Goal: Task Accomplishment & Management: Manage account settings

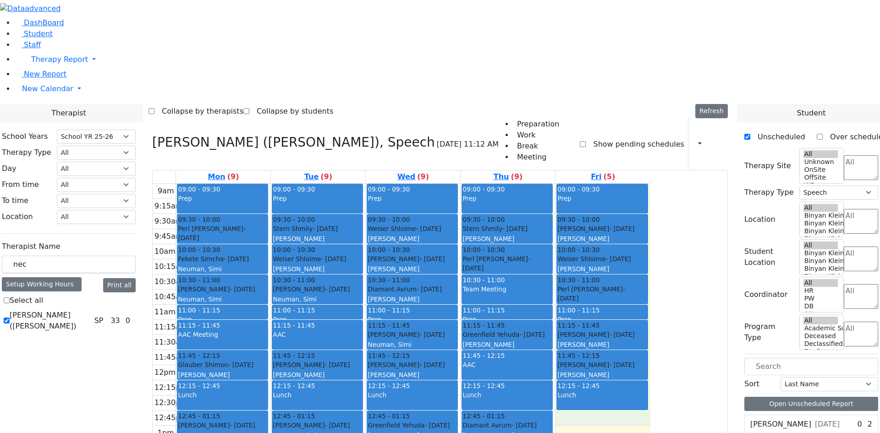
select select "212"
select select "3"
drag, startPoint x: 173, startPoint y: 162, endPoint x: 77, endPoint y: 149, distance: 97.2
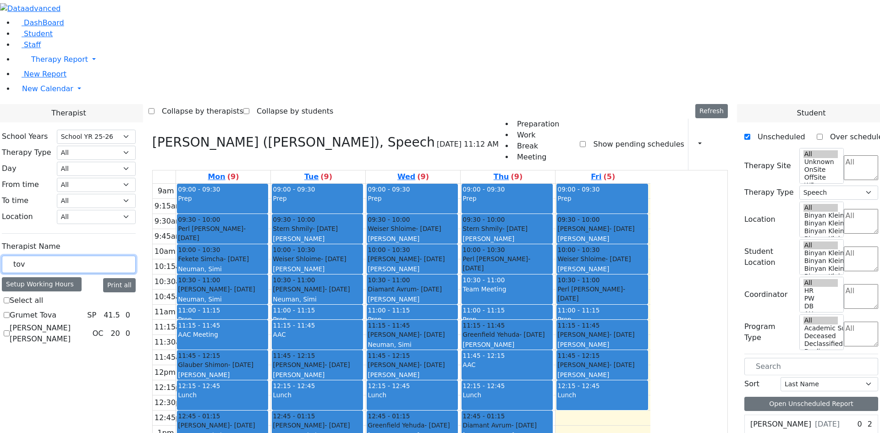
type input "tov"
click at [56, 310] on label "Grumet Tova" at bounding box center [33, 315] width 47 height 11
click at [10, 312] on input "Grumet Tova" at bounding box center [7, 315] width 6 height 6
checkbox input "true"
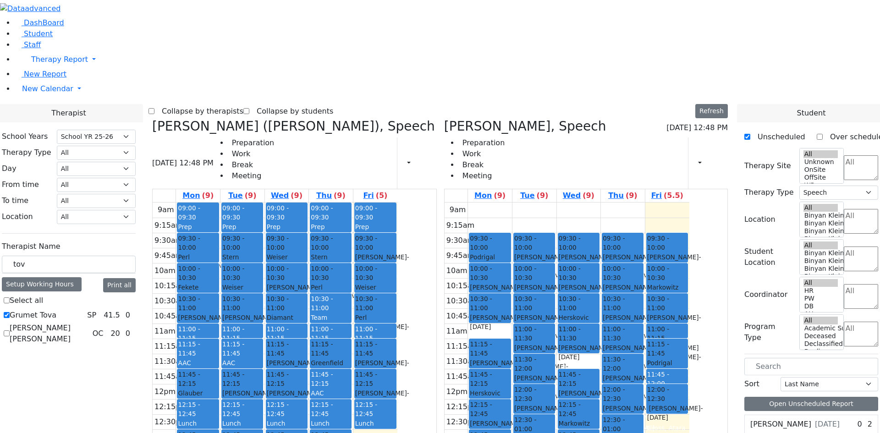
drag, startPoint x: 540, startPoint y: 146, endPoint x: 542, endPoint y: 138, distance: 7.5
click at [512, 203] on div "09:30 - 10:00 Podrigal Benzion - 09/22/2014 Jablin Meira 10:00 - 10:30 Cik Yitz…" at bounding box center [490, 384] width 44 height 363
click at [674, 369] on span "- 09/22/2014" at bounding box center [660, 377] width 27 height 17
click at [510, 358] on div "Weber Shloimy - 12/26/2013" at bounding box center [490, 367] width 40 height 19
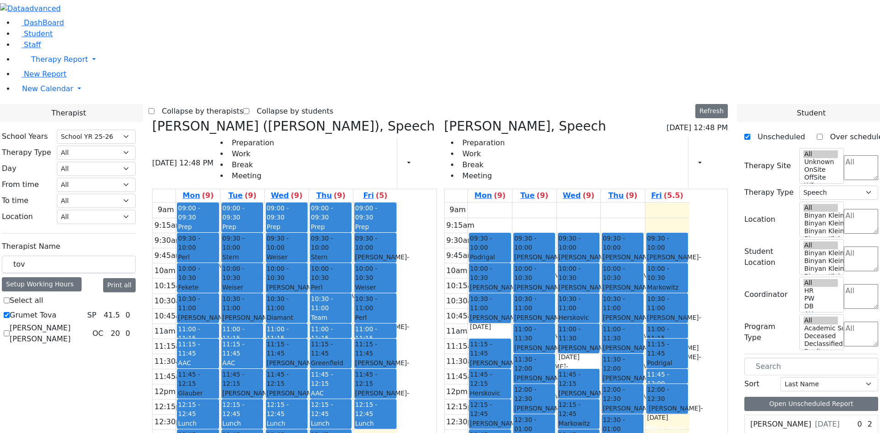
click at [510, 253] on div "Podrigal Benzion - 09/22/2014" at bounding box center [490, 267] width 40 height 28
click at [512, 203] on div "09:30 - 10:00 Podrigal Benzion - 09/22/2014 Jablin Meira 10:00 - 10:30 Cik Yitz…" at bounding box center [490, 384] width 44 height 363
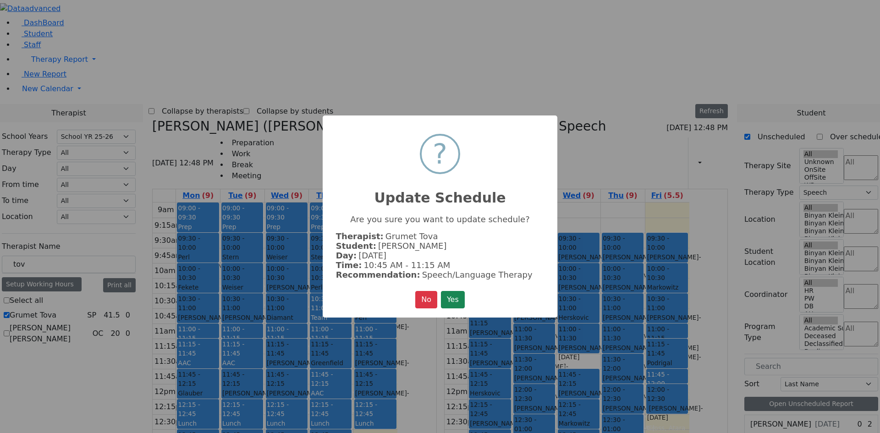
click at [455, 307] on button "Yes" at bounding box center [453, 299] width 24 height 17
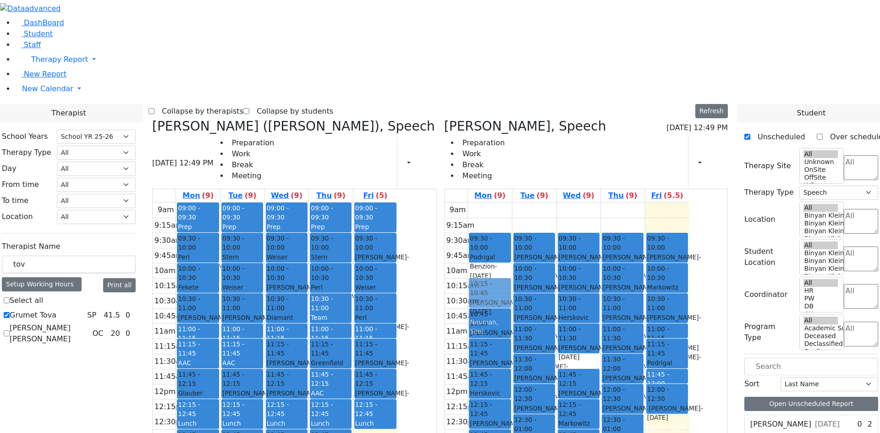
drag, startPoint x: 526, startPoint y: 137, endPoint x: 525, endPoint y: 153, distance: 16.1
click at [512, 203] on div "09:30 - 10:00 Podrigal Benzion - 09/22/2014 Jablin Meira 10:00 - 10:30 Cik Yitz…" at bounding box center [490, 384] width 44 height 363
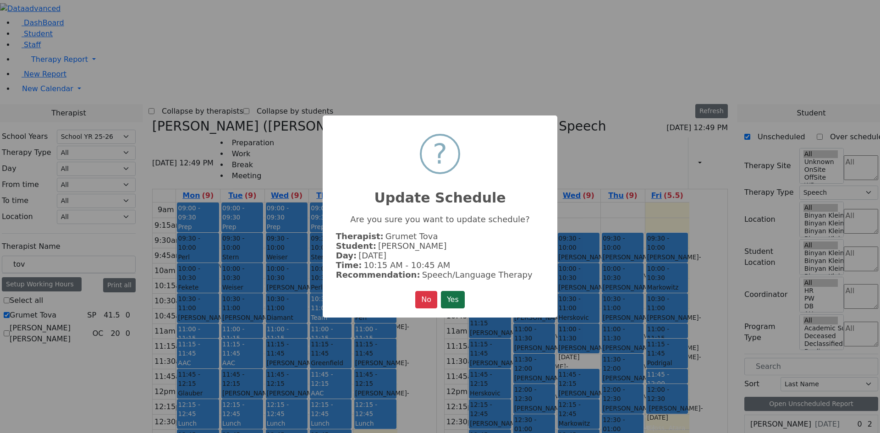
click at [453, 300] on button "Yes" at bounding box center [453, 299] width 24 height 17
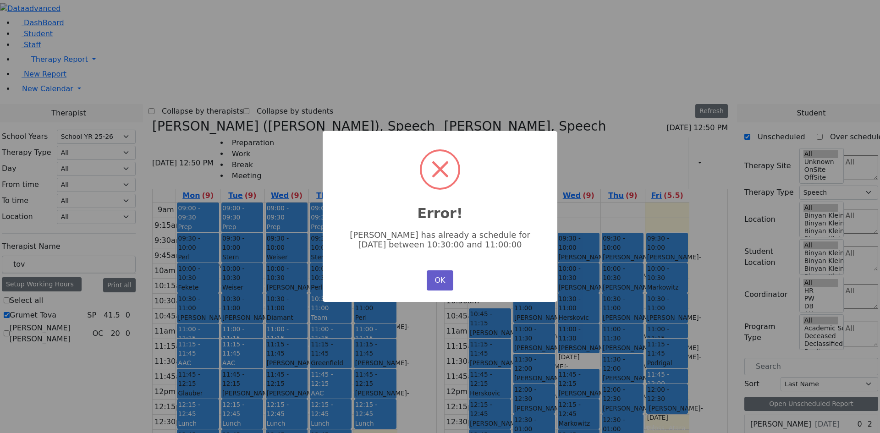
click at [437, 284] on button "OK" at bounding box center [440, 280] width 27 height 20
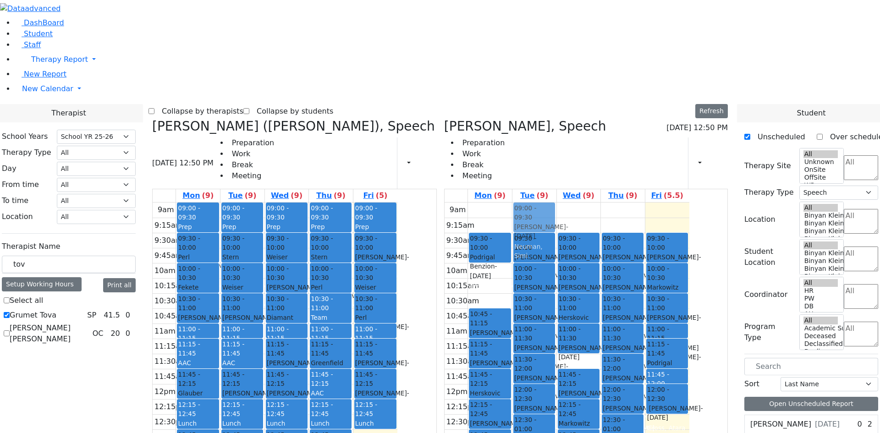
drag, startPoint x: 538, startPoint y: 141, endPoint x: 579, endPoint y: 81, distance: 73.2
click at [579, 203] on tr "09:30 - 10:00 Podrigal Benzion - 09/22/2014 Jablin Meira 10:00 - 10:30 Cik Yitz…" at bounding box center [567, 384] width 245 height 363
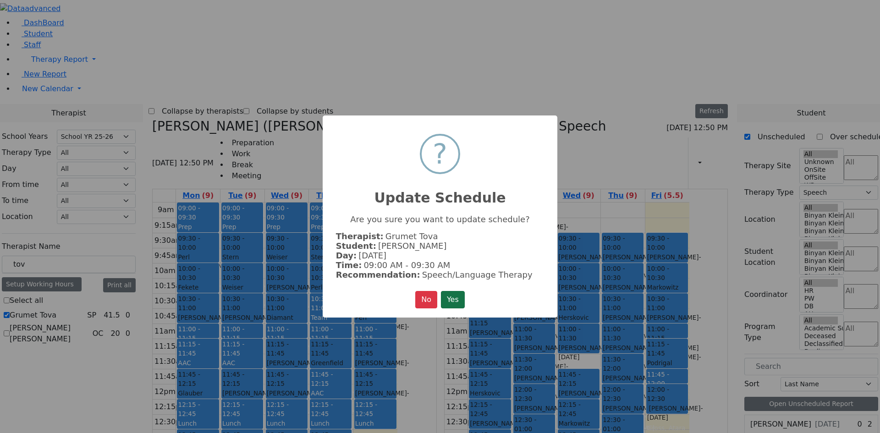
click at [454, 291] on button "Yes" at bounding box center [453, 299] width 24 height 17
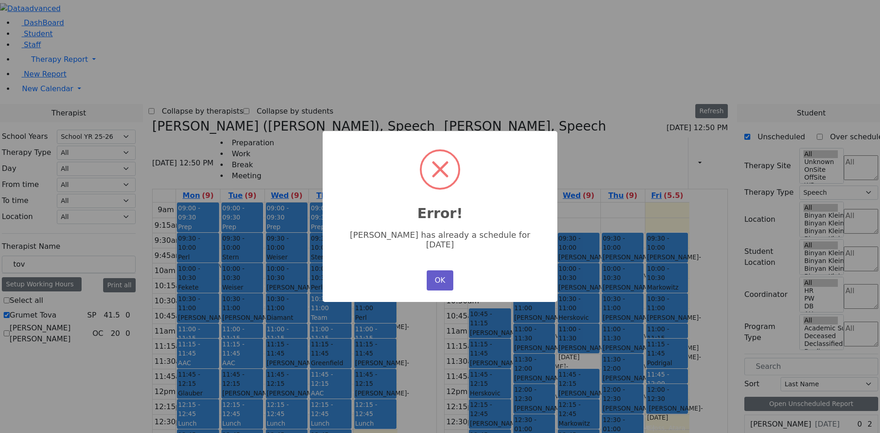
click at [446, 274] on button "OK" at bounding box center [440, 280] width 27 height 20
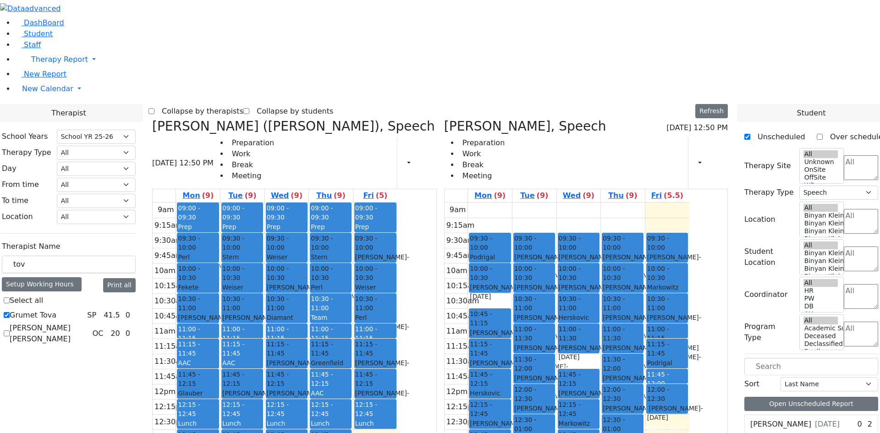
click at [510, 283] on div "Cik Yitzchok - 12/10/2018" at bounding box center [490, 292] width 40 height 19
drag, startPoint x: 533, startPoint y: 138, endPoint x: 703, endPoint y: 140, distance: 170.1
click at [689, 203] on tr "09:30 - 10:00 Podrigal Benzion - 09/22/2014 Jablin Meira 10:00 - 10:30 Cik Yitz…" at bounding box center [567, 384] width 245 height 363
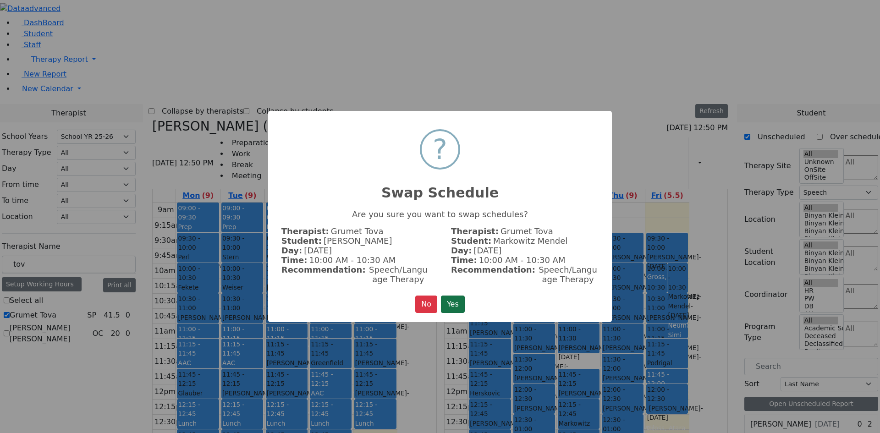
click at [460, 303] on button "Yes" at bounding box center [453, 304] width 24 height 17
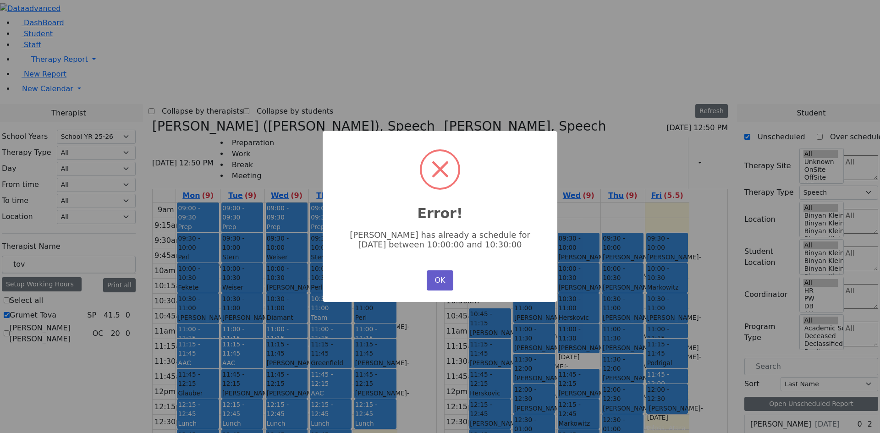
click at [443, 282] on button "OK" at bounding box center [440, 280] width 27 height 20
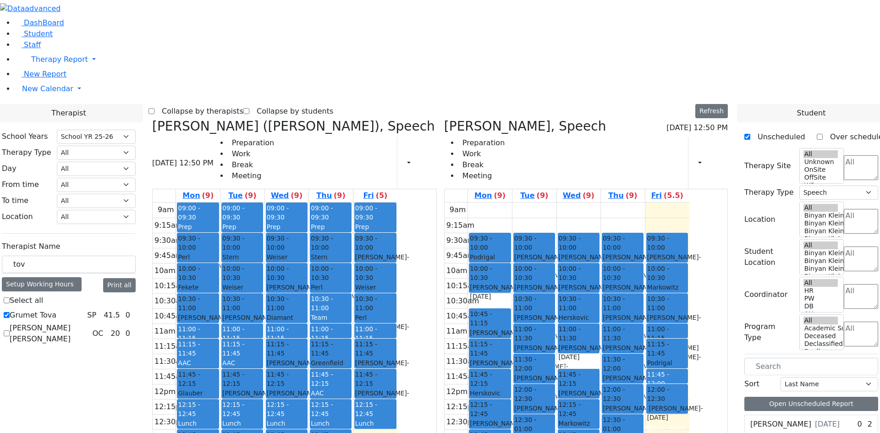
click at [674, 369] on span "- 09/22/2014" at bounding box center [660, 377] width 27 height 17
click at [702, 405] on span "- 12/26/2013" at bounding box center [675, 413] width 56 height 17
click at [524, 329] on span "- 12/14/2012" at bounding box center [497, 337] width 54 height 17
click at [510, 253] on div "Podrigal Benzion - 09/22/2014" at bounding box center [490, 267] width 40 height 28
click at [703, 405] on span "- 12/26/2013" at bounding box center [675, 413] width 56 height 17
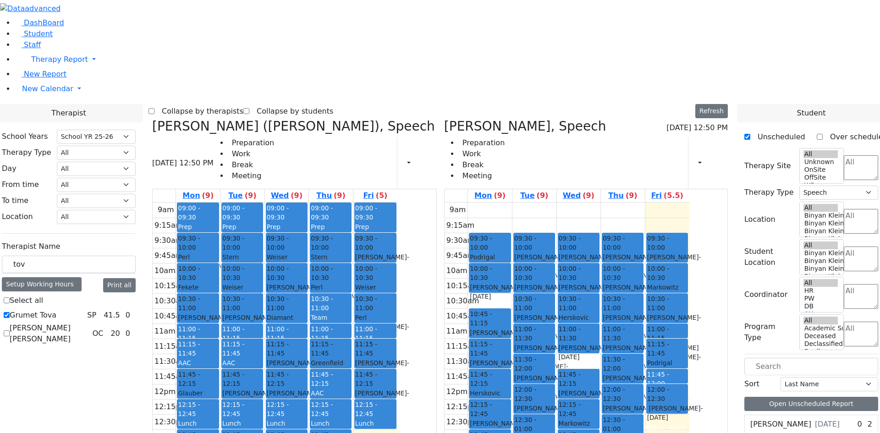
click at [524, 359] on span "- 12/26/2013" at bounding box center [497, 367] width 54 height 17
click at [688, 253] on div "Twerski Ezra - 07/21/2013" at bounding box center [667, 262] width 40 height 19
click at [688, 312] on div "Neuman, Simi" at bounding box center [667, 321] width 40 height 19
click at [688, 313] on div "Werzberger Jacob - 10/16/2017" at bounding box center [667, 322] width 40 height 19
click at [688, 325] on span "11:00 - 11:15" at bounding box center [667, 334] width 40 height 19
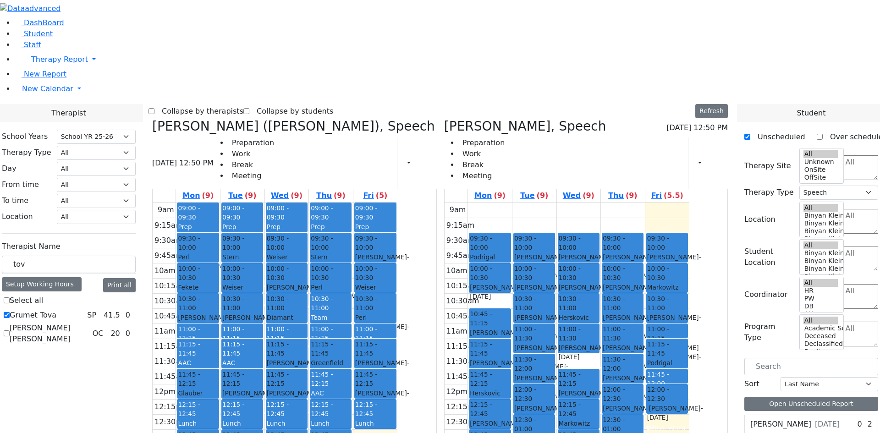
click at [688, 325] on div "11:00 - 11:15" at bounding box center [667, 334] width 40 height 19
click at [689, 321] on div "9am 9:15am 9:30am 9:45am 10am 10:15am 10:30am 10:45am 11am 11:15am 11:30am 11:4…" at bounding box center [567, 384] width 245 height 363
click at [688, 358] on div "Podrigal Benzion - 09/22/2014" at bounding box center [667, 372] width 40 height 28
click at [701, 253] on span "- 07/21/2013" at bounding box center [674, 261] width 54 height 17
click at [688, 283] on div "Markowitz Mendel - 05/27/2017" at bounding box center [667, 297] width 40 height 28
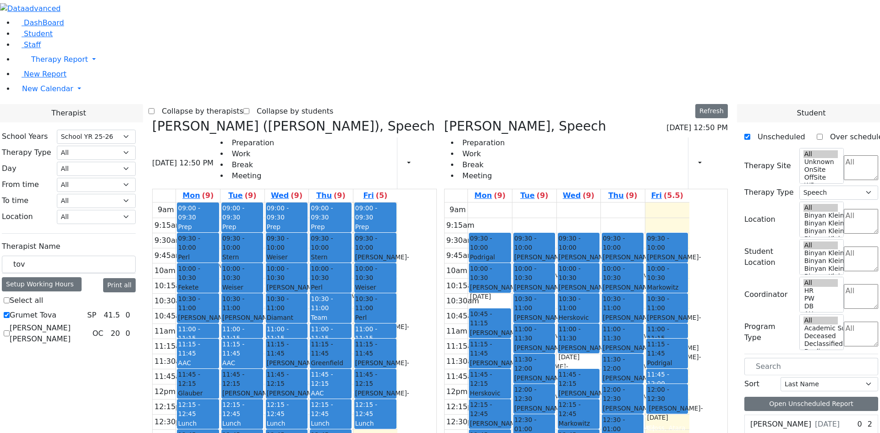
click at [701, 314] on span "- 10/16/2017" at bounding box center [674, 322] width 54 height 17
click at [512, 203] on div "09:30 - 10:00 Podrigal Benzion - 09/22/2014 Jablin Meira 10:00 - 10:30 Cik Yitz…" at bounding box center [490, 384] width 44 height 363
click at [582, 203] on div "9am 9:15am 9:30am 9:45am 10am 10:15am 10:30am 10:45am 11am 11:15am 11:30am 11:4…" at bounding box center [567, 384] width 245 height 363
click at [688, 283] on div "Markowitz Mendel - 05/27/2017" at bounding box center [667, 297] width 40 height 28
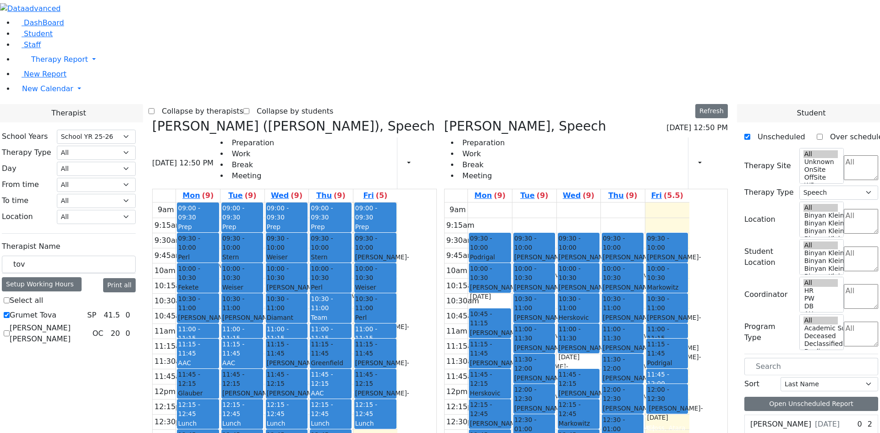
click at [599, 313] on div "Herskovic Mechul - 07/22/2017" at bounding box center [579, 327] width 40 height 28
click at [599, 389] on div "Werzberger Jacob - 10/16/2017" at bounding box center [579, 398] width 40 height 19
click at [633, 230] on div "9am 9:15am 9:30am 9:45am 10am 10:15am 10:30am 10:45am 11am 11:15am 11:30am 11:4…" at bounding box center [567, 384] width 245 height 363
click at [599, 389] on div "Werzberger Jacob - 10/16/2017" at bounding box center [579, 398] width 40 height 19
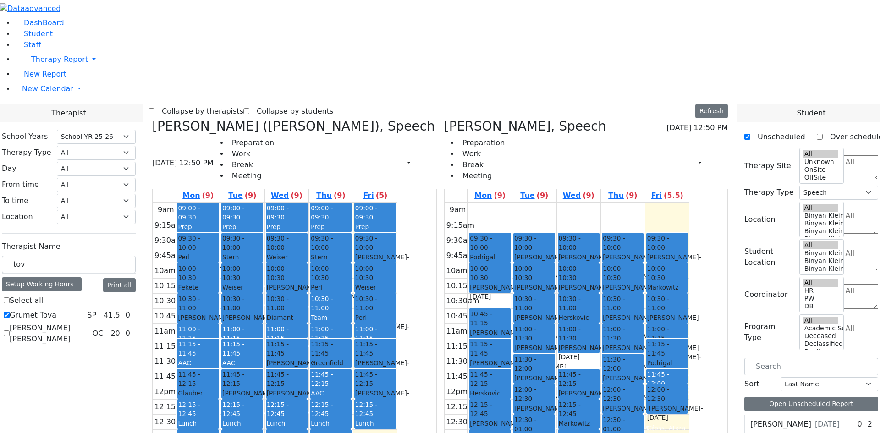
click at [688, 404] on div "Weber Shloimy - 12/26/2013" at bounding box center [667, 413] width 40 height 19
drag, startPoint x: 625, startPoint y: 300, endPoint x: 639, endPoint y: 303, distance: 15.0
click at [601, 297] on div "09:30 - 10:00 Twerski Ezra - 07/21/2013 Gross, Atara 10:00 - 10:30 Weber Shloim…" at bounding box center [579, 384] width 44 height 363
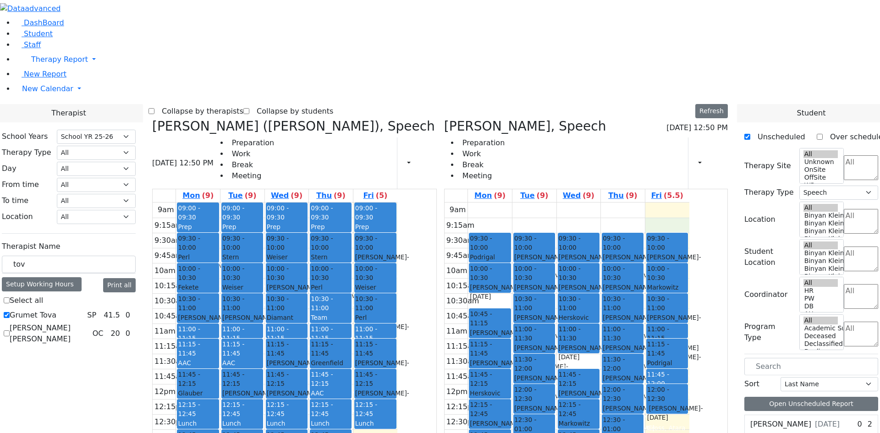
click at [689, 203] on div "9am 9:15am 9:30am 9:45am 10am 10:15am 10:30am 10:45am 11am 11:15am 11:30am 11:4…" at bounding box center [567, 384] width 245 height 363
click at [703, 405] on span "- 12/26/2013" at bounding box center [675, 413] width 56 height 17
click at [688, 389] on div "Lunch" at bounding box center [667, 393] width 40 height 9
click at [672, 293] on span "- 05/27/2017" at bounding box center [659, 301] width 25 height 17
click at [599, 419] on div "Markowitz Mendel - 05/27/2017" at bounding box center [579, 433] width 40 height 28
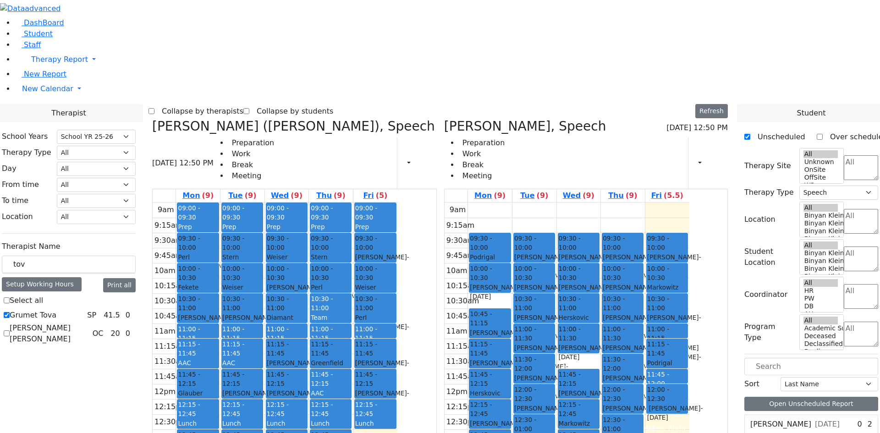
drag, startPoint x: 280, startPoint y: 330, endPoint x: 310, endPoint y: 332, distance: 30.8
click at [310, 332] on tr "09:00 - 09:30 Prep 09:30 - 10:00 Perl Aaron - 12/29/2017 Golombeck Esther 10:00…" at bounding box center [275, 384] width 245 height 363
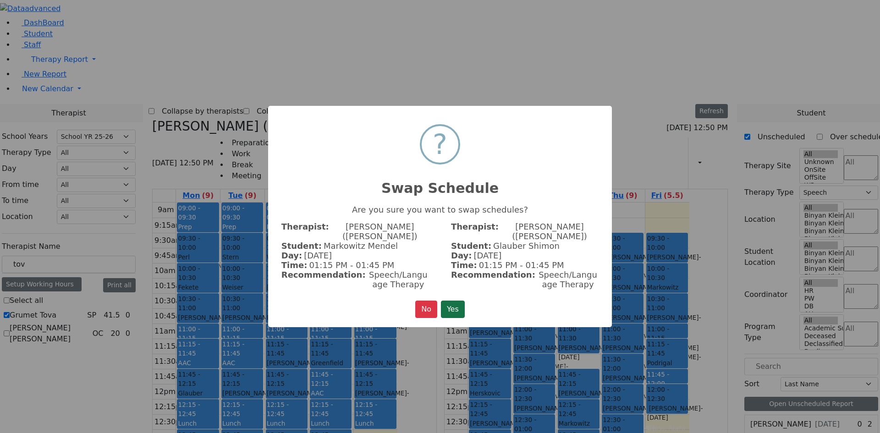
click at [455, 302] on button "Yes" at bounding box center [453, 309] width 24 height 17
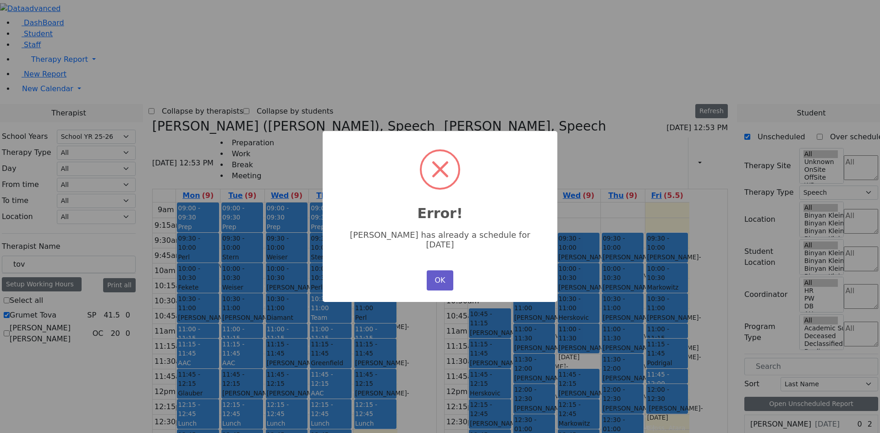
click at [435, 270] on button "OK" at bounding box center [440, 280] width 27 height 20
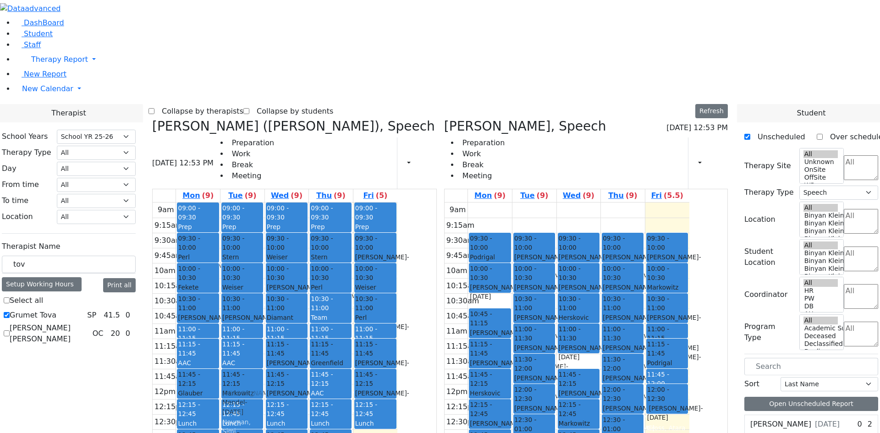
drag, startPoint x: 281, startPoint y: 338, endPoint x: 326, endPoint y: 254, distance: 95.8
click at [326, 254] on tr "09:00 - 09:30 Prep 09:30 - 10:00 Perl Aaron - 12/29/2017 Golombeck Esther 10:00…" at bounding box center [275, 384] width 245 height 363
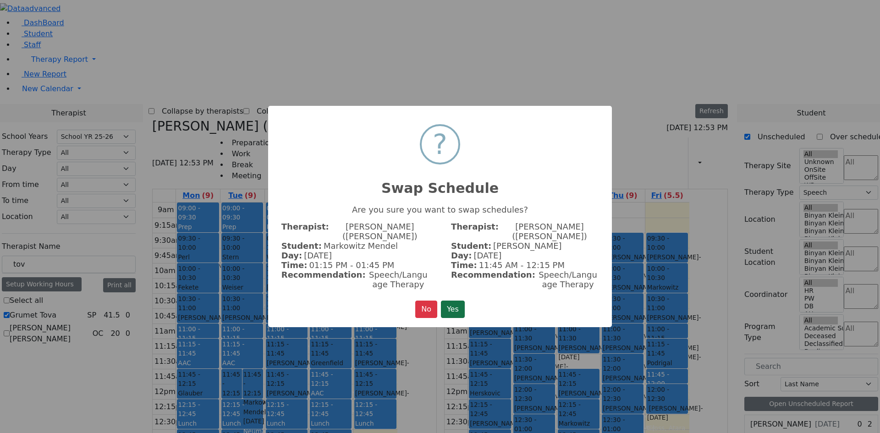
click at [457, 301] on button "Yes" at bounding box center [453, 309] width 24 height 17
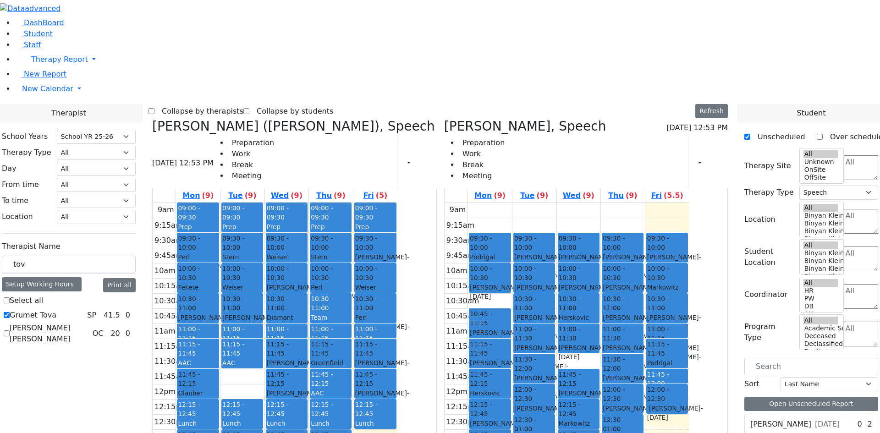
drag, startPoint x: 336, startPoint y: 249, endPoint x: 325, endPoint y: 337, distance: 88.2
click at [264, 337] on div "09:00 - 09:30 Prep 09:30 - 10:00 Stern Shmily - 01/17/2021 Zentman (Eichorn) El…" at bounding box center [242, 384] width 44 height 363
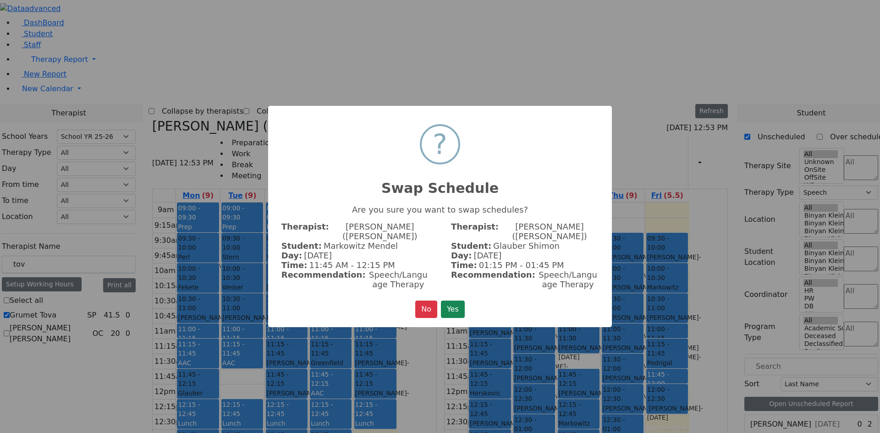
click at [459, 301] on button "Yes" at bounding box center [453, 309] width 24 height 17
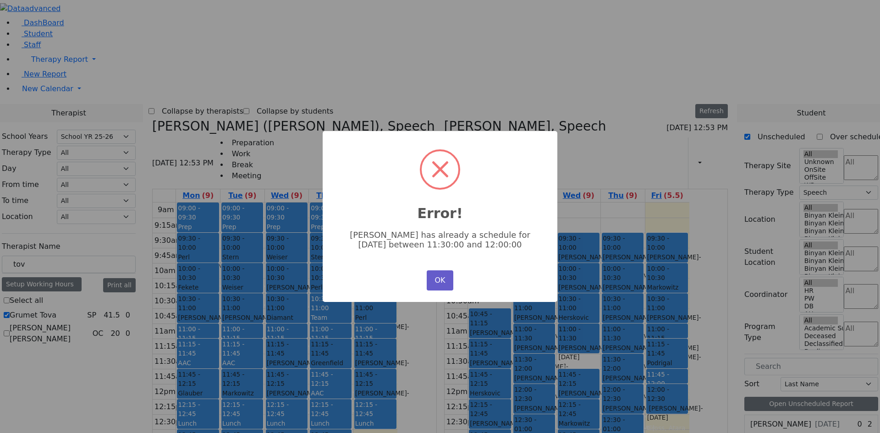
click at [433, 277] on button "OK" at bounding box center [440, 280] width 27 height 20
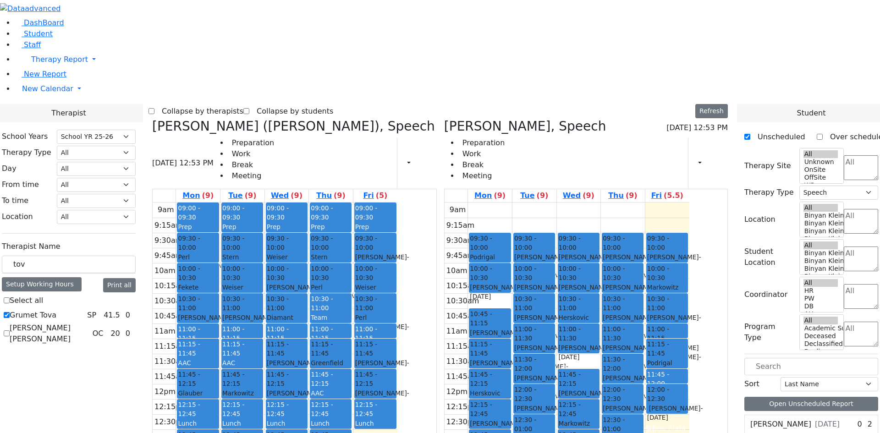
click at [247, 399] on span "- 05/27/2017" at bounding box center [234, 407] width 25 height 17
drag, startPoint x: 334, startPoint y: 246, endPoint x: 325, endPoint y: 368, distance: 122.3
click at [264, 368] on div "09:00 - 09:30 Prep 09:30 - 10:00 Stern Shmily - 01/17/2021 Zentman (Eichorn) El…" at bounding box center [242, 384] width 44 height 363
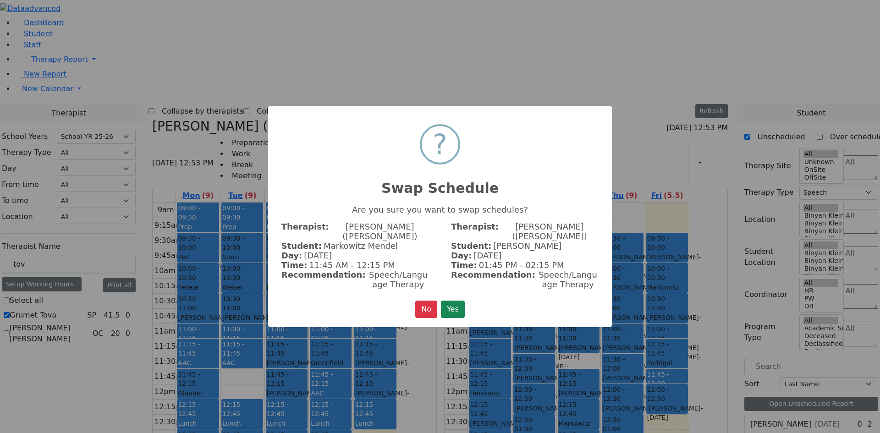
click at [454, 309] on button "Yes" at bounding box center [453, 309] width 24 height 17
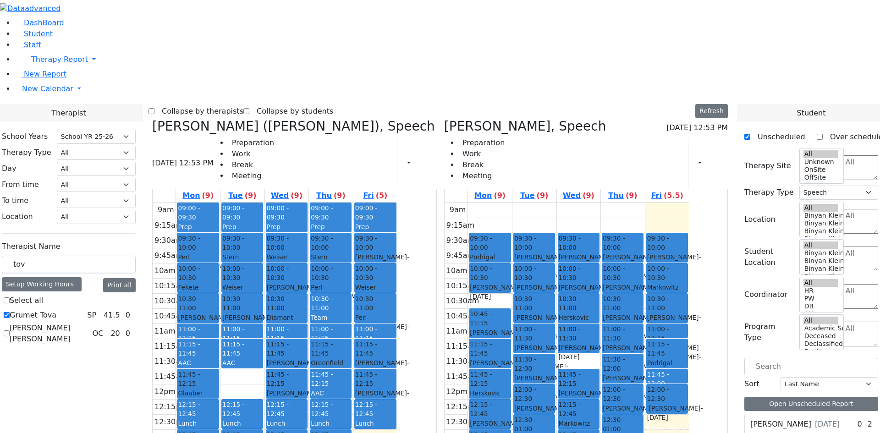
drag, startPoint x: 331, startPoint y: 247, endPoint x: 332, endPoint y: 340, distance: 93.1
click at [264, 340] on div "09:00 - 09:30 Prep 09:30 - 10:00 Stern Shmily - 01/17/2021 Zentman (Eichorn) El…" at bounding box center [242, 384] width 44 height 363
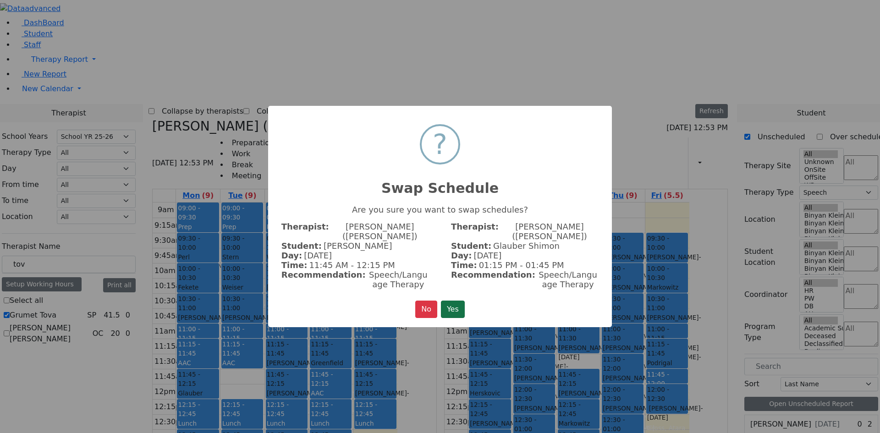
click at [446, 302] on button "Yes" at bounding box center [453, 309] width 24 height 17
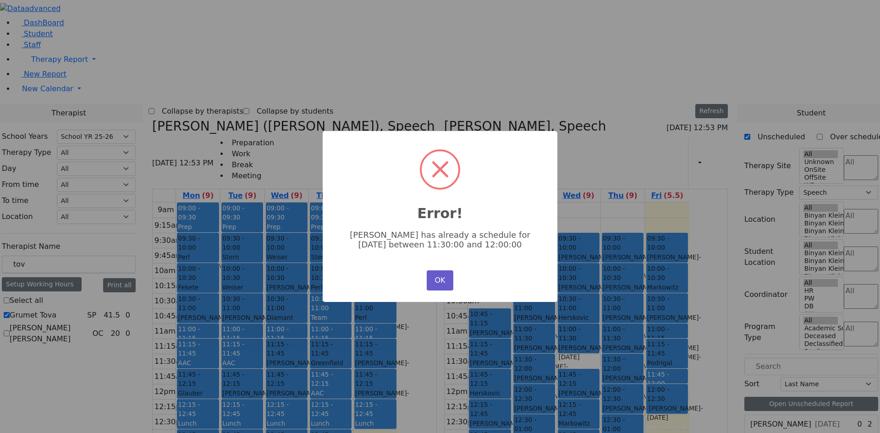
click at [438, 273] on button "OK" at bounding box center [440, 280] width 27 height 20
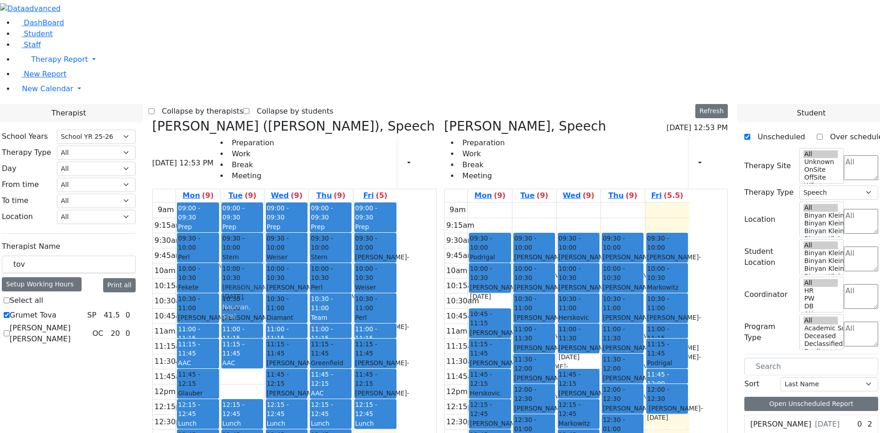
drag, startPoint x: 333, startPoint y: 254, endPoint x: 332, endPoint y: 151, distance: 103.1
click at [264, 203] on div "09:00 - 09:30 Prep 09:30 - 10:00 Stern Shmily - 01/17/2021 Zentman (Eichorn) El…" at bounding box center [242, 384] width 44 height 363
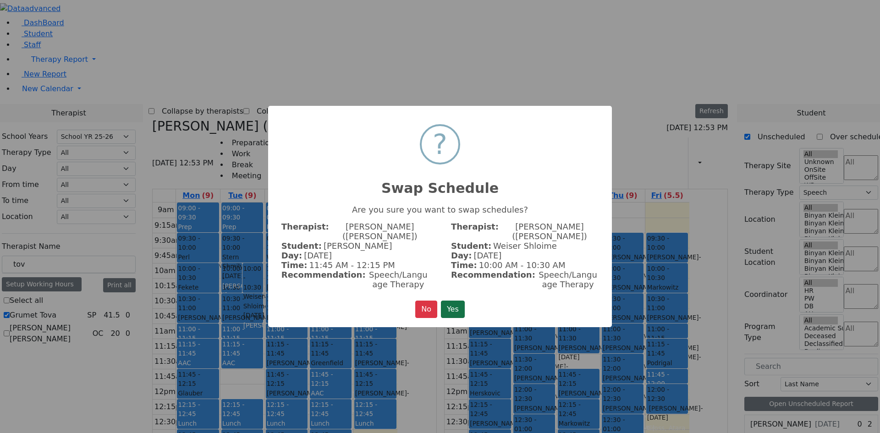
click at [445, 302] on button "Yes" at bounding box center [453, 309] width 24 height 17
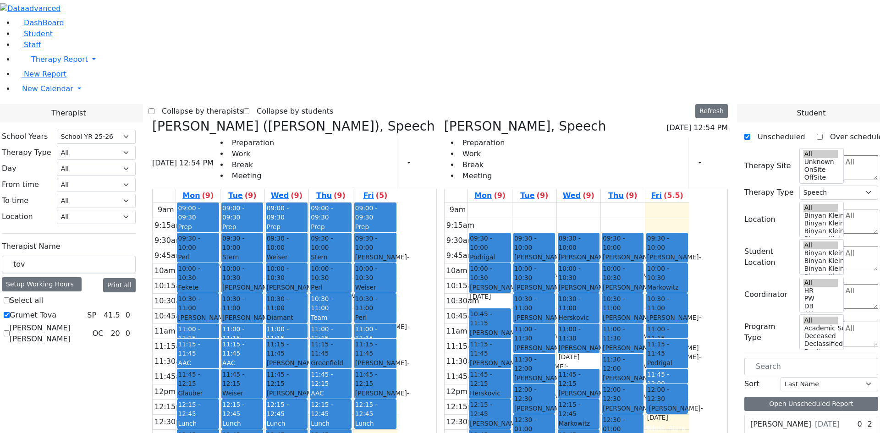
drag, startPoint x: 327, startPoint y: 371, endPoint x: 329, endPoint y: 344, distance: 27.5
click at [264, 344] on div "09:00 - 09:30 Prep 09:30 - 10:00 Stern Shmily - 01/17/2021 Zentman (Eichorn) El…" at bounding box center [242, 384] width 44 height 363
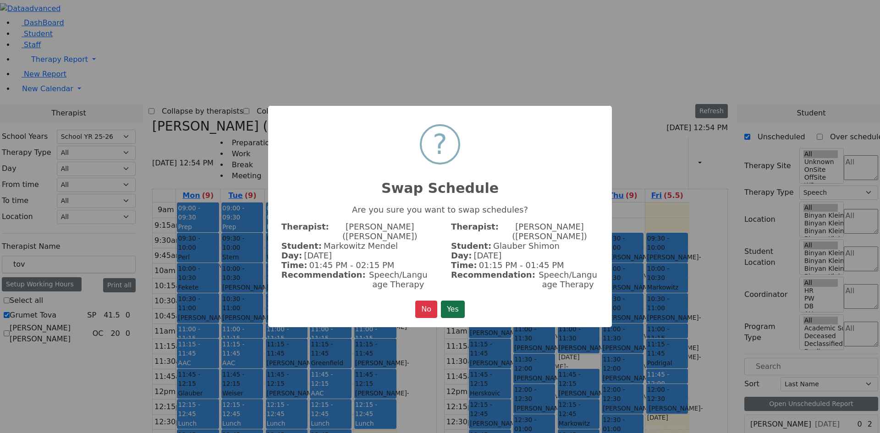
click at [452, 303] on button "Yes" at bounding box center [453, 309] width 24 height 17
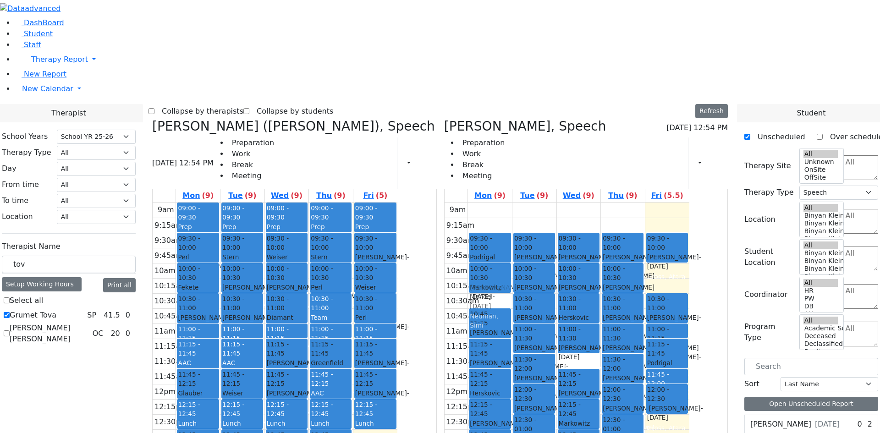
drag, startPoint x: 721, startPoint y: 137, endPoint x: 530, endPoint y: 141, distance: 190.7
click at [530, 203] on tr "09:30 - 10:00 Podrigal Benzion - 09/22/2014 Jablin Meira 10:00 - 10:30 Cik Yitz…" at bounding box center [567, 384] width 245 height 363
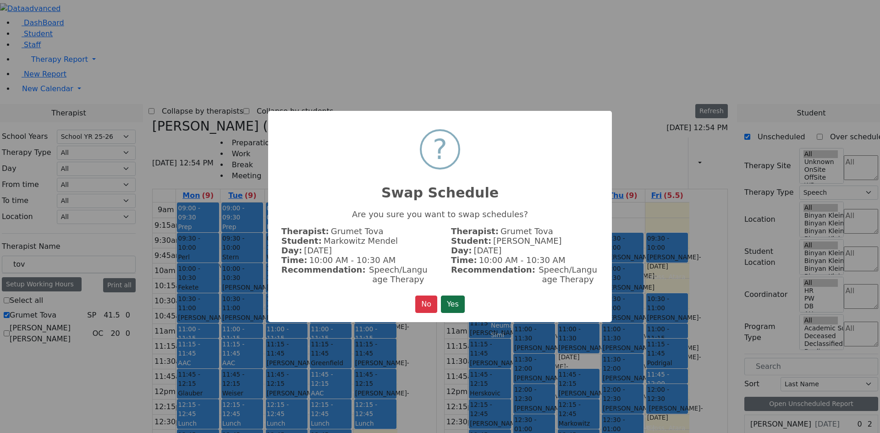
click at [452, 304] on button "Yes" at bounding box center [453, 304] width 24 height 17
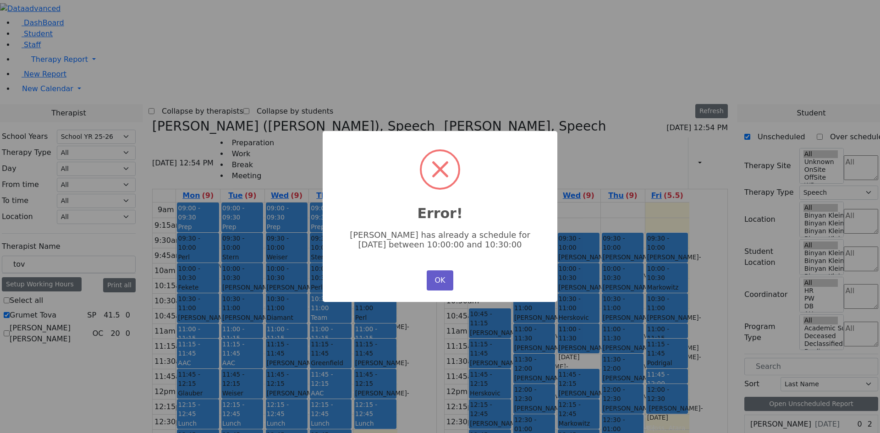
click at [429, 286] on button "OK" at bounding box center [440, 280] width 27 height 20
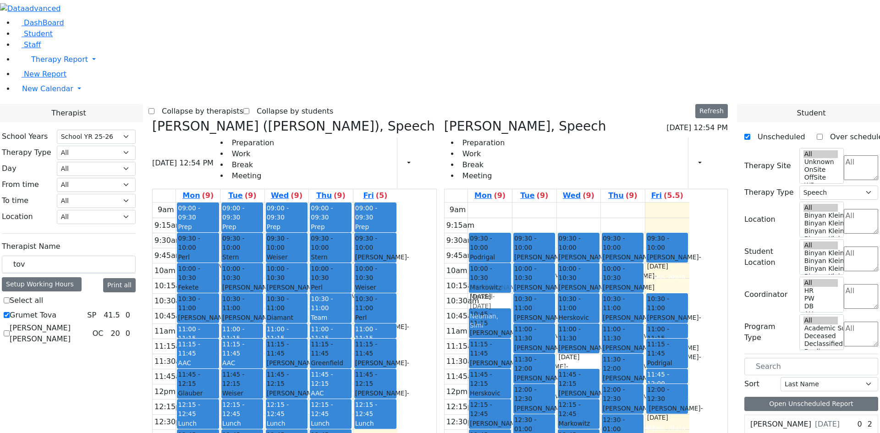
drag, startPoint x: 716, startPoint y: 146, endPoint x: 547, endPoint y: 148, distance: 169.2
click at [547, 203] on tr "09:30 - 10:00 Podrigal Benzion - 09/22/2014 Jablin Meira 10:00 - 10:30 Cik Yitz…" at bounding box center [567, 384] width 245 height 363
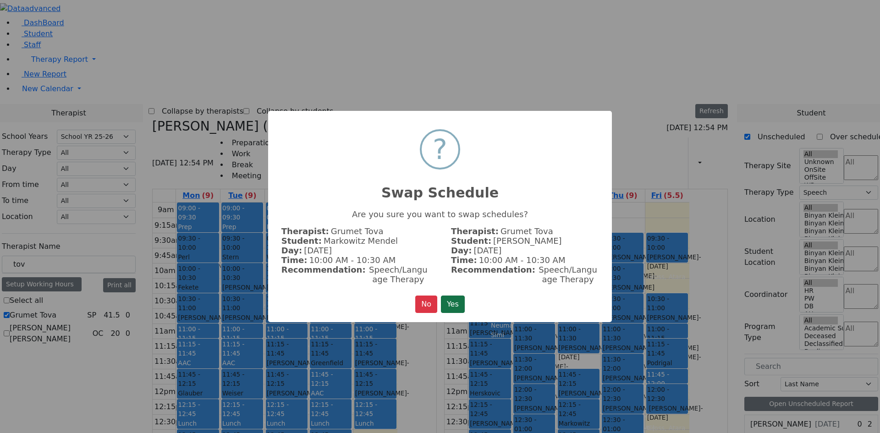
click at [457, 301] on button "Yes" at bounding box center [453, 304] width 24 height 17
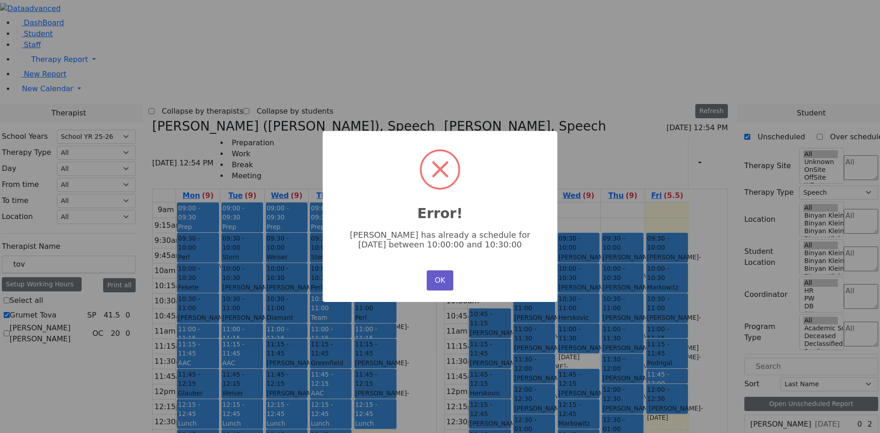
click at [436, 285] on button "OK" at bounding box center [440, 280] width 27 height 20
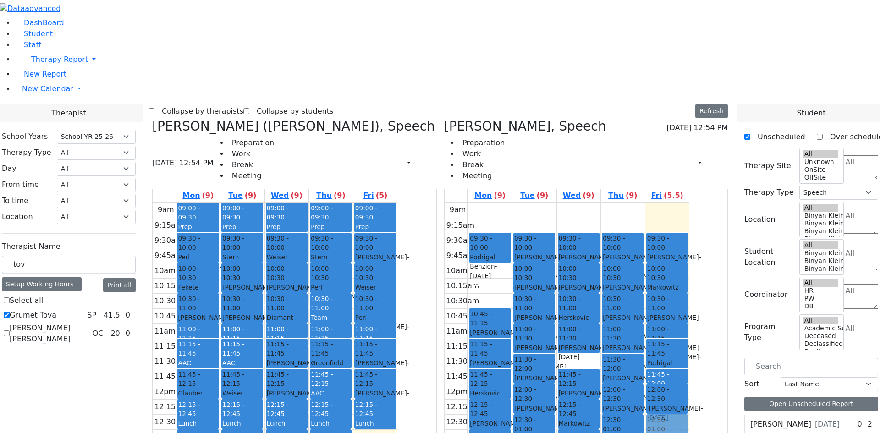
drag, startPoint x: 544, startPoint y: 141, endPoint x: 716, endPoint y: 291, distance: 228.5
click at [689, 291] on tr "09:30 - 10:00 Podrigal Benzion - 09/22/2014 Jablin Meira 10:00 - 10:30 Cik Yitz…" at bounding box center [567, 384] width 245 height 363
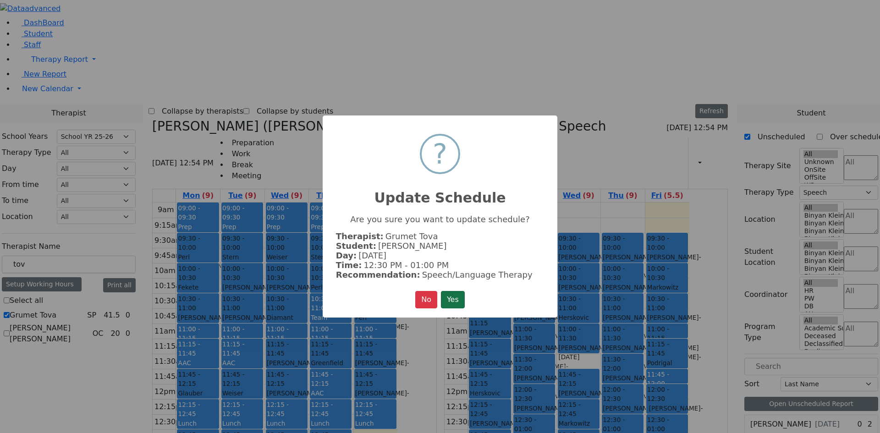
click at [455, 297] on button "Yes" at bounding box center [453, 299] width 24 height 17
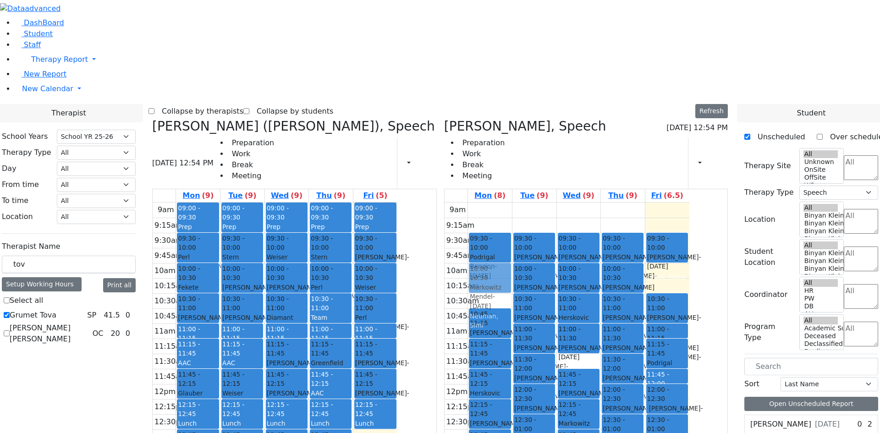
drag, startPoint x: 721, startPoint y: 143, endPoint x: 540, endPoint y: 141, distance: 180.6
click at [540, 203] on tr "09:30 - 10:00 Podrigal Benzion - 09/22/2014 Jablin Meira 10:45 - 11:15 Schwartz…" at bounding box center [567, 384] width 245 height 363
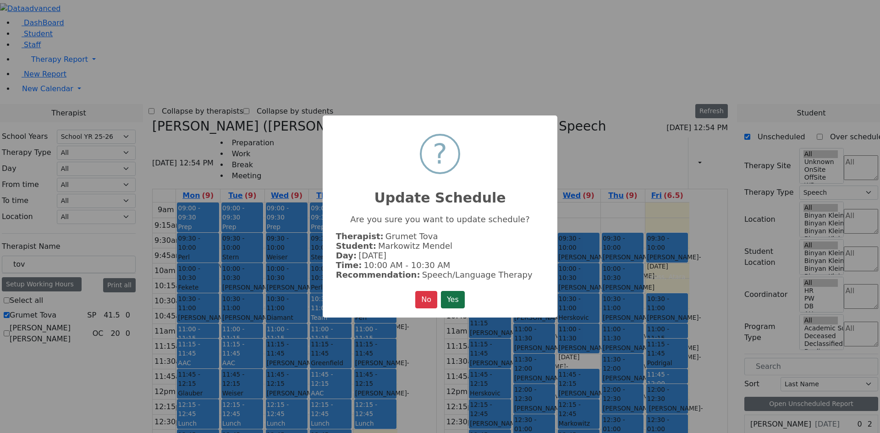
click at [455, 299] on button "Yes" at bounding box center [453, 299] width 24 height 17
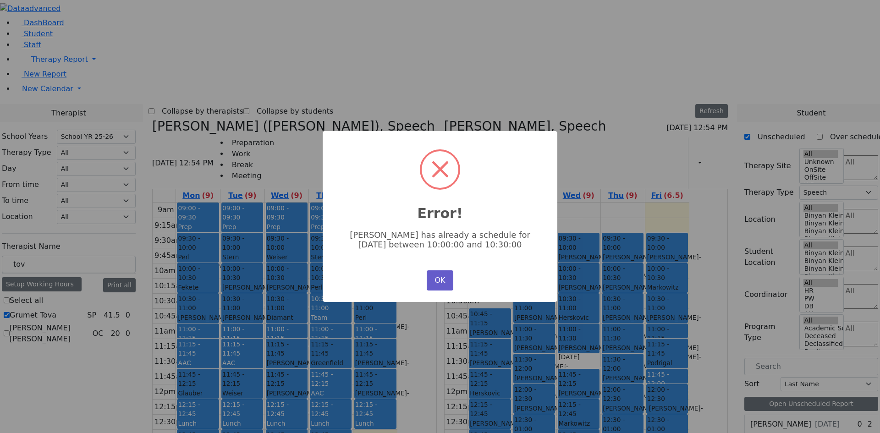
click at [438, 286] on button "OK" at bounding box center [440, 280] width 27 height 20
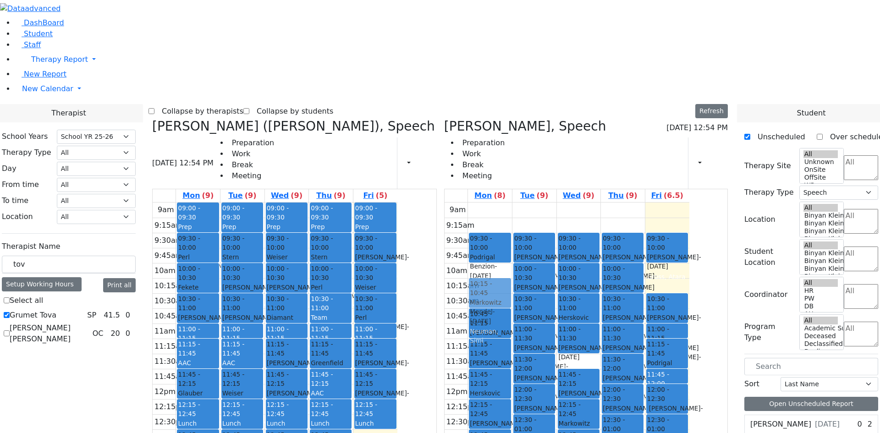
drag, startPoint x: 732, startPoint y: 137, endPoint x: 569, endPoint y: 152, distance: 163.5
click at [569, 203] on tr "09:30 - 10:00 Podrigal Benzion - 09/22/2014 Jablin Meira 10:45 - 11:15 Schwartz…" at bounding box center [567, 384] width 245 height 363
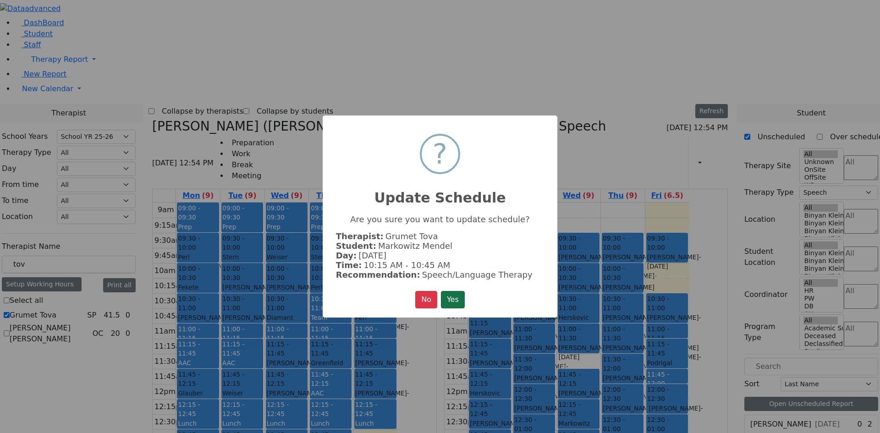
click at [451, 297] on button "Yes" at bounding box center [453, 299] width 24 height 17
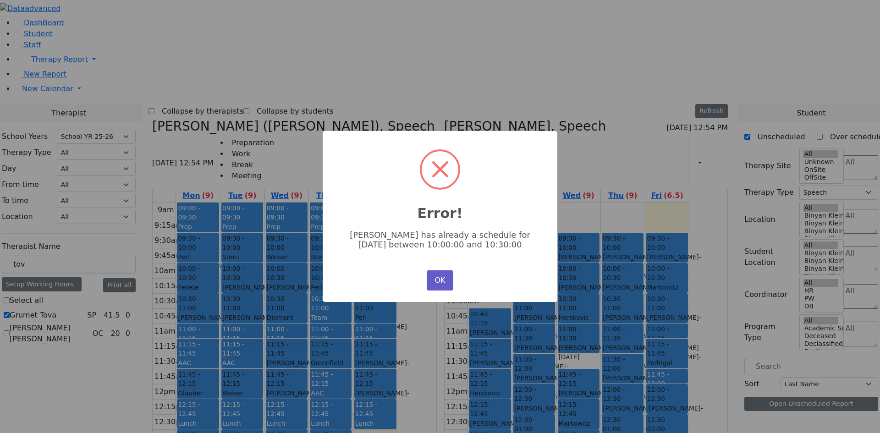
click at [437, 281] on button "OK" at bounding box center [440, 280] width 27 height 20
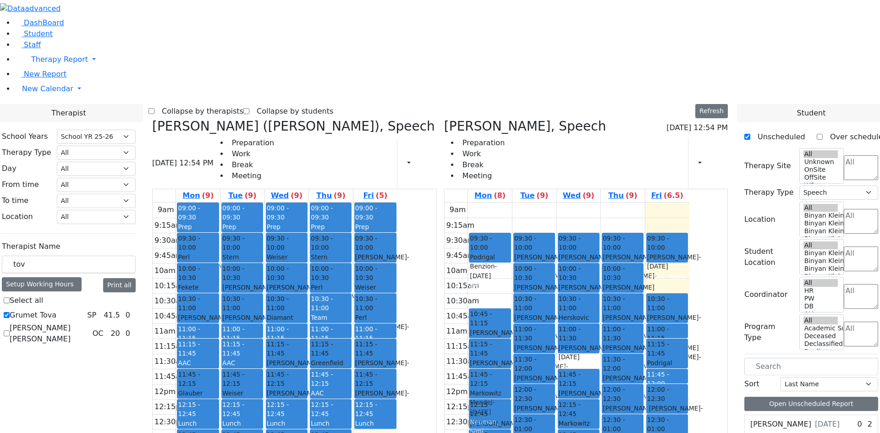
drag, startPoint x: 713, startPoint y: 139, endPoint x: 542, endPoint y: 243, distance: 200.5
click at [542, 243] on tr "09:30 - 10:00 Podrigal Benzion - 09/22/2014 Jablin Meira 10:45 - 11:15 Schwartz…" at bounding box center [567, 384] width 245 height 363
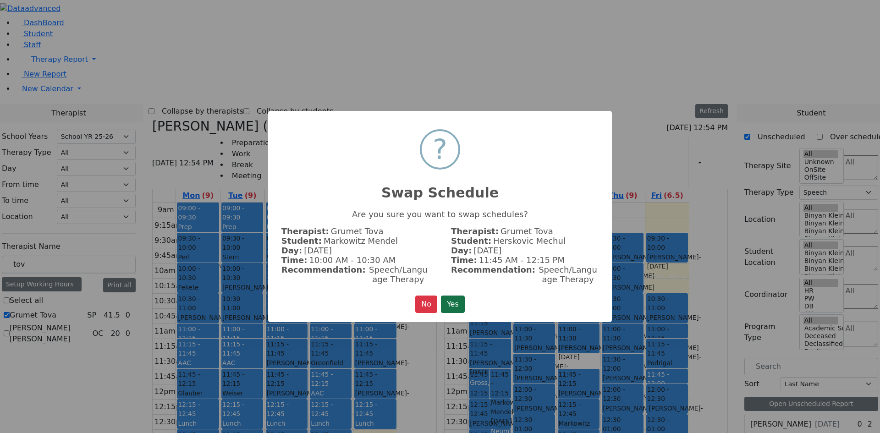
click at [452, 301] on button "Yes" at bounding box center [453, 304] width 24 height 17
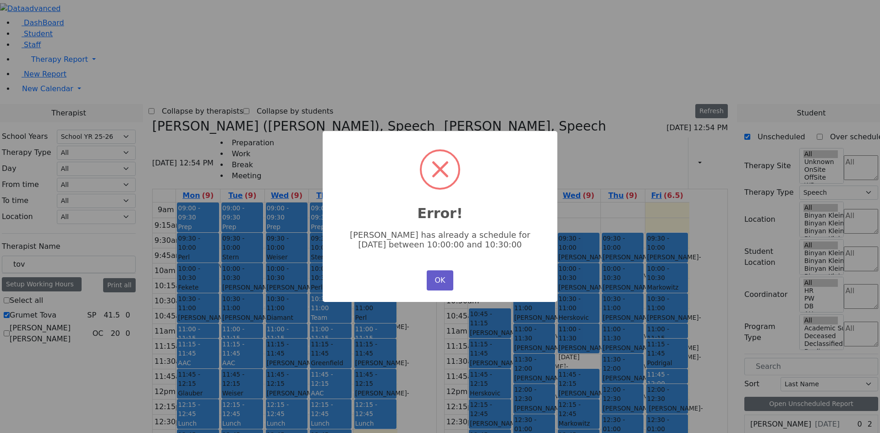
click at [445, 286] on button "OK" at bounding box center [440, 280] width 27 height 20
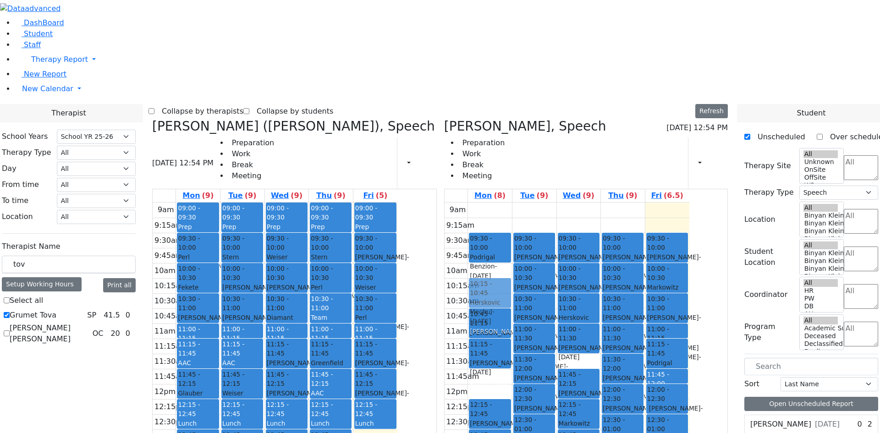
drag, startPoint x: 534, startPoint y: 259, endPoint x: 540, endPoint y: 168, distance: 90.5
click at [512, 203] on div "09:30 - 10:00 Podrigal Benzion - 09/22/2014 Jablin Meira 10:45 - 11:15 Schwartz…" at bounding box center [490, 384] width 44 height 363
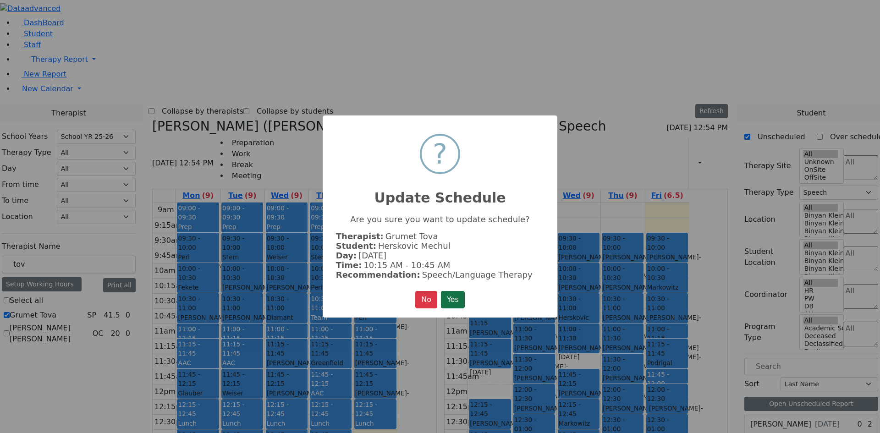
click at [459, 294] on button "Yes" at bounding box center [453, 299] width 24 height 17
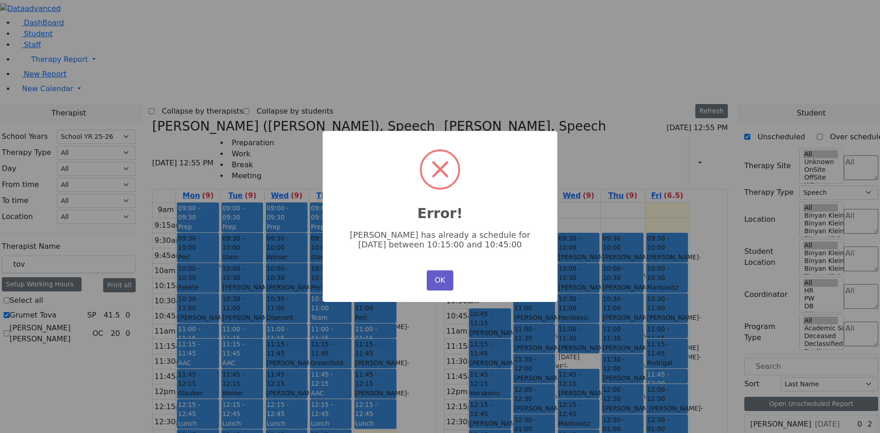
click at [440, 276] on button "OK" at bounding box center [440, 280] width 27 height 20
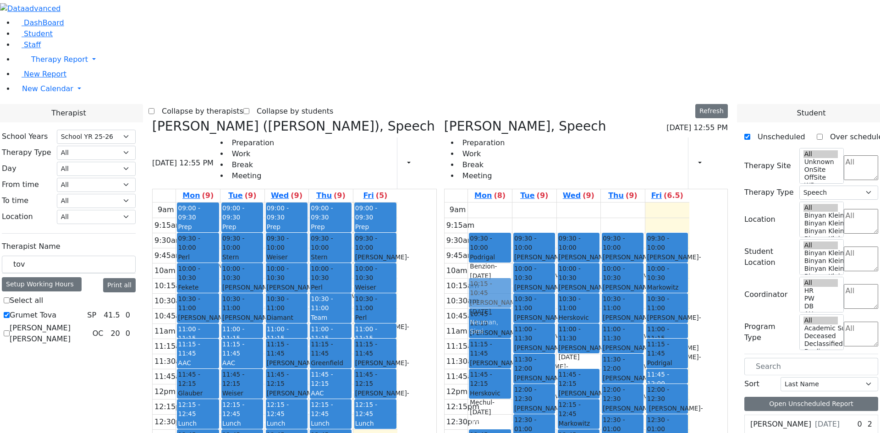
drag, startPoint x: 542, startPoint y: 277, endPoint x: 545, endPoint y: 155, distance: 122.0
click at [512, 203] on div "09:30 - 10:00 Podrigal Benzion - 09/22/2014 Jablin Meira 10:45 - 11:15 Schwartz…" at bounding box center [490, 384] width 44 height 363
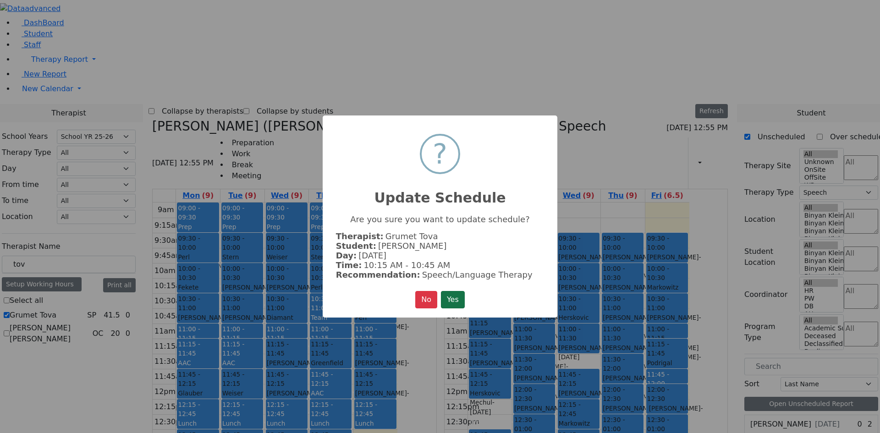
click at [455, 291] on button "Yes" at bounding box center [453, 299] width 24 height 17
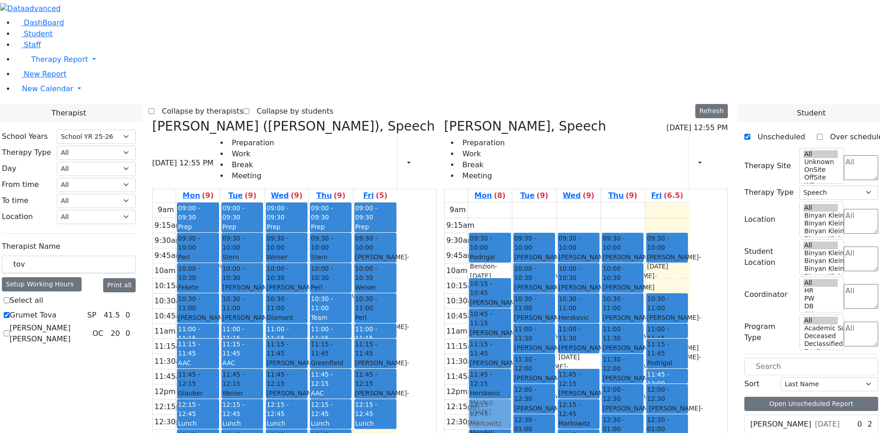
drag, startPoint x: 719, startPoint y: 137, endPoint x: 543, endPoint y: 275, distance: 223.4
click at [543, 275] on tr "09:30 - 10:00 Podrigal Benzion - 09/22/2014 Jablin Meira 10:15 - 10:45 Frankel …" at bounding box center [567, 384] width 245 height 363
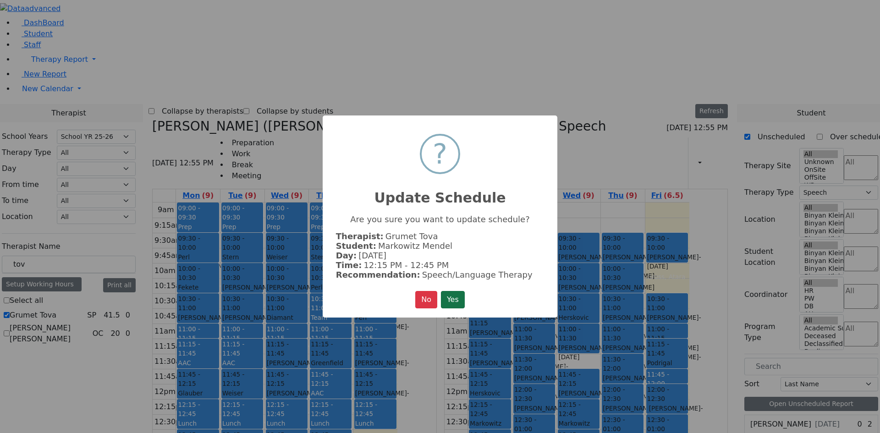
click at [457, 298] on button "Yes" at bounding box center [453, 299] width 24 height 17
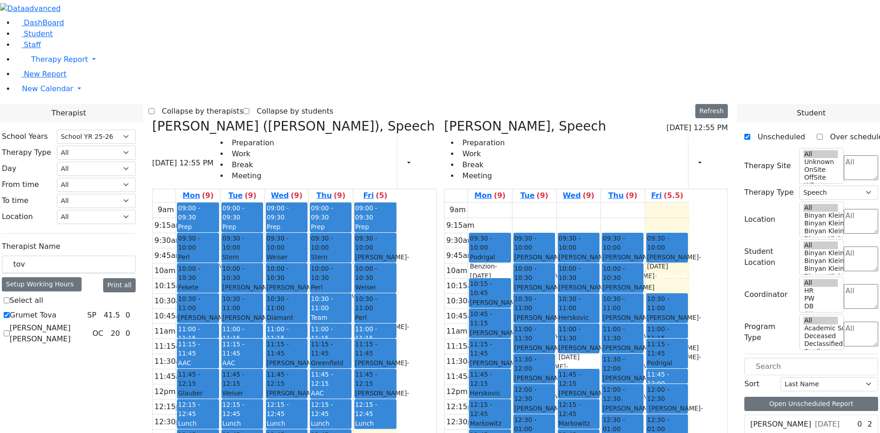
click at [689, 302] on div "09:30 - 10:00 Twerski Ezra - 07/21/2013 Gross, Atara 10:30 - 11:00 Werzberger J…" at bounding box center [667, 384] width 44 height 363
drag, startPoint x: 730, startPoint y: 300, endPoint x: 727, endPoint y: 184, distance: 115.6
click at [689, 203] on div "09:30 - 10:00 Twerski Ezra - 07/21/2013 Gross, Atara 10:30 - 11:00 Werzberger J…" at bounding box center [667, 384] width 44 height 363
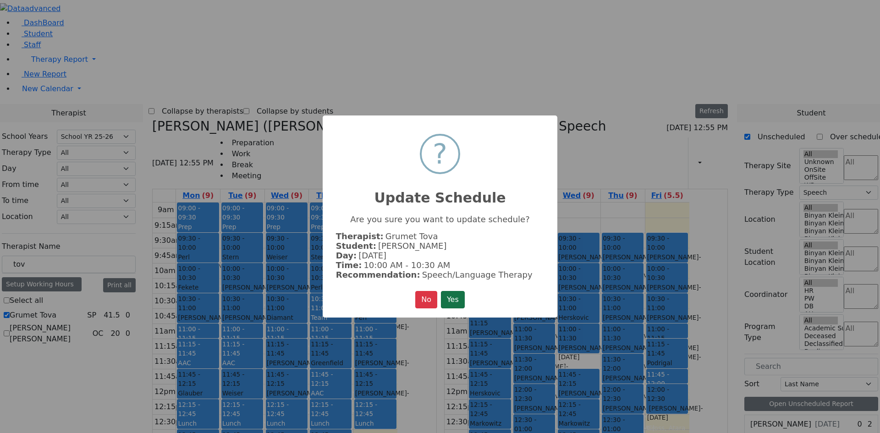
click at [457, 297] on button "Yes" at bounding box center [453, 299] width 24 height 17
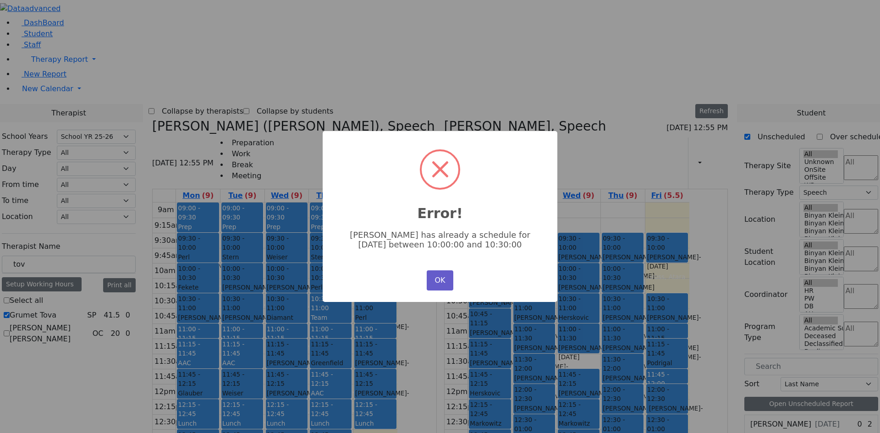
click at [449, 277] on button "OK" at bounding box center [440, 280] width 27 height 20
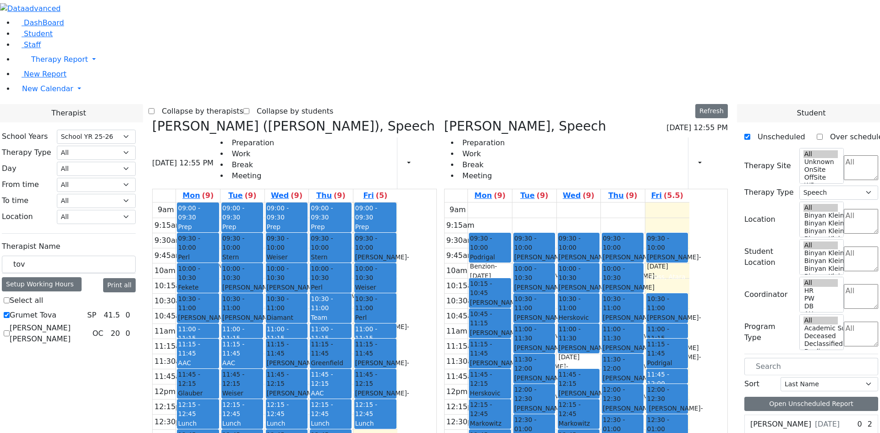
drag, startPoint x: 711, startPoint y: 179, endPoint x: 714, endPoint y: 171, distance: 8.6
click at [689, 203] on div "09:30 - 10:00 Twerski Ezra - 07/21/2013 Gross, Atara 10:30 - 11:00 Werzberger J…" at bounding box center [667, 384] width 44 height 363
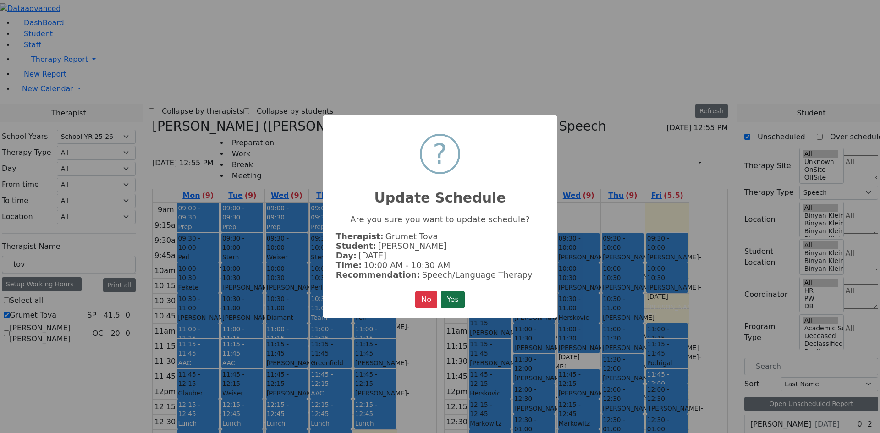
click at [449, 304] on button "Yes" at bounding box center [453, 299] width 24 height 17
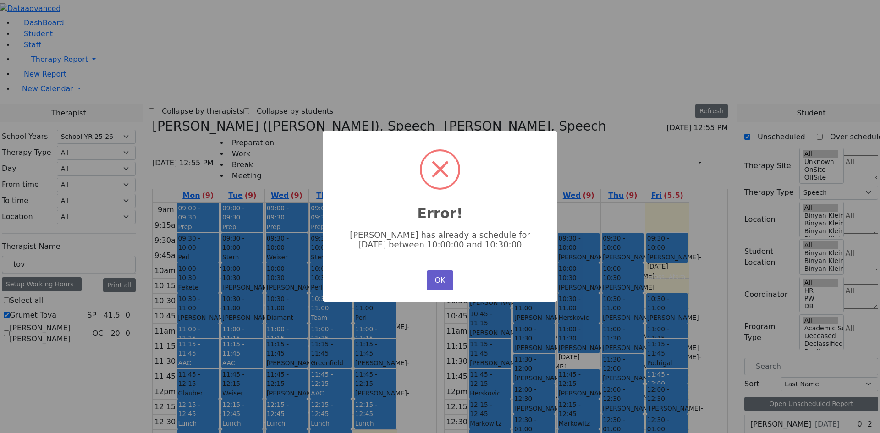
click at [442, 277] on button "OK" at bounding box center [440, 280] width 27 height 20
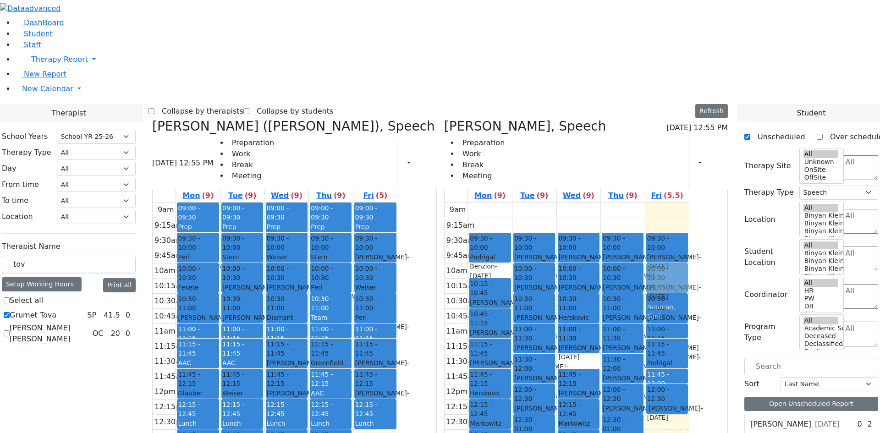
drag, startPoint x: 722, startPoint y: 286, endPoint x: 717, endPoint y: 140, distance: 145.8
click at [689, 203] on div "09:30 - 10:00 Twerski Ezra - 07/21/2013 Gross, Atara 10:30 - 11:00 Werzberger J…" at bounding box center [667, 384] width 44 height 363
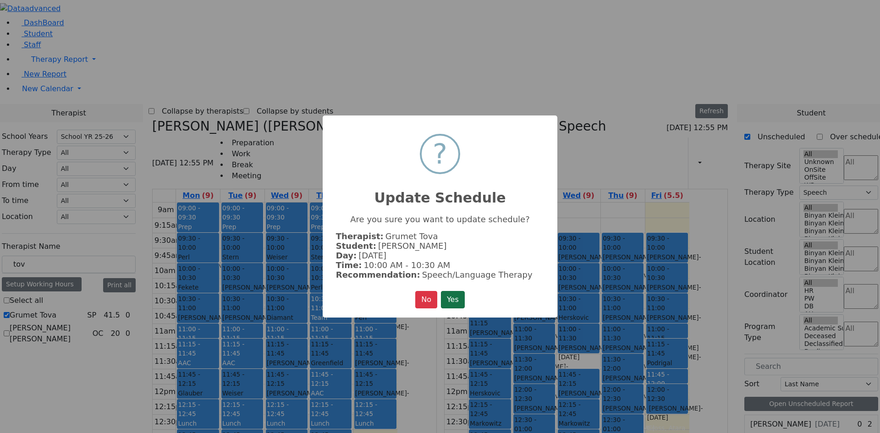
click at [457, 292] on button "Yes" at bounding box center [453, 299] width 24 height 17
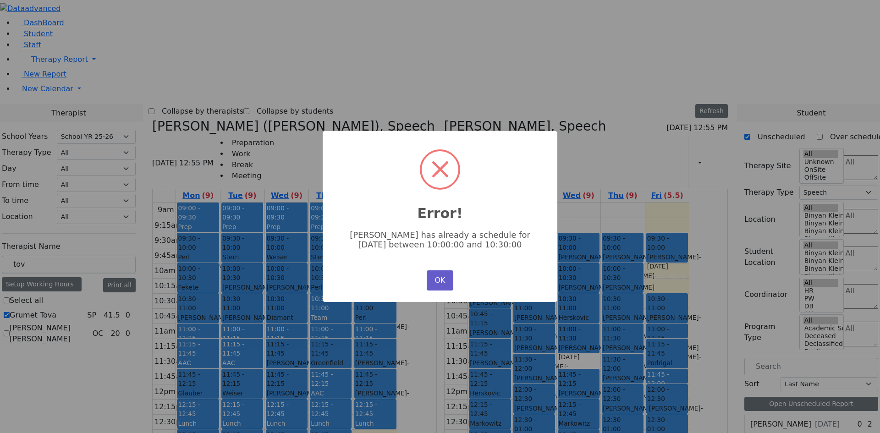
click at [440, 284] on button "OK" at bounding box center [440, 280] width 27 height 20
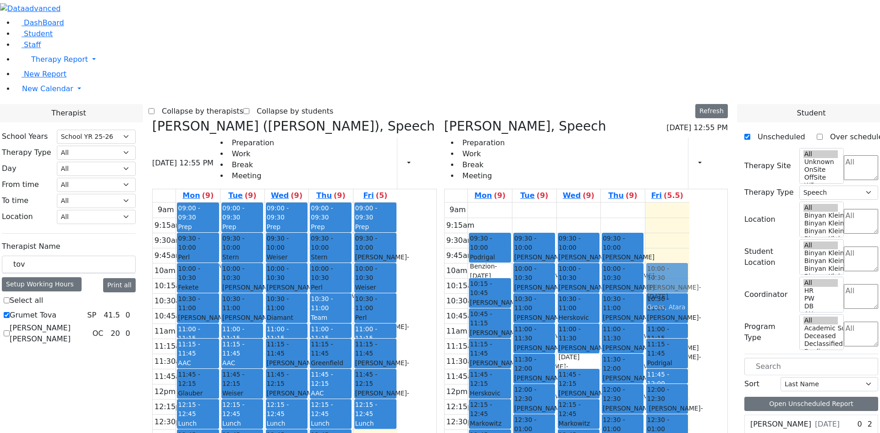
drag, startPoint x: 714, startPoint y: 121, endPoint x: 716, endPoint y: 147, distance: 25.7
click at [689, 203] on div "09:30 - 10:00 Twerski Ezra - 07/21/2013 Gross, Atara 10:30 - 11:00 Werzberger J…" at bounding box center [667, 384] width 44 height 363
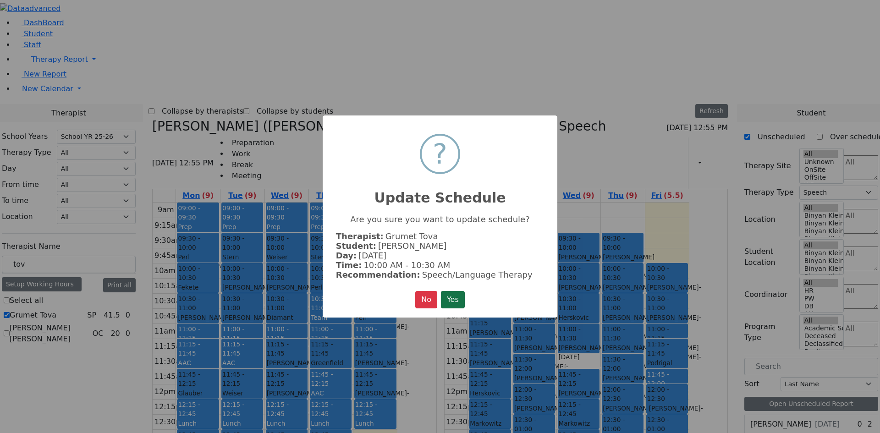
click at [456, 295] on button "Yes" at bounding box center [453, 299] width 24 height 17
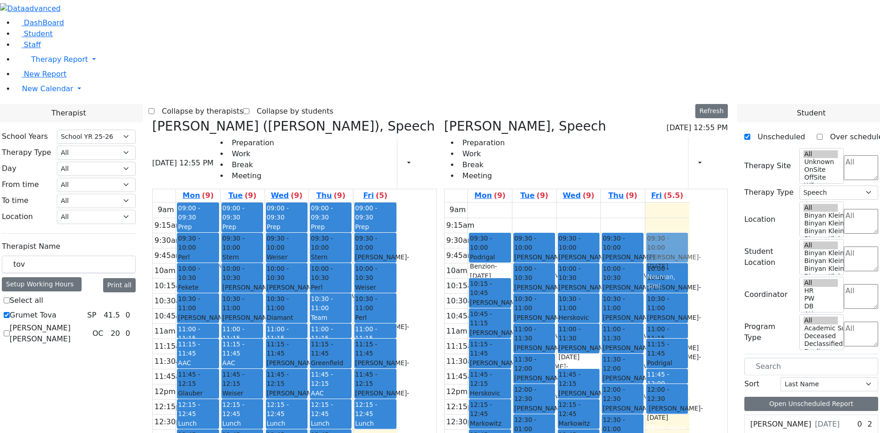
drag, startPoint x: 716, startPoint y: 286, endPoint x: 723, endPoint y: 109, distance: 177.5
click at [689, 203] on div "10:00 - 10:30 Twerski Ezra - 07/21/2013 Gross, Atara 10:30 - 11:00 Werzberger J…" at bounding box center [667, 384] width 44 height 363
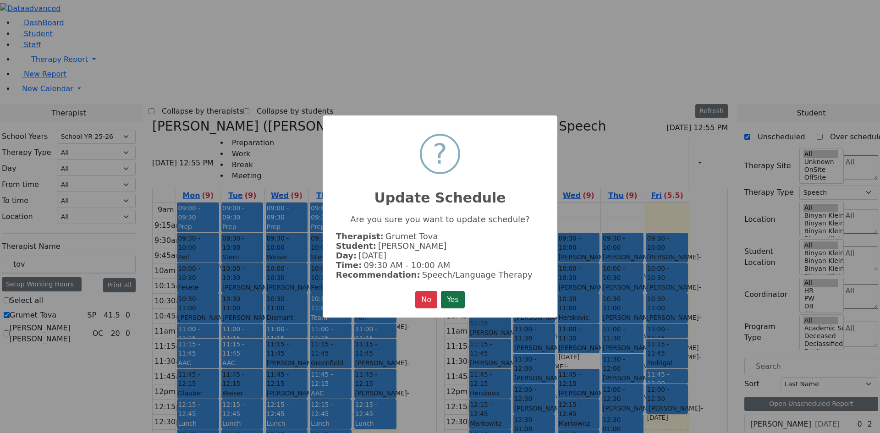
click at [456, 295] on button "Yes" at bounding box center [453, 299] width 24 height 17
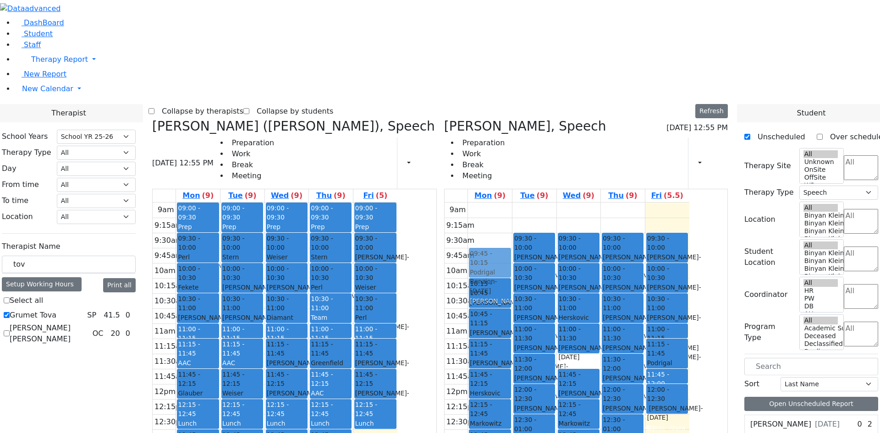
drag, startPoint x: 552, startPoint y: 107, endPoint x: 552, endPoint y: 127, distance: 19.7
click at [512, 203] on div "09:30 - 10:00 Podrigal Benzion - 09/22/2014 Jablin Meira 10:15 - 10:45 Frankel …" at bounding box center [490, 384] width 44 height 363
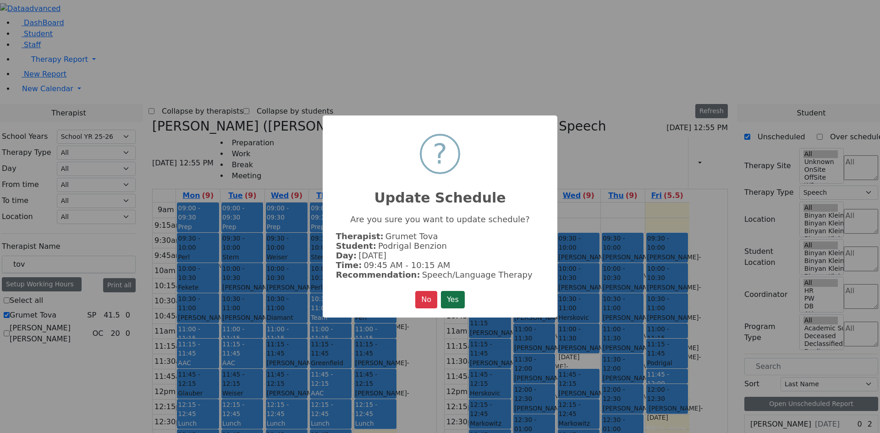
click at [448, 297] on button "Yes" at bounding box center [453, 299] width 24 height 17
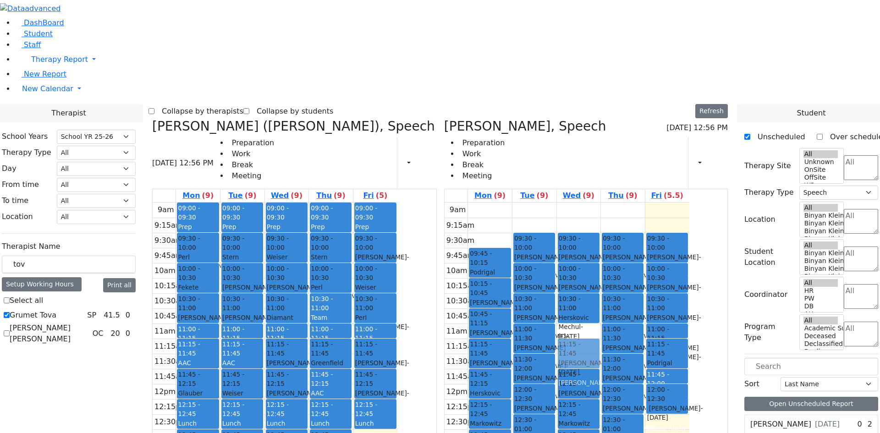
click at [601, 215] on div "09:30 - 10:00 Twerski Ezra - 07/21/2013 Gross, Atara 10:00 - 10:30 Weber Shloim…" at bounding box center [579, 384] width 44 height 363
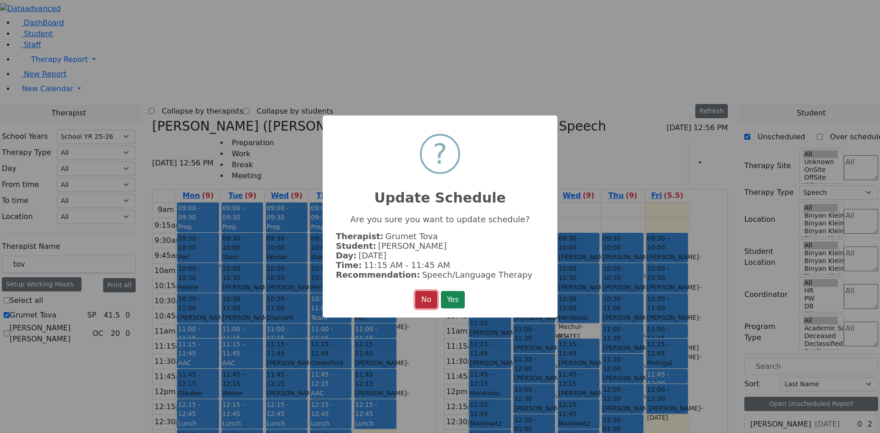
click at [421, 296] on button "No" at bounding box center [426, 299] width 22 height 17
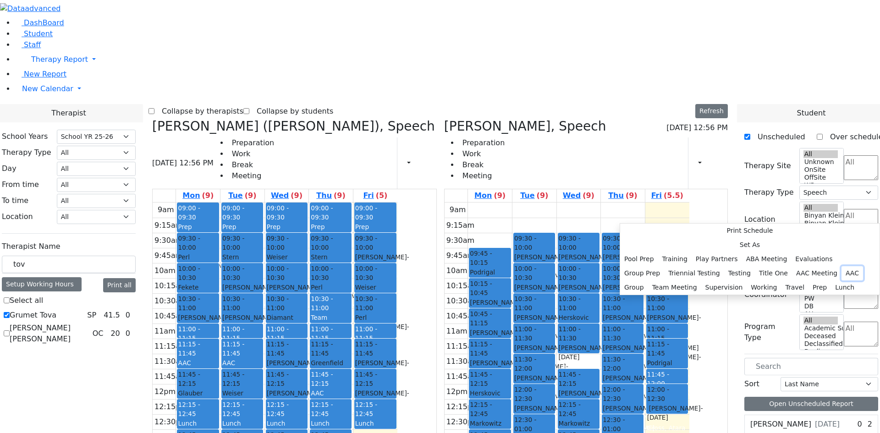
click at [842, 266] on button "AAC" at bounding box center [853, 273] width 22 height 14
select select "3"
select select "11:30:00"
select select "11:45:00"
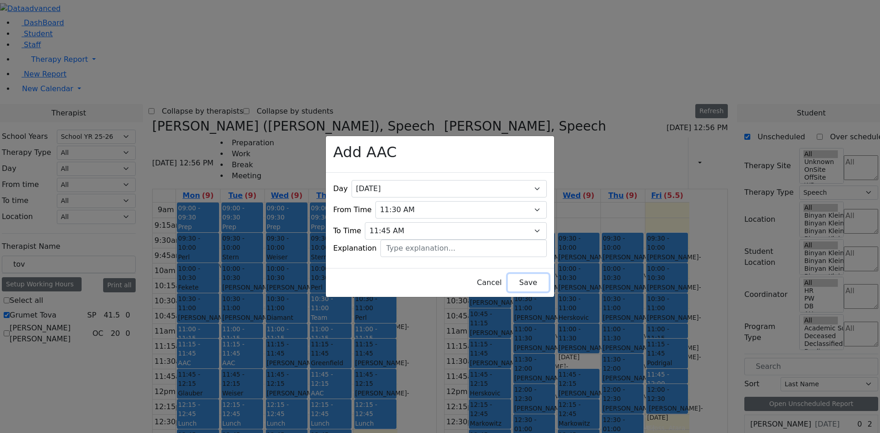
click at [508, 277] on button "Save" at bounding box center [528, 282] width 41 height 17
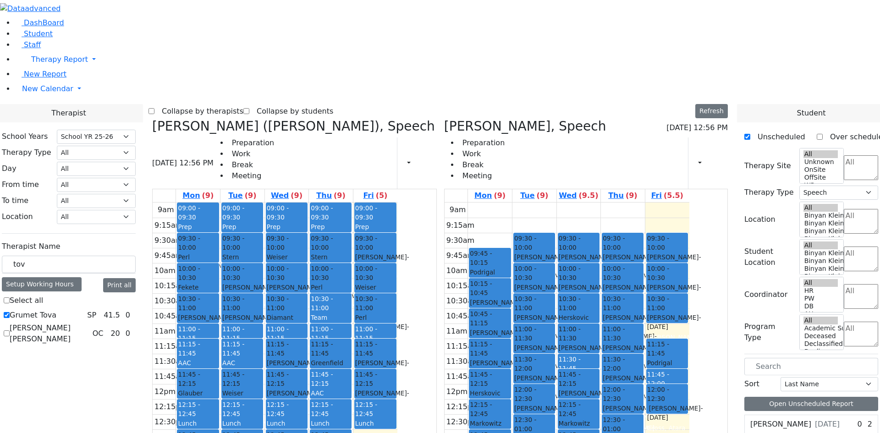
drag, startPoint x: 724, startPoint y: 196, endPoint x: 727, endPoint y: 309, distance: 113.7
click at [689, 309] on div "09:30 - 10:00 Cik Yitzchok - 12/10/2018 Neuman, Simi 10:00 - 10:30 Twerski Ezra…" at bounding box center [667, 384] width 44 height 363
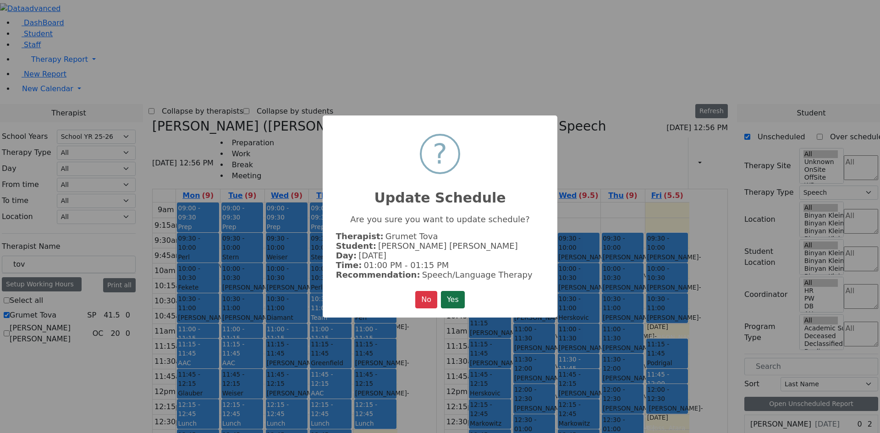
click at [450, 297] on button "Yes" at bounding box center [453, 299] width 24 height 17
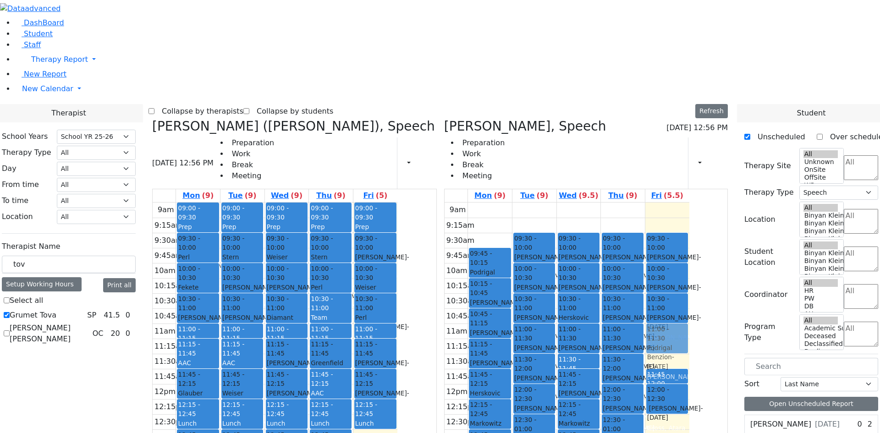
drag, startPoint x: 720, startPoint y: 217, endPoint x: 719, endPoint y: 200, distance: 17.4
click at [689, 203] on div "09:30 - 10:00 Cik Yitzchok - 12/10/2018 Neuman, Simi 10:00 - 10:30 Twerski Ezra…" at bounding box center [667, 384] width 44 height 363
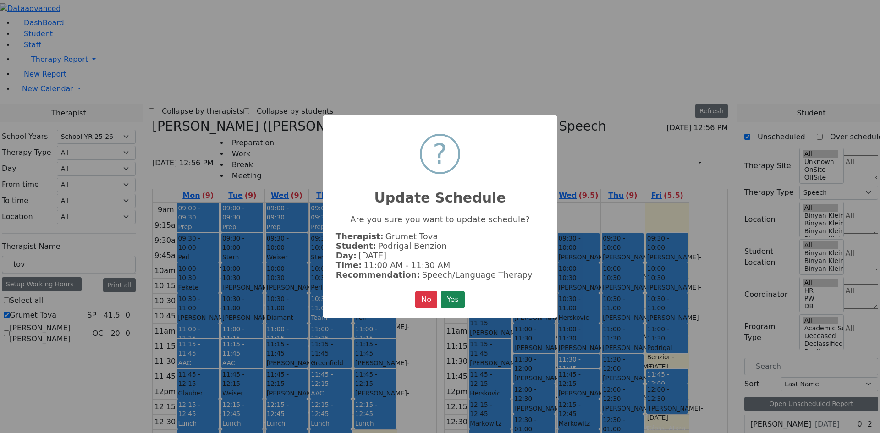
click at [463, 295] on button "Yes" at bounding box center [453, 299] width 24 height 17
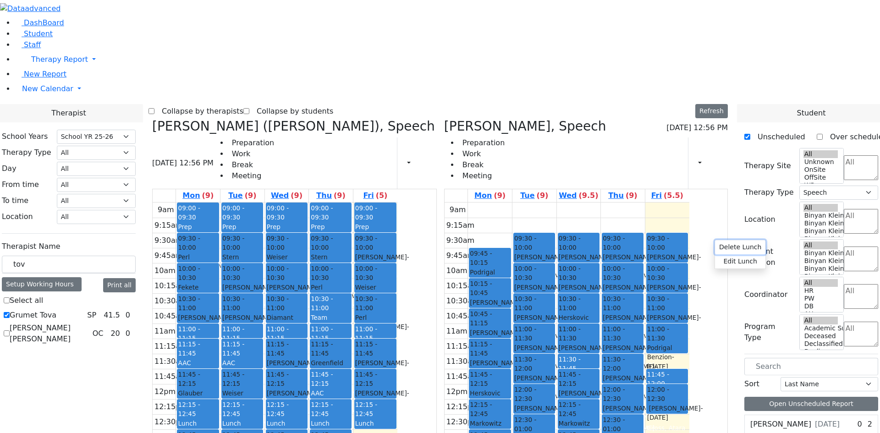
click at [723, 250] on button "Delete Lunch" at bounding box center [740, 247] width 50 height 14
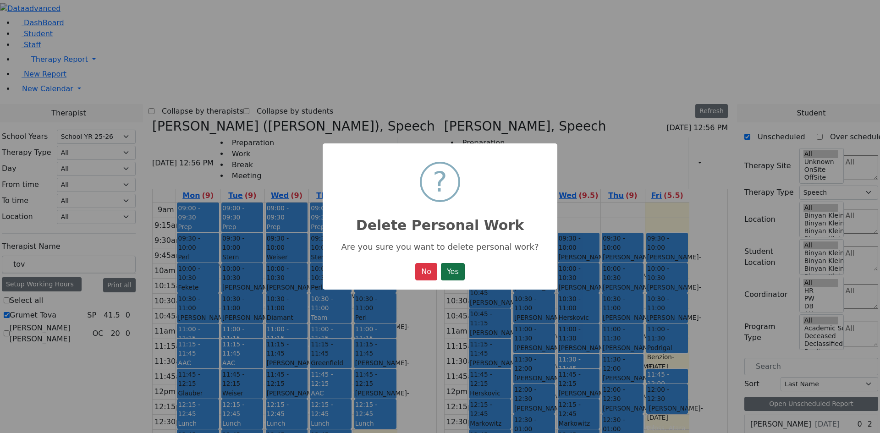
click at [461, 278] on button "Yes" at bounding box center [453, 271] width 24 height 17
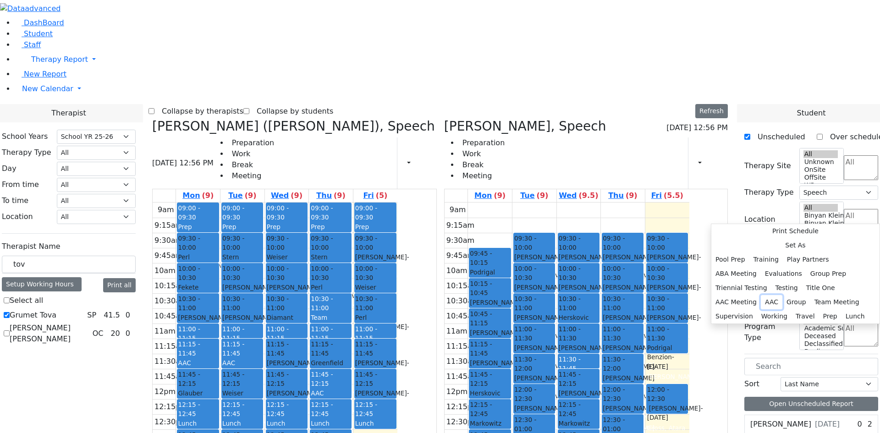
click at [782, 295] on button "AAC" at bounding box center [772, 302] width 22 height 14
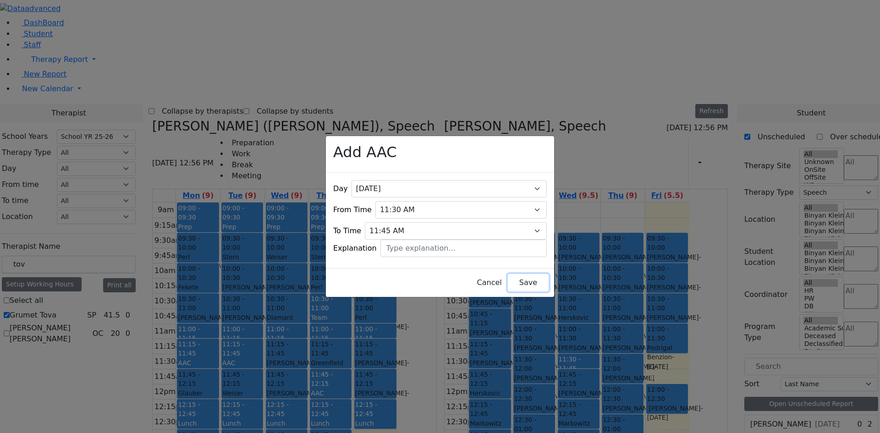
click at [508, 274] on button "Save" at bounding box center [528, 282] width 41 height 17
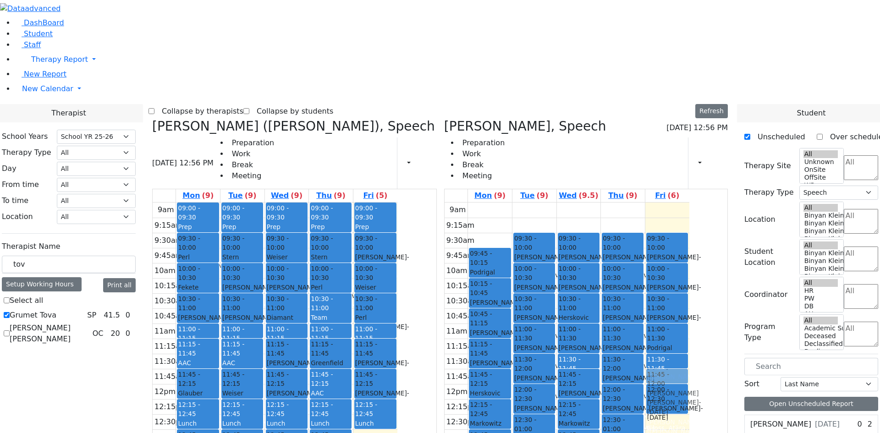
drag, startPoint x: 716, startPoint y: 310, endPoint x: 719, endPoint y: 232, distance: 78.0
click at [689, 233] on div "09:30 - 10:00 Cik Yitzchok - 12/10/2018 Neuman, Simi 10:00 - 10:30 Twerski Ezra…" at bounding box center [667, 384] width 44 height 363
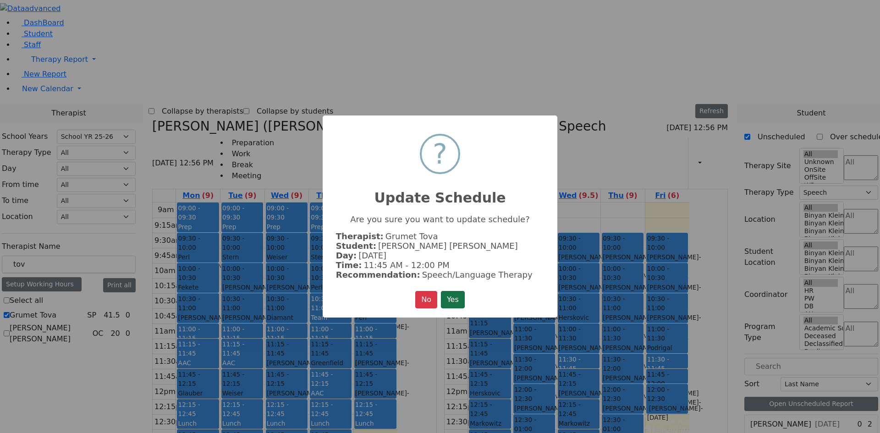
click at [455, 296] on button "Yes" at bounding box center [453, 299] width 24 height 17
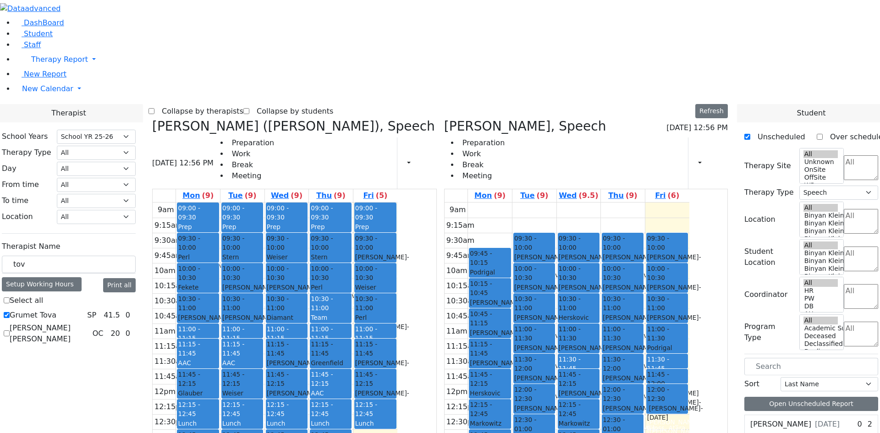
click at [669, 356] on span "11:30 - 11:45" at bounding box center [658, 364] width 22 height 17
drag, startPoint x: 716, startPoint y: 219, endPoint x: 720, endPoint y: 322, distance: 103.2
click at [689, 322] on div "9am 9:15am 9:30am 9:45am 10am 10:15am 10:30am 10:45am 11am 11:15am 11:30am 11:4…" at bounding box center [567, 384] width 245 height 363
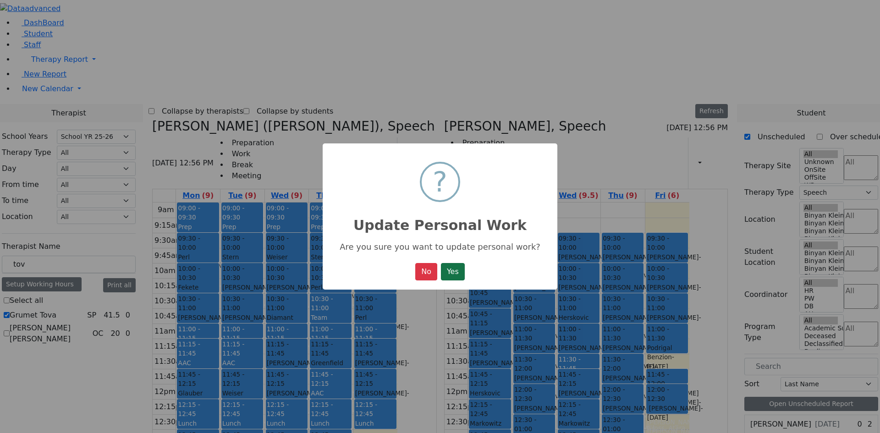
click at [460, 269] on button "Yes" at bounding box center [453, 271] width 24 height 17
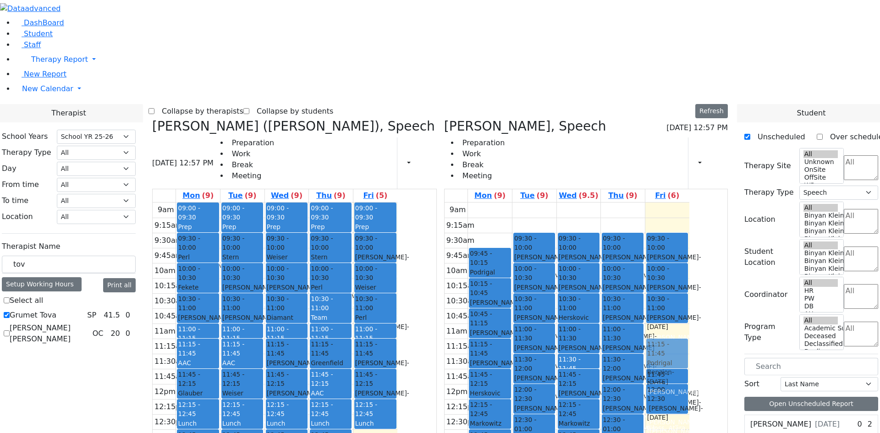
drag, startPoint x: 718, startPoint y: 209, endPoint x: 714, endPoint y: 222, distance: 13.0
click at [689, 232] on div "09:30 - 10:00 Cik Yitzchok - 12/10/2018 Neuman, Simi 10:00 - 10:30 Twerski Ezra…" at bounding box center [667, 384] width 44 height 363
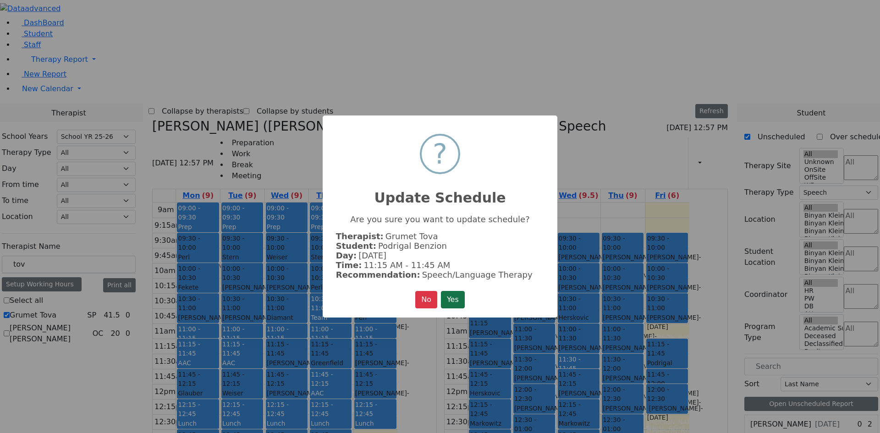
click at [452, 297] on button "Yes" at bounding box center [453, 299] width 24 height 17
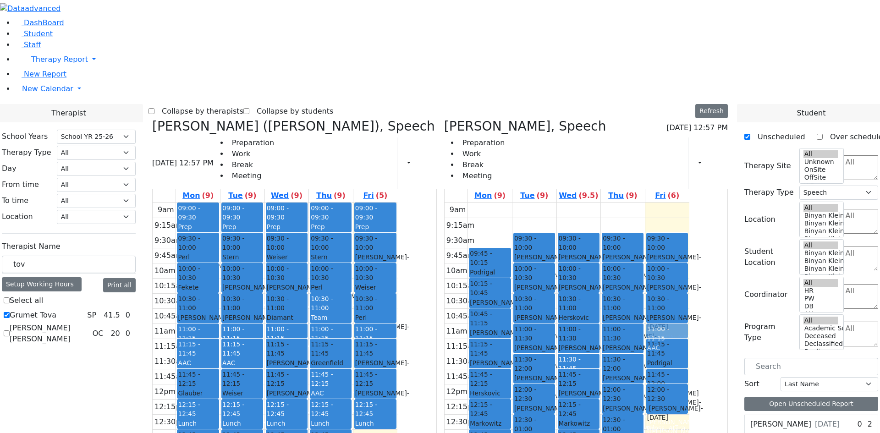
drag, startPoint x: 709, startPoint y: 333, endPoint x: 723, endPoint y: 199, distance: 134.6
click at [689, 203] on div "09:30 - 10:00 Cik Yitzchok - 12/10/2018 Neuman, Simi 10:00 - 10:30 Twerski Ezra…" at bounding box center [667, 384] width 44 height 363
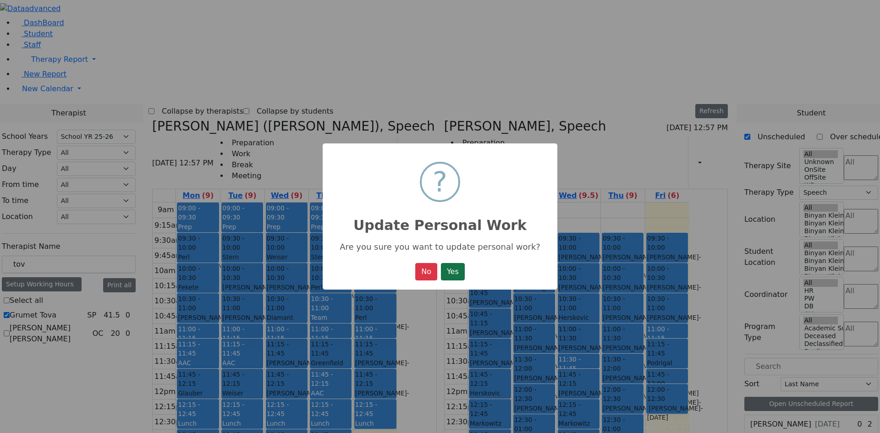
click at [457, 265] on button "Yes" at bounding box center [453, 271] width 24 height 17
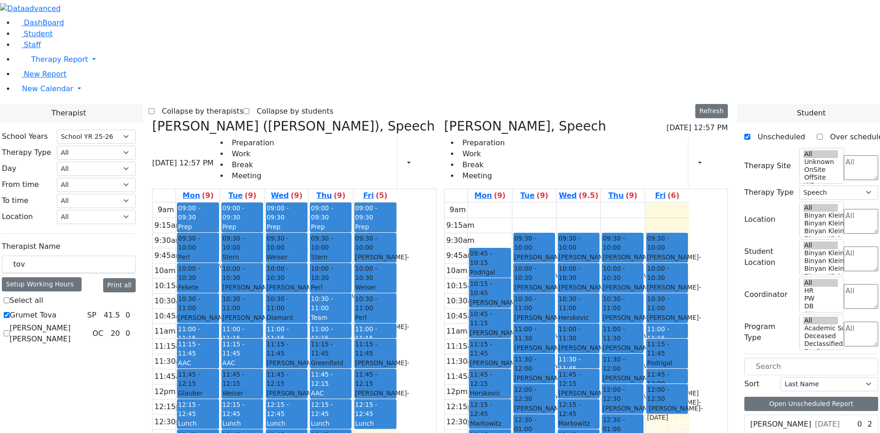
click at [599, 374] on div "AAC" at bounding box center [579, 378] width 40 height 9
drag, startPoint x: 712, startPoint y: 194, endPoint x: 712, endPoint y: 306, distance: 111.8
click at [689, 306] on div "09:30 - 10:00 Cik Yitzchok - 12/10/2018 Neuman, Simi 10:00 - 10:30 Twerski Ezra…" at bounding box center [667, 384] width 44 height 363
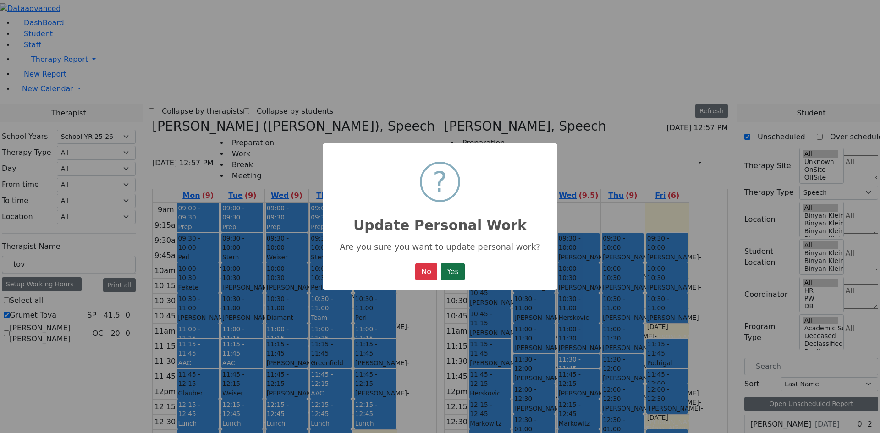
click at [452, 270] on button "Yes" at bounding box center [453, 271] width 24 height 17
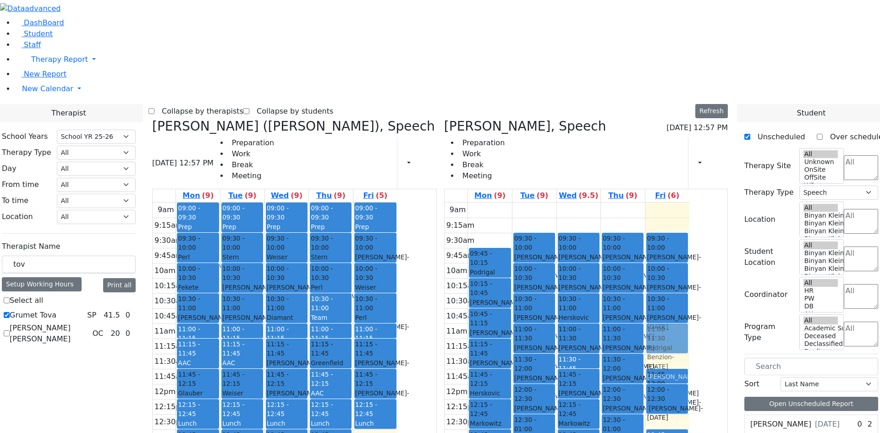
drag, startPoint x: 708, startPoint y: 217, endPoint x: 711, endPoint y: 212, distance: 5.5
click at [689, 203] on div "09:30 - 10:00 Cik Yitzchok - 12/10/2018 Neuman, Simi 10:00 - 10:30 Twerski Ezra…" at bounding box center [667, 384] width 44 height 363
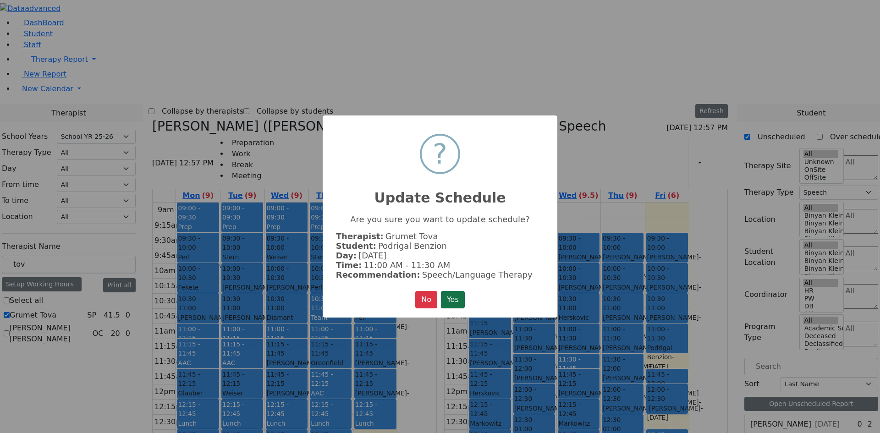
click at [446, 304] on button "Yes" at bounding box center [453, 299] width 24 height 17
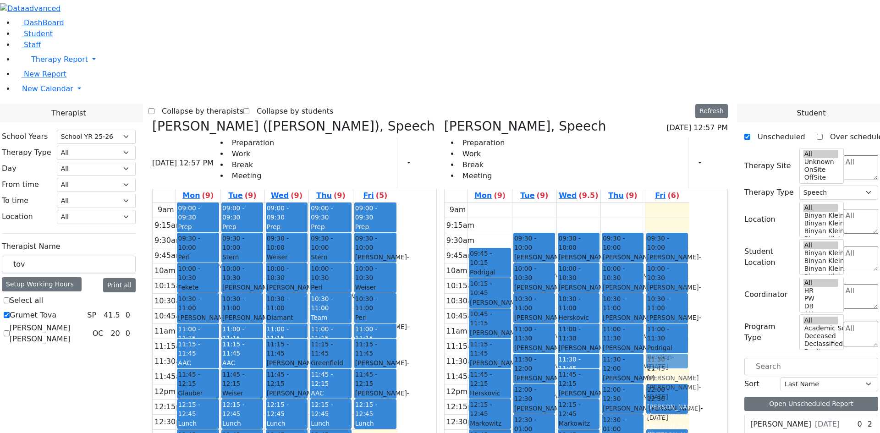
drag, startPoint x: 707, startPoint y: 238, endPoint x: 709, endPoint y: 229, distance: 9.8
click at [689, 223] on div "09:30 - 10:00 Cik Yitzchok - 12/10/2018 Neuman, Simi 10:00 - 10:30 Twerski Ezra…" at bounding box center [667, 384] width 44 height 363
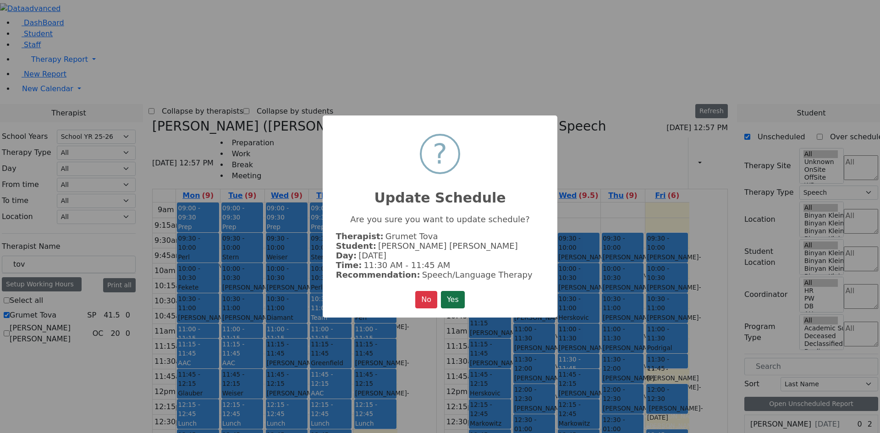
click at [457, 301] on button "Yes" at bounding box center [453, 299] width 24 height 17
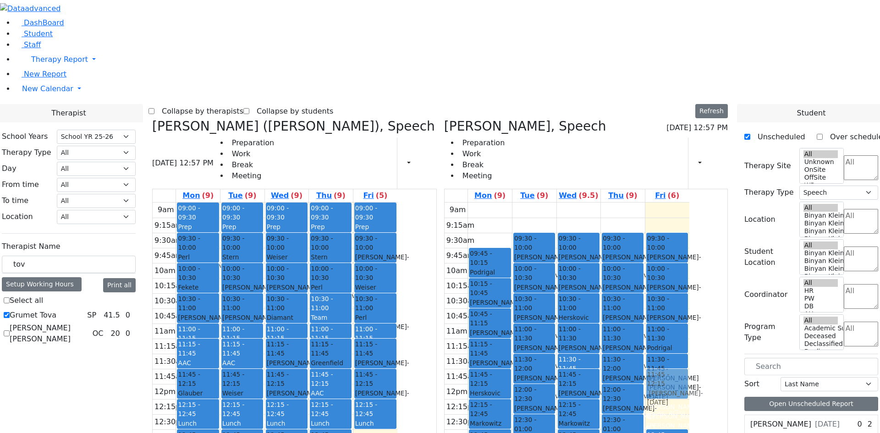
drag, startPoint x: 710, startPoint y: 259, endPoint x: 710, endPoint y: 248, distance: 11.0
click at [689, 248] on div "09:30 - 10:00 Cik Yitzchok - 12/10/2018 Neuman, Simi 10:00 - 10:30 Twerski Ezra…" at bounding box center [667, 384] width 44 height 363
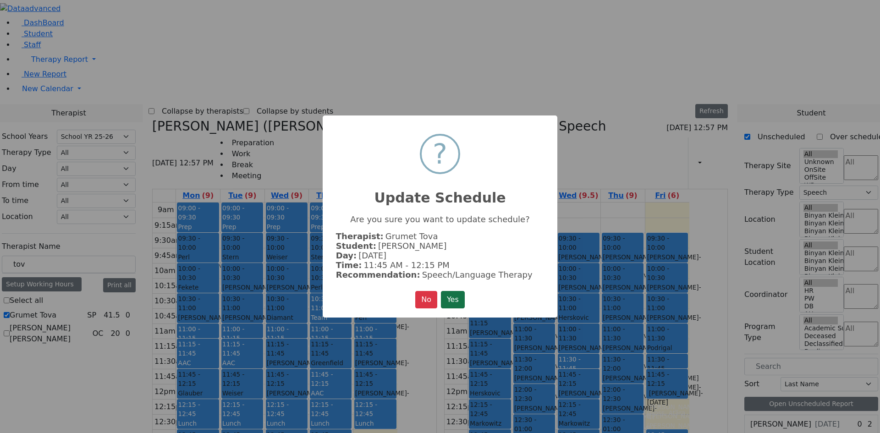
click at [461, 301] on button "Yes" at bounding box center [453, 299] width 24 height 17
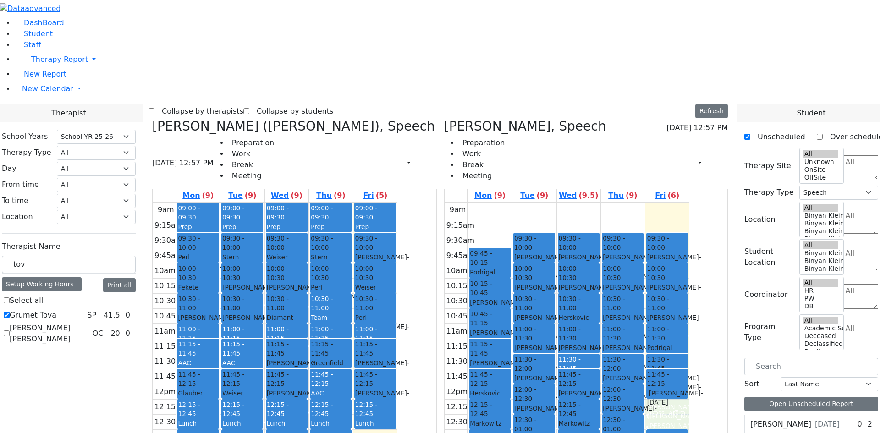
drag, startPoint x: 722, startPoint y: 308, endPoint x: 727, endPoint y: 272, distance: 36.1
click at [689, 272] on div "09:30 - 10:00 Cik Yitzchok - 12/10/2018 Neuman, Simi 10:00 - 10:30 Twerski Ezra…" at bounding box center [667, 384] width 44 height 363
drag, startPoint x: 718, startPoint y: 297, endPoint x: 722, endPoint y: 273, distance: 24.6
click at [689, 268] on div "09:30 - 10:00 Cik Yitzchok - 12/10/2018 Neuman, Simi 10:00 - 10:30 Twerski Ezra…" at bounding box center [667, 384] width 44 height 363
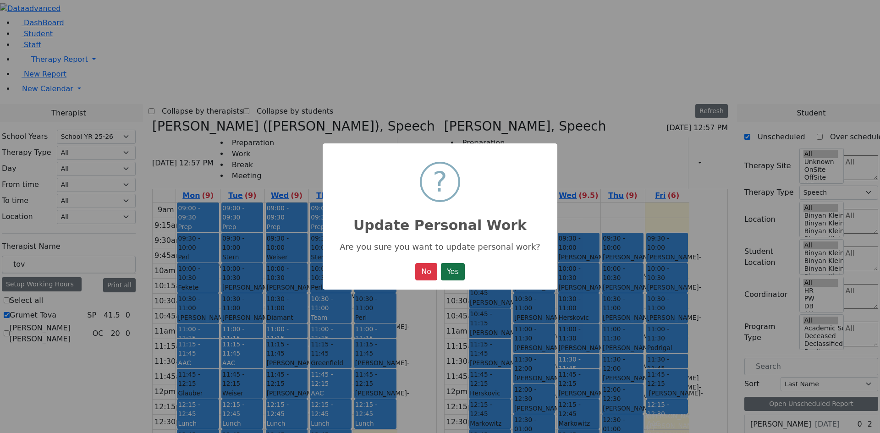
click at [465, 277] on button "Yes" at bounding box center [453, 271] width 24 height 17
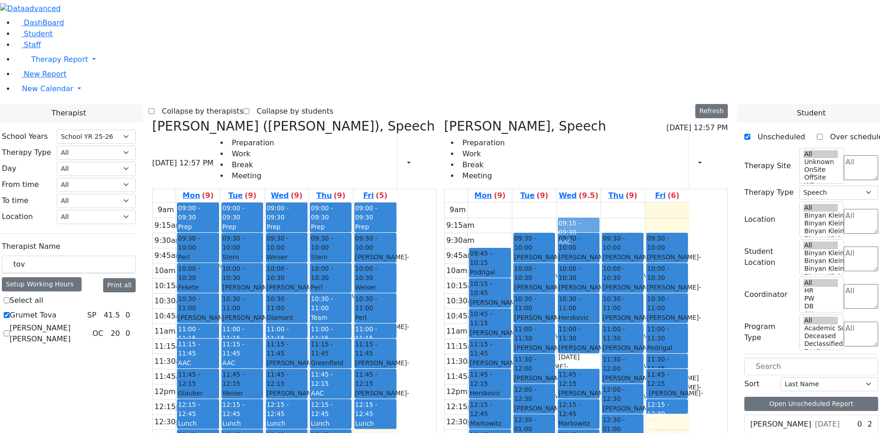
drag, startPoint x: 629, startPoint y: 228, endPoint x: 623, endPoint y: 84, distance: 144.1
click at [601, 203] on div "09:30 - 10:00 Twerski Ezra - 07/21/2013 Gross, Atara 10:00 - 10:30 Weber Shloim…" at bounding box center [579, 384] width 44 height 363
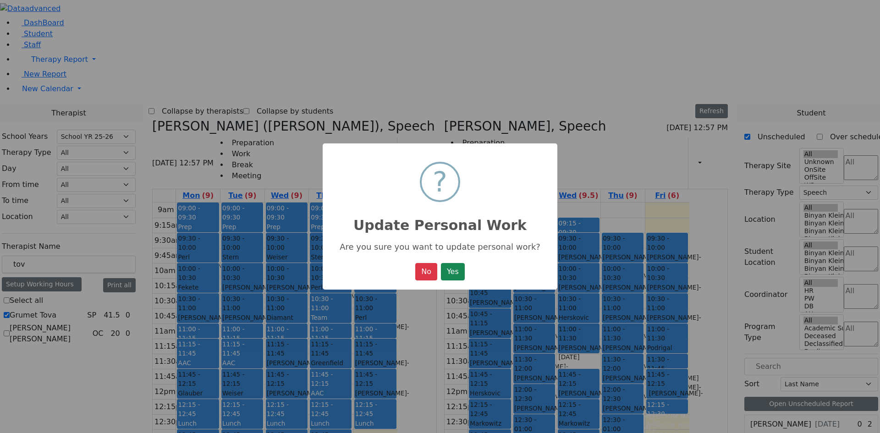
click at [468, 272] on div "× ? Update Personal Work Are you sure you want to update personal work? No No Y…" at bounding box center [440, 216] width 235 height 147
click at [461, 271] on button "Yes" at bounding box center [453, 271] width 24 height 17
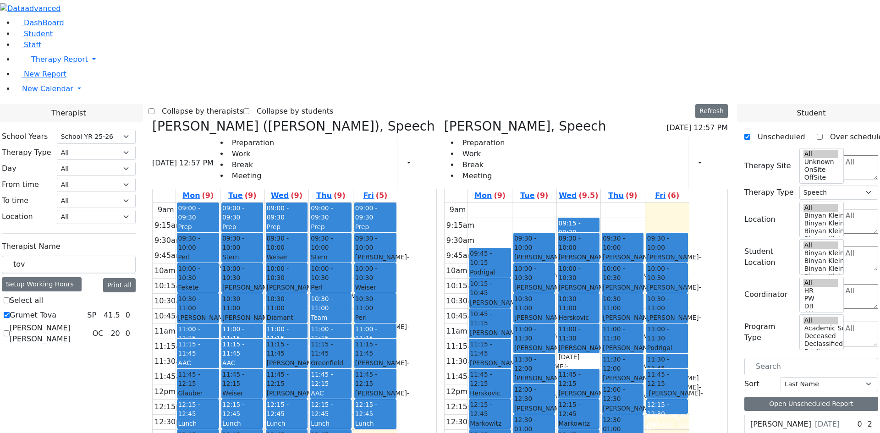
click at [640, 222] on div "9am 9:15am 9:30am 9:45am 10am 10:15am 10:30am 10:45am 11am 11:15am 11:30am 11:4…" at bounding box center [567, 384] width 245 height 363
click at [689, 203] on div "9am 9:15am 9:30am 9:45am 10am 10:15am 10:30am 10:45am 11am 11:15am 11:30am 11:4…" at bounding box center [567, 384] width 245 height 363
click at [638, 190] on label "(9)" at bounding box center [632, 195] width 12 height 11
click at [689, 203] on div "9am 9:15am 9:30am 9:45am 10am 10:15am 10:30am 10:45am 11am 11:15am 11:30am 11:4…" at bounding box center [567, 384] width 245 height 363
click at [681, 189] on link "Fri (6)" at bounding box center [667, 195] width 28 height 13
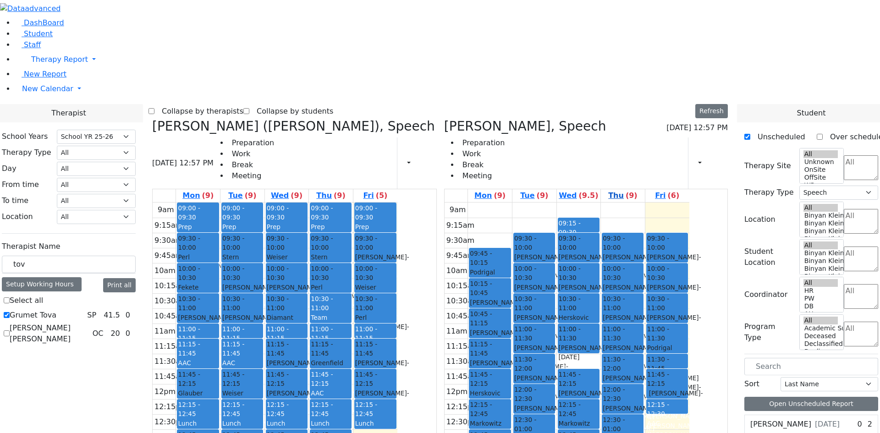
click at [638, 190] on label "(9)" at bounding box center [632, 195] width 12 height 11
click at [599, 190] on label "(9.5)" at bounding box center [589, 195] width 20 height 11
click at [689, 303] on div "9am 9:15am 9:30am 9:45am 10am 10:15am 10:30am 10:45am 11am 11:15am 11:30am 11:4…" at bounding box center [567, 384] width 245 height 363
click at [689, 292] on div "9am 9:15am 9:30am 9:45am 10am 10:15am 10:30am 10:45am 11am 11:15am 11:30am 11:4…" at bounding box center [567, 384] width 245 height 363
drag, startPoint x: 637, startPoint y: 203, endPoint x: 626, endPoint y: 195, distance: 13.6
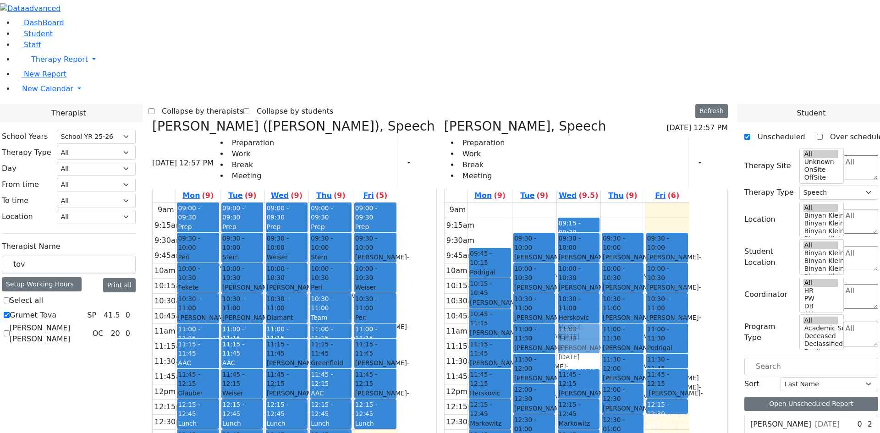
click at [601, 203] on div "09:15 - 09:30 AAC 09:30 - 10:00 Twerski Ezra - 07/21/2013 Gross, Atara 10:00 - …" at bounding box center [579, 384] width 44 height 363
click at [599, 313] on div "Herskovic Mechul - 07/22/2017" at bounding box center [579, 327] width 40 height 28
drag, startPoint x: 634, startPoint y: 88, endPoint x: 627, endPoint y: 89, distance: 7.4
click at [601, 203] on div "09:15 - 09:30 AAC 09:30 - 10:00 Twerski Ezra - 07/21/2013 Gross, Atara 10:00 - …" at bounding box center [579, 384] width 44 height 363
click at [621, 227] on div "9am 9:15am 9:30am 9:45am 10am 10:15am 10:30am 10:45am 11am 11:15am 11:30am 11:4…" at bounding box center [567, 384] width 245 height 363
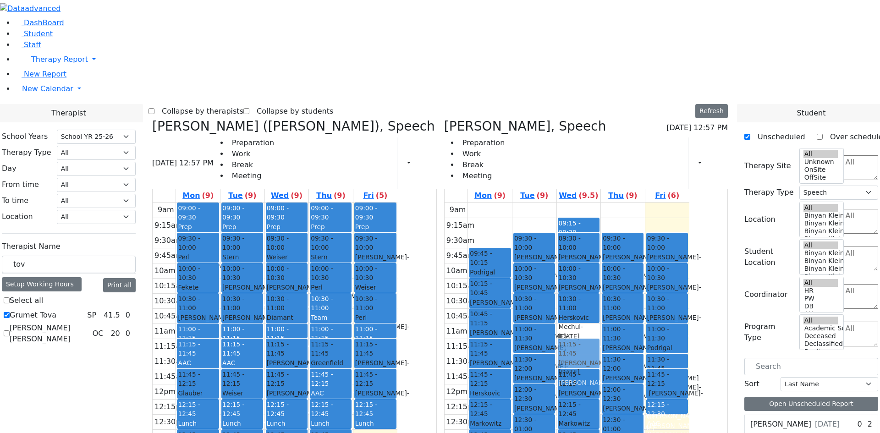
drag, startPoint x: 626, startPoint y: 200, endPoint x: 629, endPoint y: 214, distance: 14.2
click at [601, 214] on div "09:15 - 09:30 AAC 09:30 - 10:00 Twerski Ezra - 07/21/2013 Gross, Atara 10:00 - …" at bounding box center [579, 384] width 44 height 363
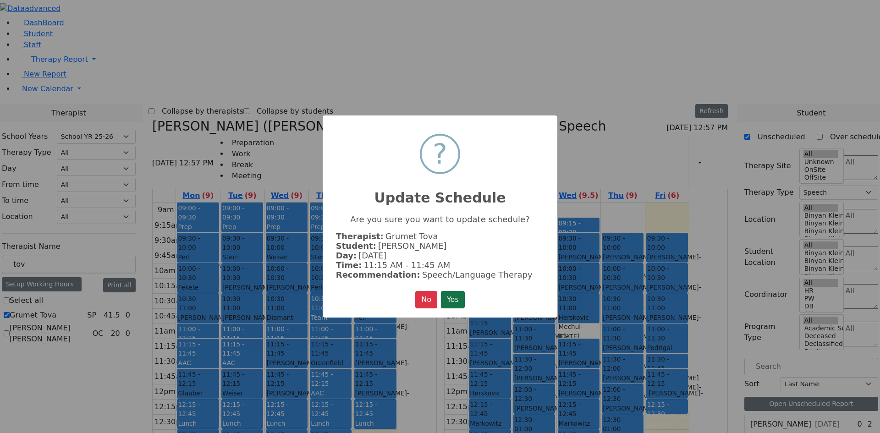
click at [464, 302] on button "Yes" at bounding box center [453, 299] width 24 height 17
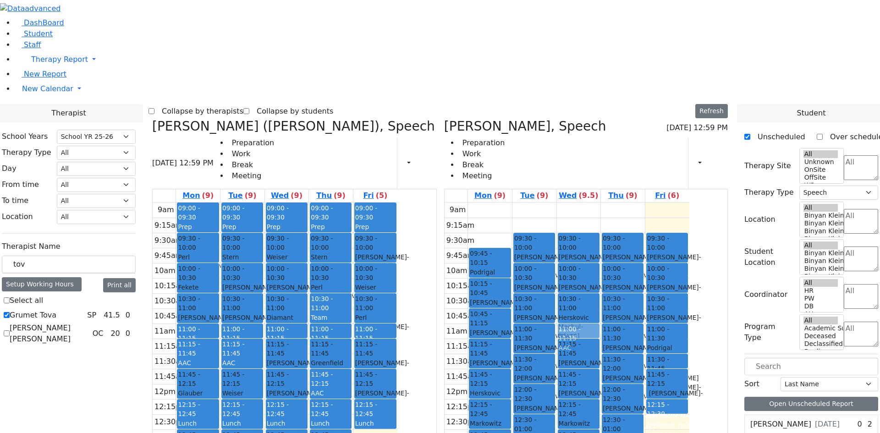
drag, startPoint x: 639, startPoint y: 86, endPoint x: 621, endPoint y: 189, distance: 104.8
click at [601, 203] on div "09:15 - 09:30 AAC 09:30 - 10:00 Twerski Ezra - 07/21/2013 Gross, Atara 10:00 - …" at bounding box center [579, 384] width 44 height 363
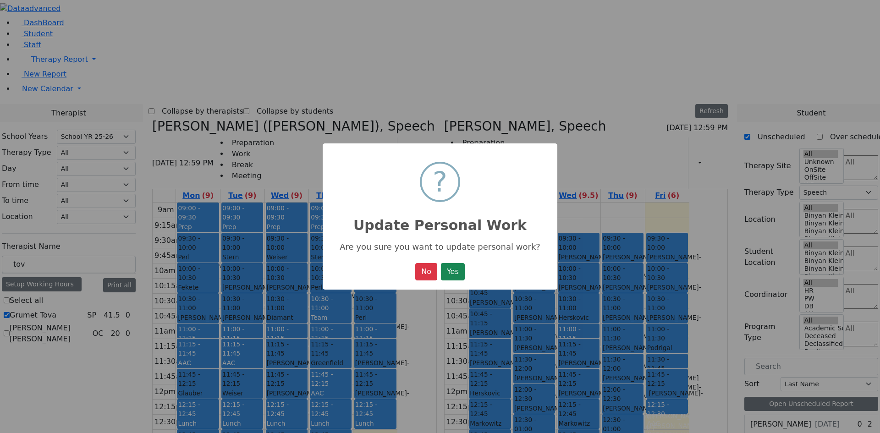
click at [468, 274] on div "× ? Update Personal Work Are you sure you want to update personal work? No No Y…" at bounding box center [440, 216] width 235 height 147
click at [460, 272] on button "Yes" at bounding box center [453, 271] width 24 height 17
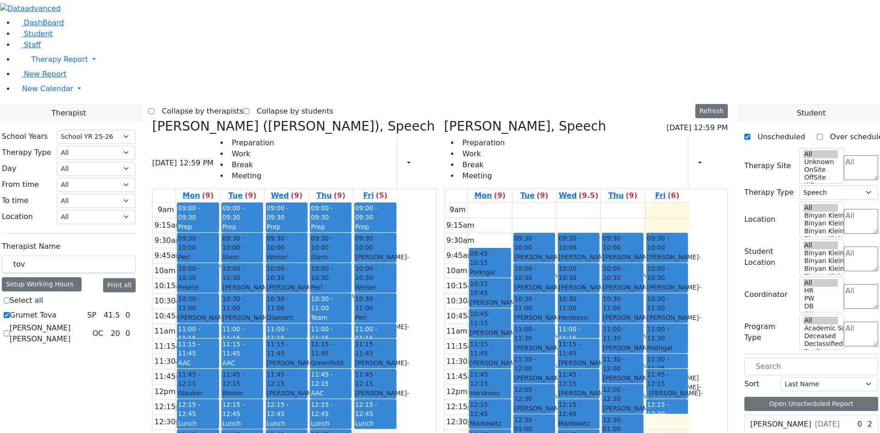
click at [581, 325] on span "11:00 - 11:15" at bounding box center [570, 333] width 22 height 17
drag, startPoint x: 546, startPoint y: 180, endPoint x: 544, endPoint y: 157, distance: 23.5
click at [512, 203] on div "09:45 - 10:15 Podrigal Benzion - 09/22/2014 Jablin Meira 10:15 - 10:45 Frankel …" at bounding box center [490, 384] width 44 height 363
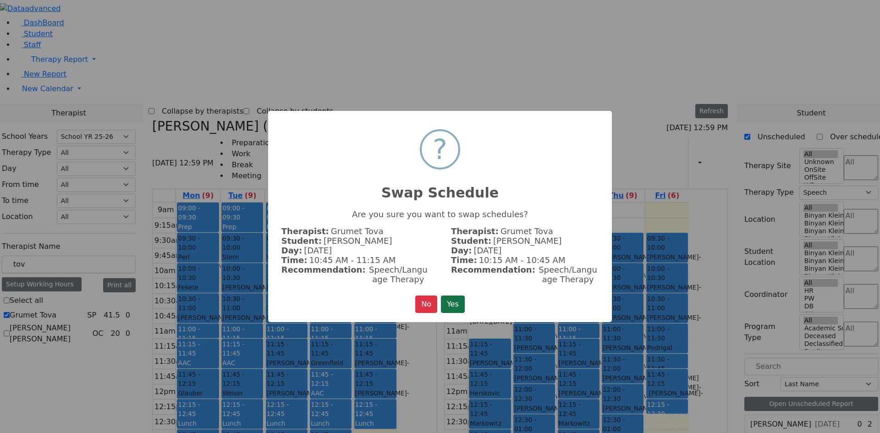
click at [463, 299] on button "Yes" at bounding box center [453, 304] width 24 height 17
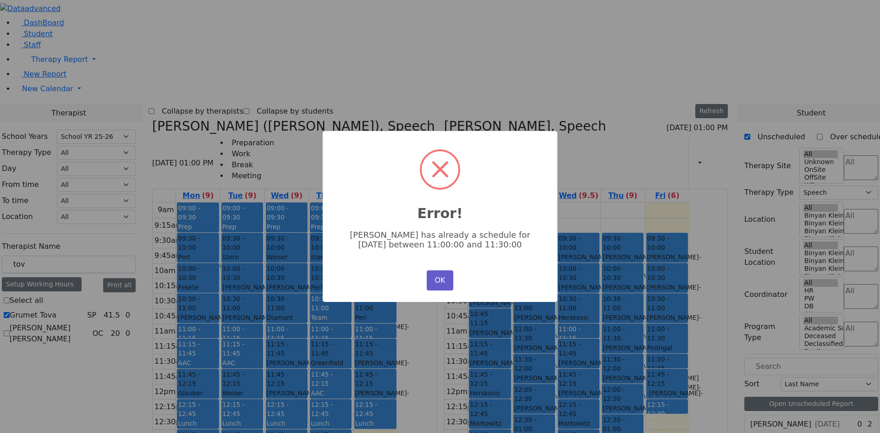
click at [436, 271] on button "OK" at bounding box center [440, 280] width 27 height 20
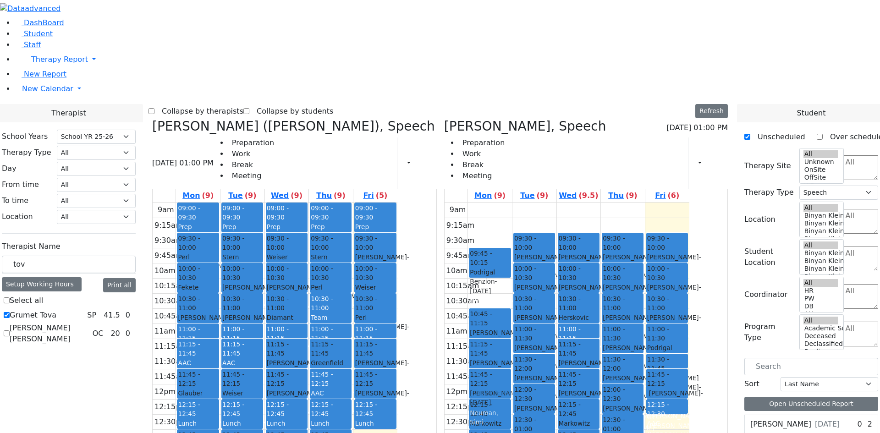
drag, startPoint x: 551, startPoint y: 150, endPoint x: 532, endPoint y: 235, distance: 86.3
click at [512, 235] on div "09:45 - 10:15 Podrigal Benzion - 09/22/2014 Jablin Meira 10:15 - 10:45 Frankel …" at bounding box center [490, 384] width 44 height 363
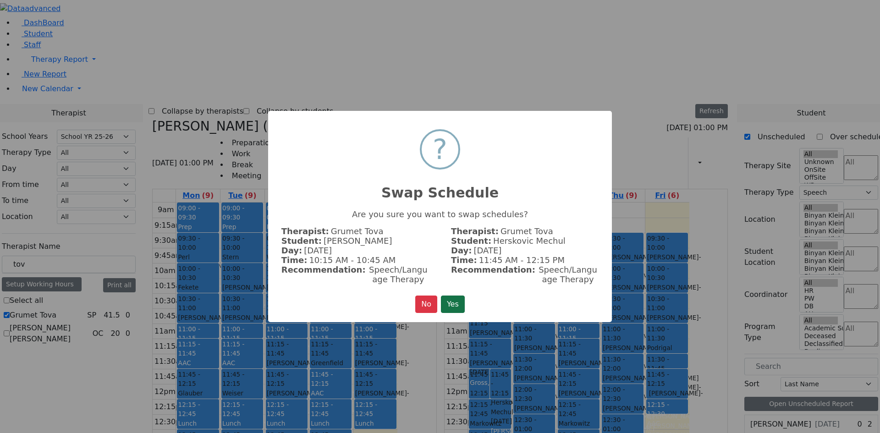
drag, startPoint x: 470, startPoint y: 288, endPoint x: 465, endPoint y: 298, distance: 11.3
click at [469, 294] on div "× ? Swap Schedule Are you sure you want to swap schedules? Therapist: Grumet To…" at bounding box center [440, 217] width 344 height 212
click at [465, 298] on button "Yes" at bounding box center [453, 304] width 24 height 17
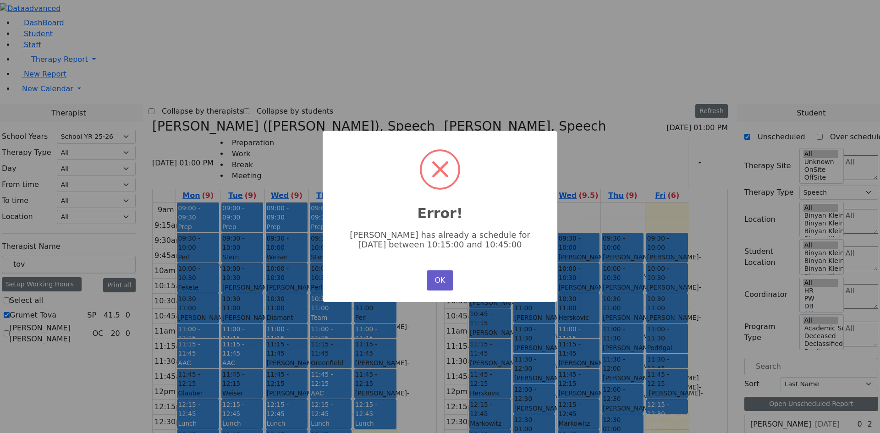
click at [441, 280] on button "OK" at bounding box center [440, 280] width 27 height 20
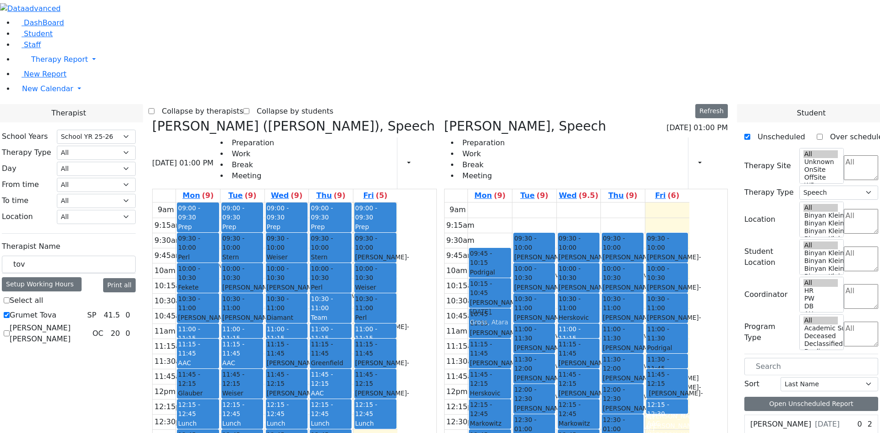
drag, startPoint x: 540, startPoint y: 364, endPoint x: 538, endPoint y: 150, distance: 214.1
click at [512, 203] on div "09:45 - 10:15 Podrigal Benzion - 09/22/2014 Jablin Meira 10:15 - 10:45 Frankel …" at bounding box center [490, 384] width 44 height 363
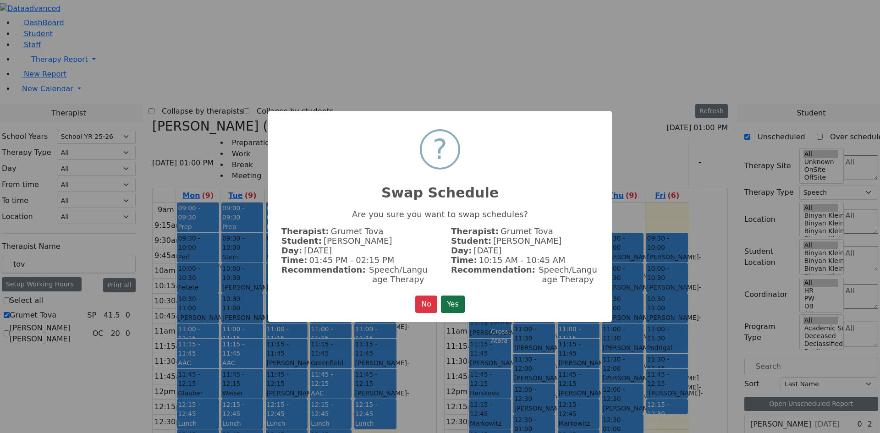
click at [447, 307] on button "Yes" at bounding box center [453, 304] width 24 height 17
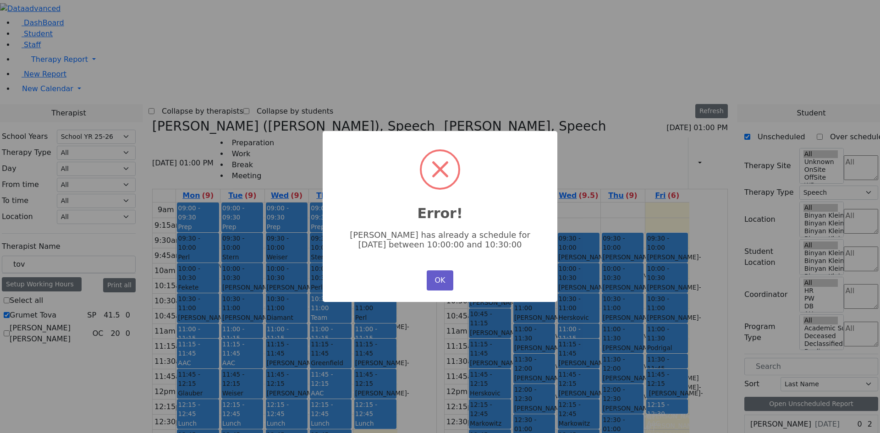
click at [441, 281] on button "OK" at bounding box center [440, 280] width 27 height 20
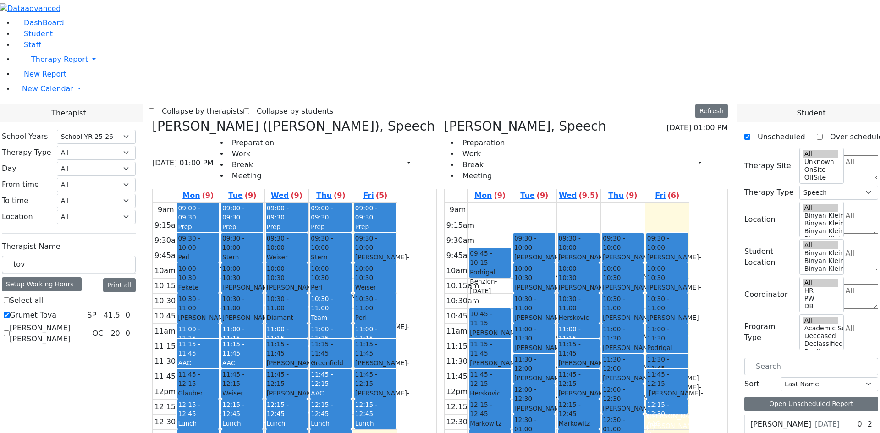
drag, startPoint x: 545, startPoint y: 154, endPoint x: 548, endPoint y: 402, distance: 248.0
click at [512, 395] on div "09:45 - 10:15 Podrigal Benzion - 09/22/2014 Jablin Meira 10:15 - 10:45 Frankel …" at bounding box center [490, 384] width 44 height 363
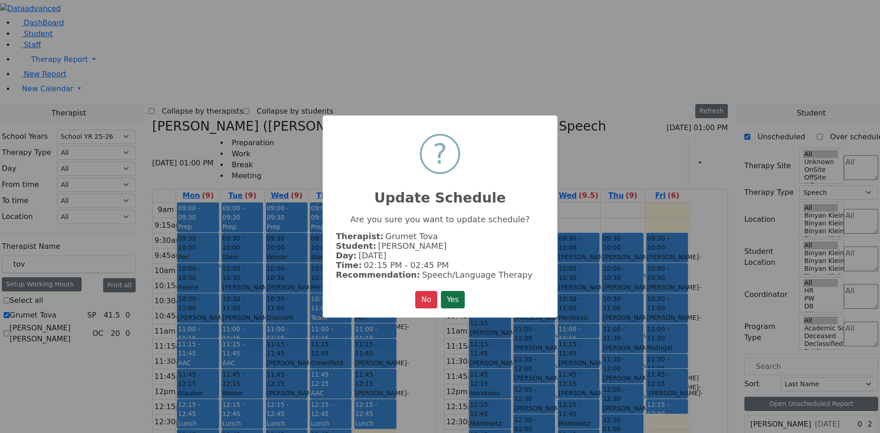
click at [459, 291] on button "Yes" at bounding box center [453, 299] width 24 height 17
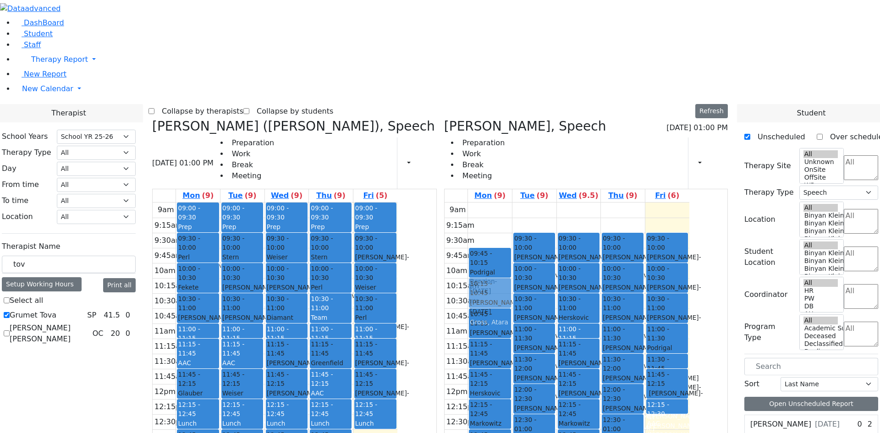
drag, startPoint x: 535, startPoint y: 372, endPoint x: 539, endPoint y: 157, distance: 215.0
click at [512, 203] on div "09:45 - 10:15 Podrigal Benzion - 09/22/2014 Jablin Meira 10:45 - 11:15 Schwartz…" at bounding box center [490, 384] width 44 height 363
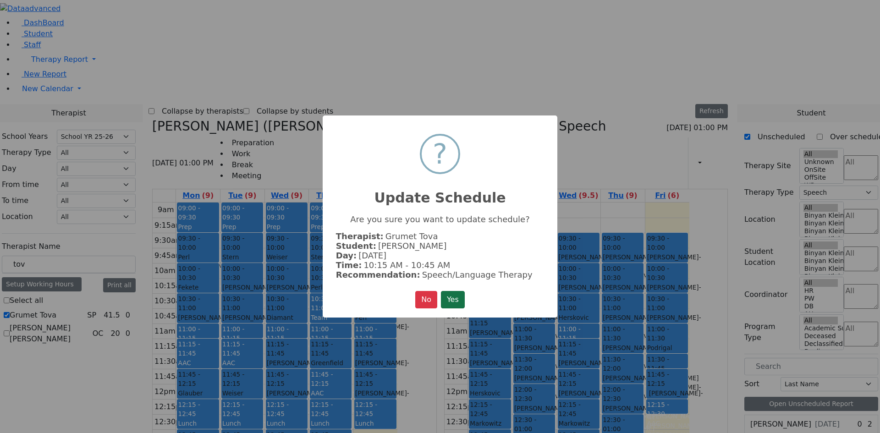
click at [450, 303] on button "Yes" at bounding box center [453, 299] width 24 height 17
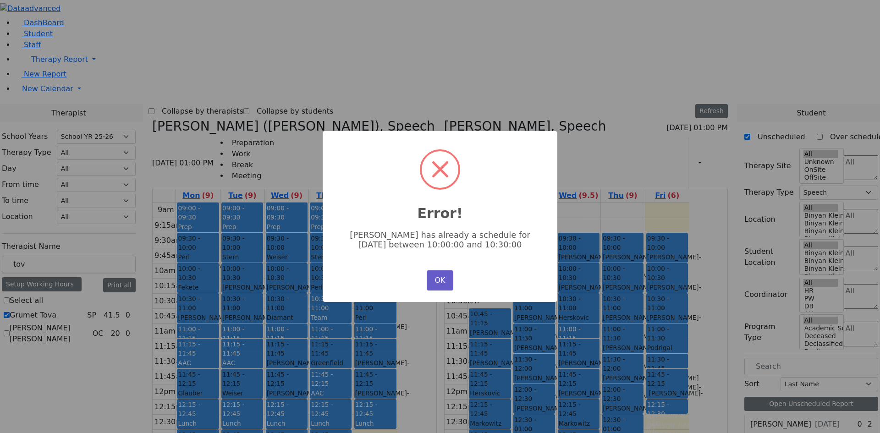
click at [443, 284] on button "OK" at bounding box center [440, 280] width 27 height 20
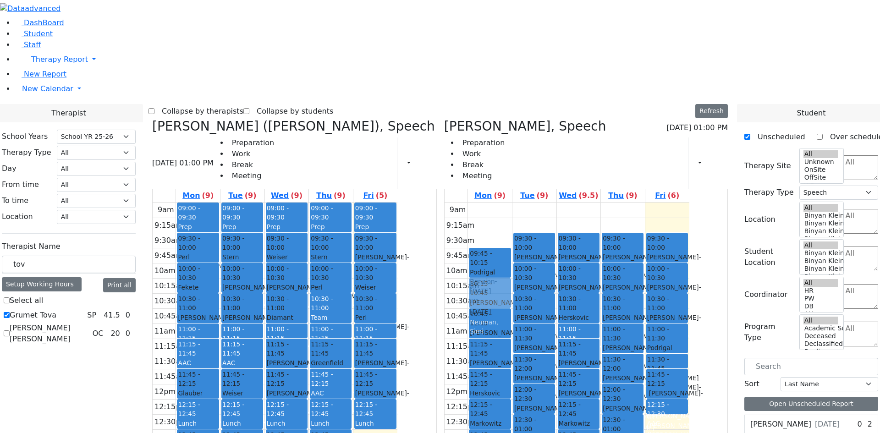
drag, startPoint x: 522, startPoint y: 397, endPoint x: 521, endPoint y: 199, distance: 198.5
click at [512, 203] on div "09:45 - 10:15 Podrigal Benzion - 09/22/2014 Jablin Meira 10:45 - 11:15 Schwartz…" at bounding box center [490, 384] width 44 height 363
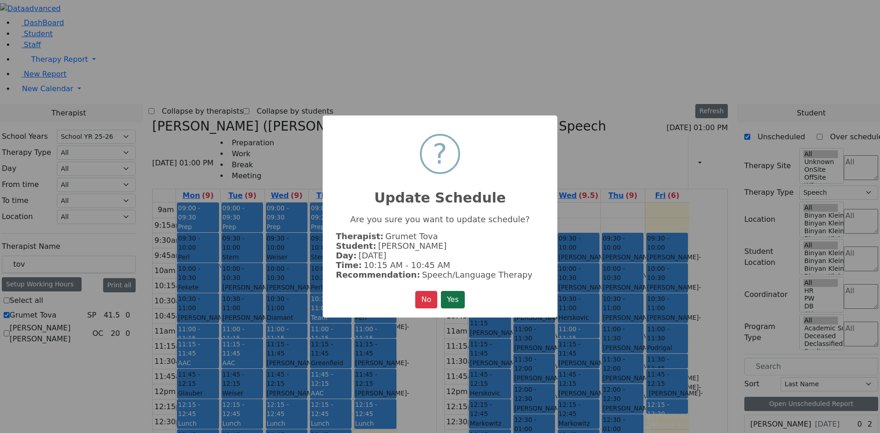
click at [447, 297] on button "Yes" at bounding box center [453, 299] width 24 height 17
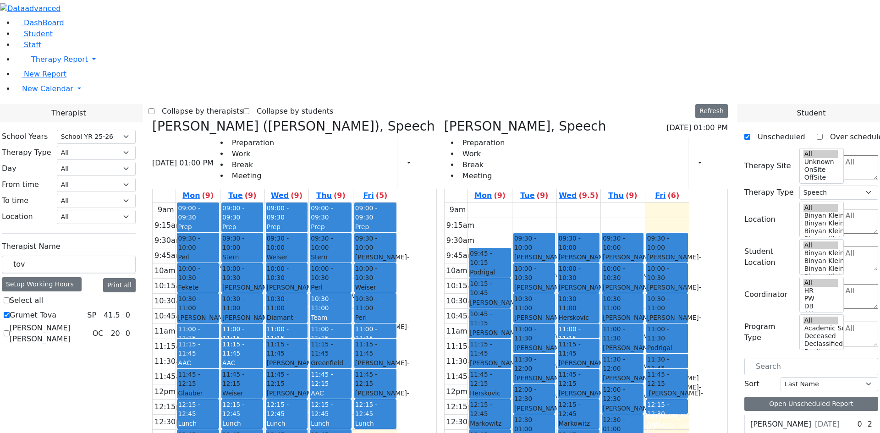
click at [495, 429] on span "- 05/27/2017" at bounding box center [482, 437] width 25 height 17
drag, startPoint x: 532, startPoint y: 154, endPoint x: 531, endPoint y: 160, distance: 6.9
click at [512, 203] on div "09:45 - 10:15 Podrigal Benzion - 09/22/2014 Jablin Meira 10:15 - 10:45 Frankel …" at bounding box center [490, 384] width 44 height 363
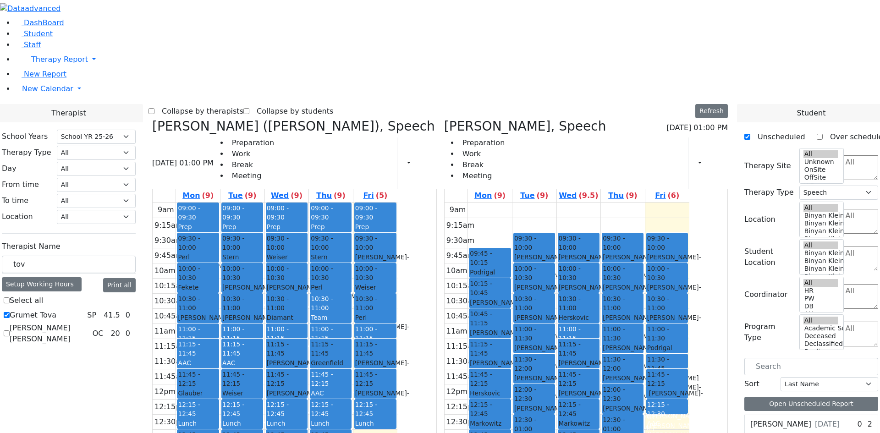
click at [590, 410] on div "9am 9:15am 9:30am 9:45am 10am 10:15am 10:30am 10:45am 11am 11:15am 11:30am 11:4…" at bounding box center [567, 384] width 245 height 363
drag, startPoint x: 525, startPoint y: 160, endPoint x: 537, endPoint y: 365, distance: 204.8
click at [512, 377] on div "09:45 - 10:15 Podrigal Benzion - 09/22/2014 Jablin Meira 10:15 - 10:45 Frankel …" at bounding box center [490, 384] width 44 height 363
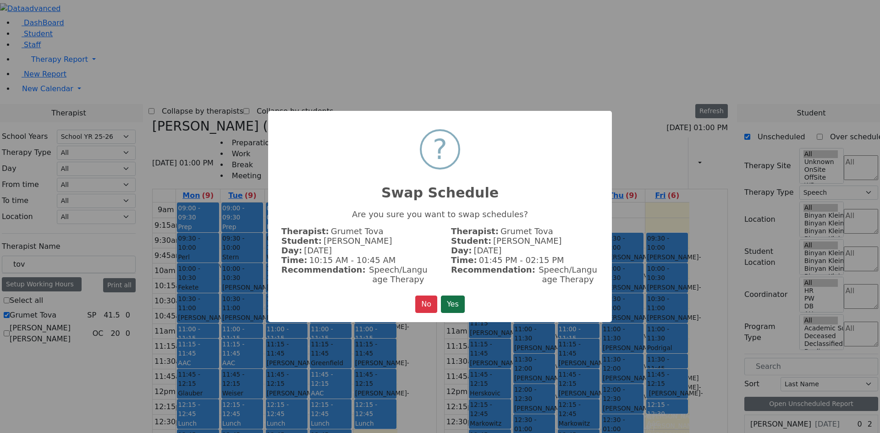
click at [465, 302] on button "Yes" at bounding box center [453, 304] width 24 height 17
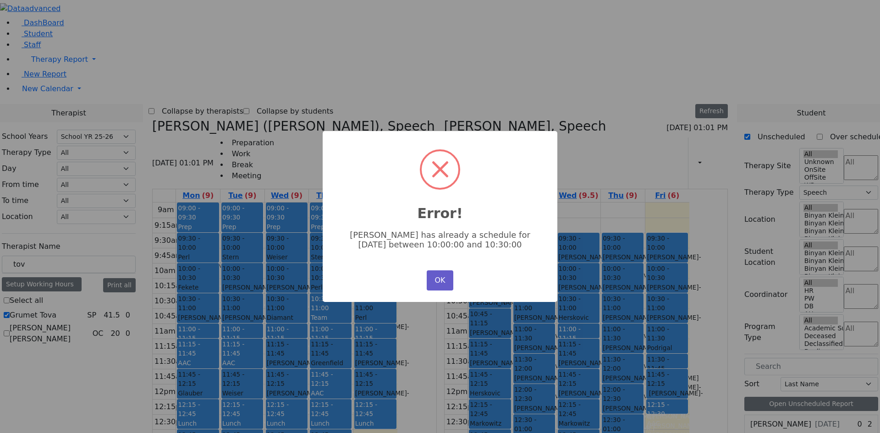
click at [438, 273] on button "OK" at bounding box center [440, 280] width 27 height 20
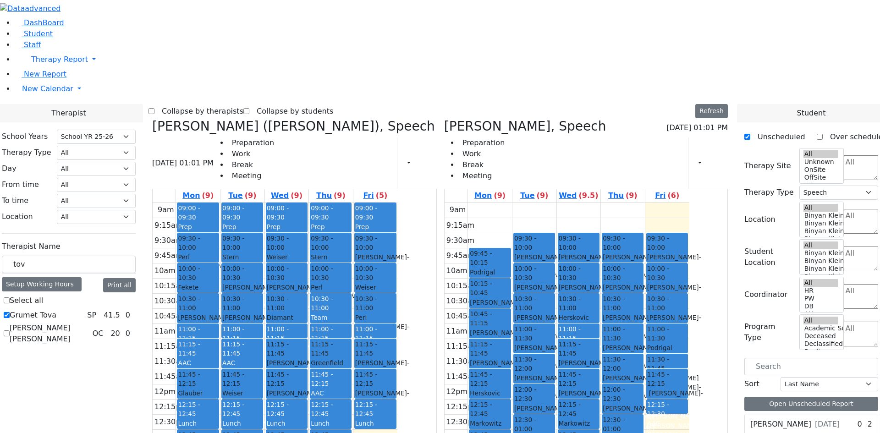
drag, startPoint x: 552, startPoint y: 121, endPoint x: 545, endPoint y: 157, distance: 36.9
click at [512, 203] on div "09:45 - 10:15 Podrigal Benzion - 09/22/2014 Jablin Meira 10:15 - 10:45 Frankel …" at bounding box center [490, 384] width 44 height 363
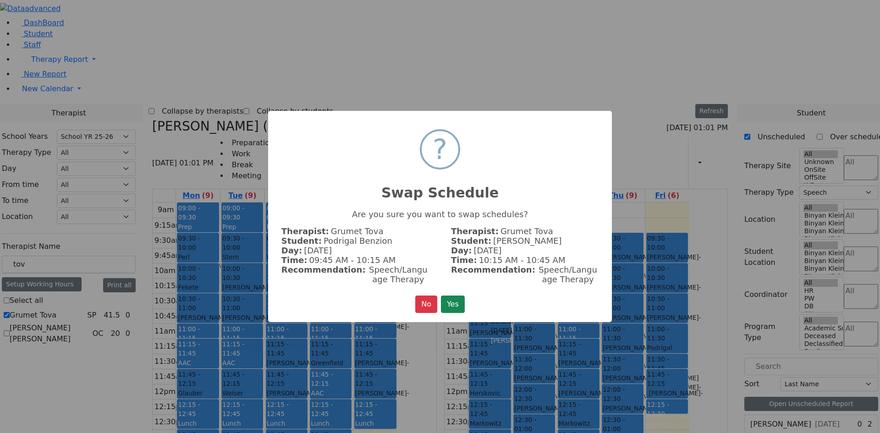
click at [460, 314] on div "× ? Swap Schedule Are you sure you want to swap schedules? Therapist: Grumet To…" at bounding box center [440, 217] width 344 height 212
click at [458, 308] on button "Yes" at bounding box center [453, 304] width 24 height 17
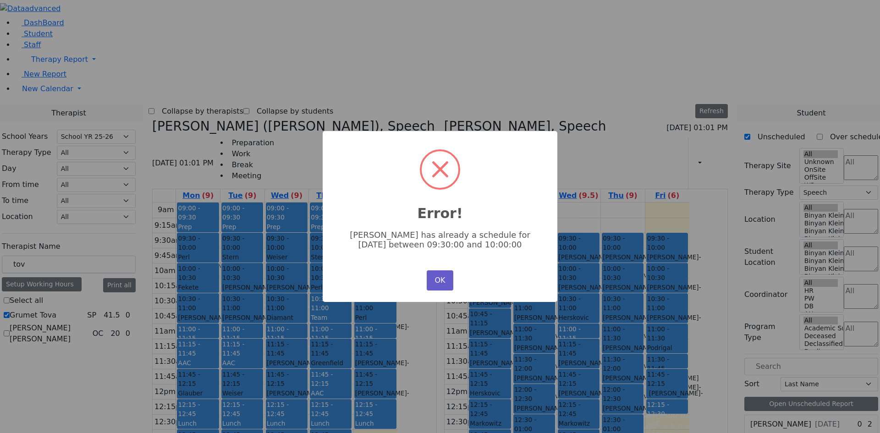
click at [442, 277] on button "OK" at bounding box center [440, 280] width 27 height 20
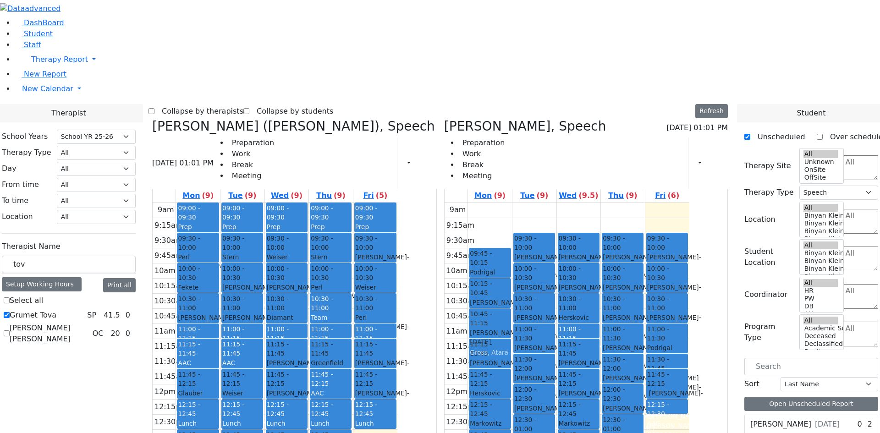
drag, startPoint x: 524, startPoint y: 380, endPoint x: 511, endPoint y: 202, distance: 178.3
click at [511, 203] on div "9am 9:15am 9:30am 9:45am 10am 10:15am 10:30am 10:45am 11am 11:15am 11:30am 11:4…" at bounding box center [567, 384] width 245 height 363
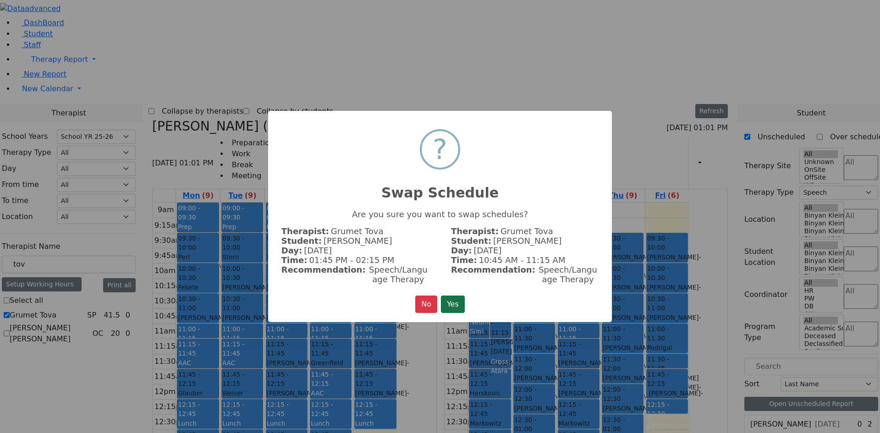
click at [447, 299] on button "Yes" at bounding box center [453, 304] width 24 height 17
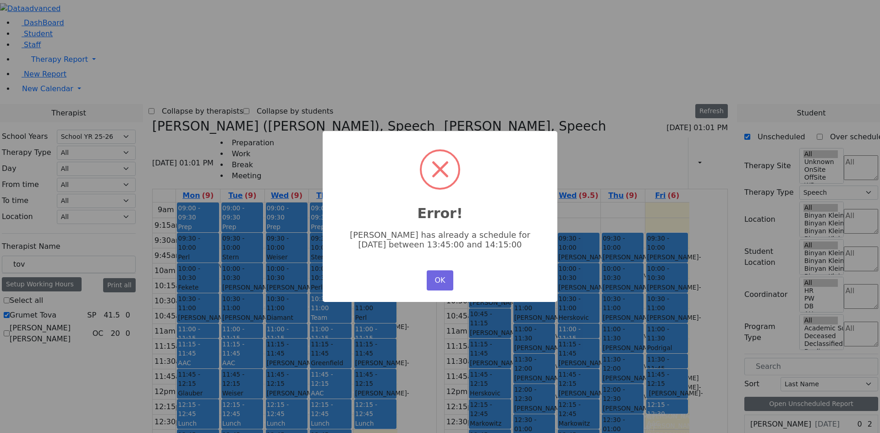
click at [446, 288] on div "OK No Cancel" at bounding box center [439, 280] width 31 height 25
click at [443, 280] on button "OK" at bounding box center [440, 280] width 27 height 20
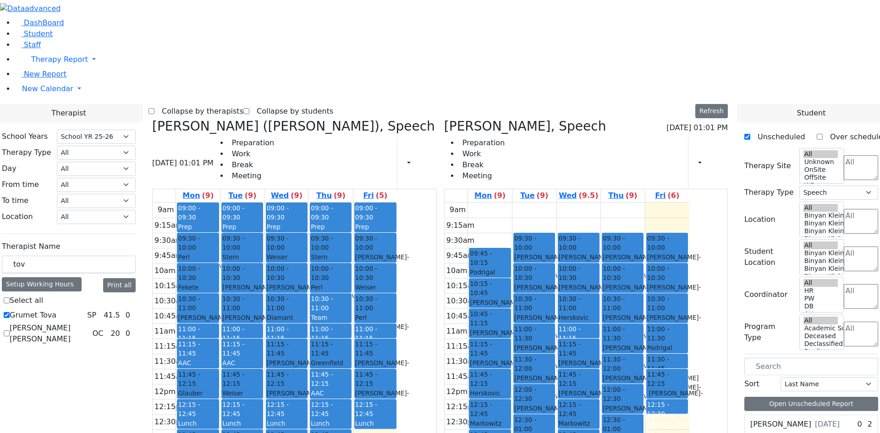
click at [510, 328] on div "Schwartz Mindy - 12/14/2012" at bounding box center [490, 337] width 40 height 19
drag, startPoint x: 529, startPoint y: 215, endPoint x: 527, endPoint y: 209, distance: 6.0
click at [512, 209] on div "09:45 - 10:15 Podrigal Benzion - 09/22/2014 Jablin Meira 10:15 - 10:45 Frankel …" at bounding box center [490, 384] width 44 height 363
click at [510, 389] on div "Herskovic Mechul - 07/22/2017" at bounding box center [490, 403] width 40 height 28
drag, startPoint x: 540, startPoint y: 252, endPoint x: 544, endPoint y: 189, distance: 62.9
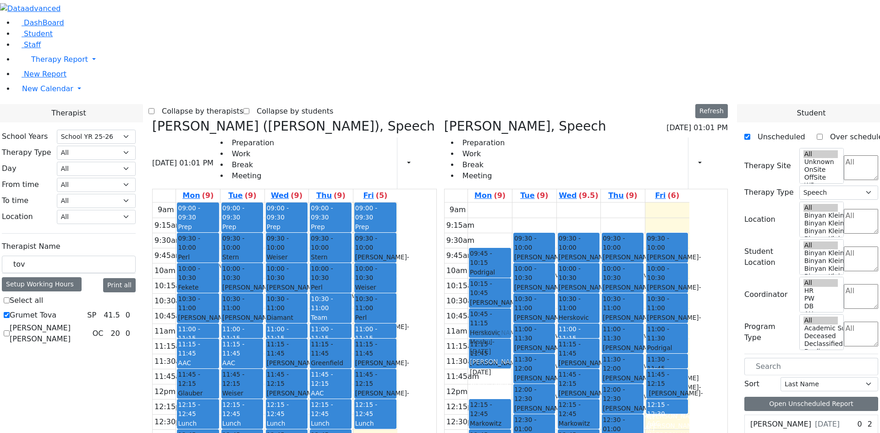
click at [512, 203] on div "09:45 - 10:15 Podrigal Benzion - 09/22/2014 Jablin Meira 10:15 - 10:45 Frankel …" at bounding box center [490, 384] width 44 height 363
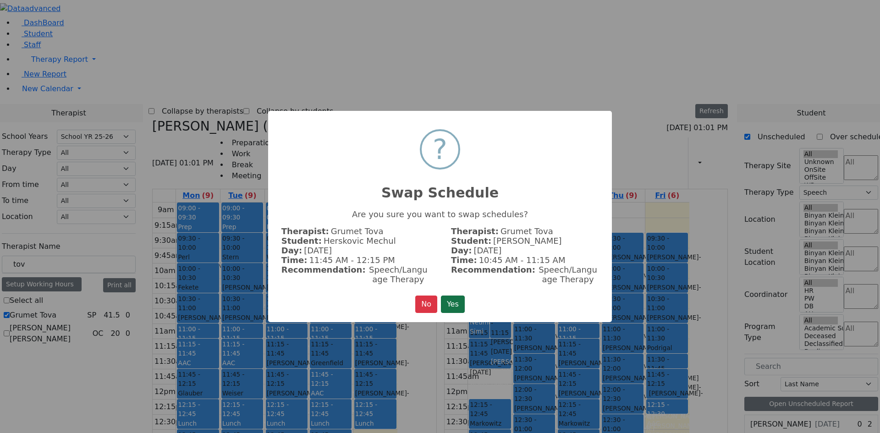
click at [451, 303] on button "Yes" at bounding box center [453, 304] width 24 height 17
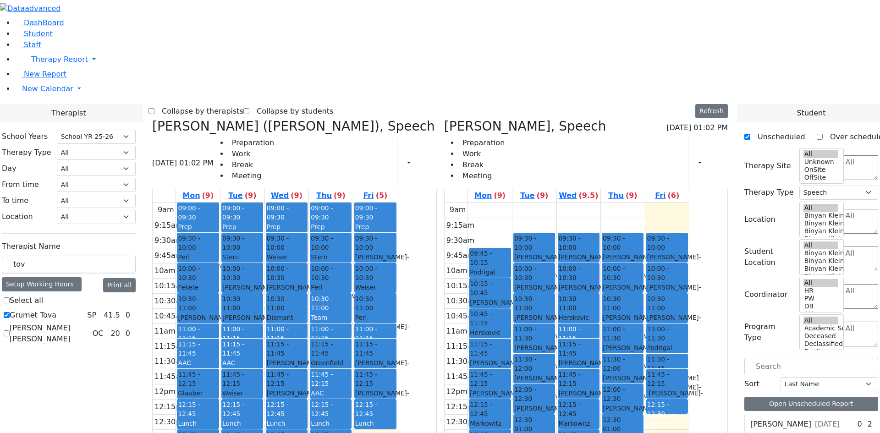
click at [510, 328] on div "Herskovic Mechul - 07/22/2017" at bounding box center [490, 342] width 40 height 28
click at [510, 358] on div "Weber Shloimy - 12/26/2013" at bounding box center [490, 367] width 40 height 19
click at [510, 357] on div "[PERSON_NAME]" at bounding box center [490, 361] width 40 height 9
click at [510, 318] on div "Neuman, Simi" at bounding box center [490, 327] width 40 height 19
drag, startPoint x: 540, startPoint y: 165, endPoint x: 537, endPoint y: 158, distance: 7.8
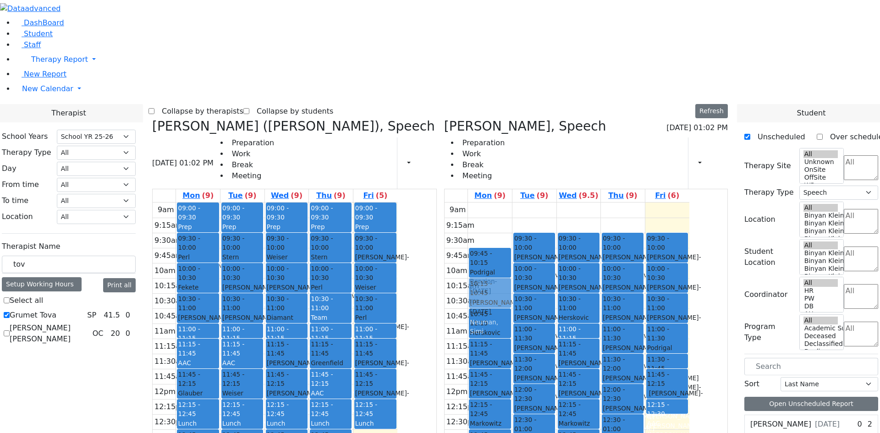
click at [512, 203] on div "09:45 - 10:15 Podrigal Benzion - 09/22/2014 Jablin Meira 10:15 - 10:45 Frankel …" at bounding box center [490, 384] width 44 height 363
drag, startPoint x: 537, startPoint y: 150, endPoint x: 545, endPoint y: 123, distance: 27.7
click at [512, 203] on div "09:45 - 10:15 Podrigal Benzion - 09/22/2014 Jablin Meira 10:15 - 10:45 Frankel …" at bounding box center [490, 384] width 44 height 363
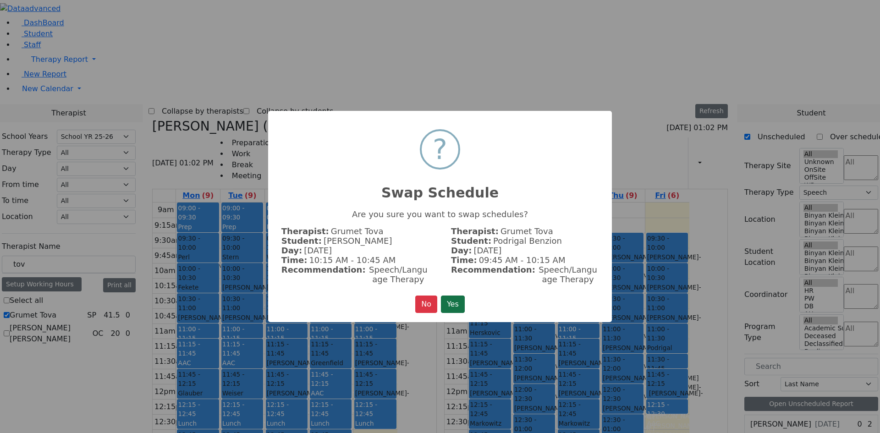
click at [452, 297] on button "Yes" at bounding box center [453, 304] width 24 height 17
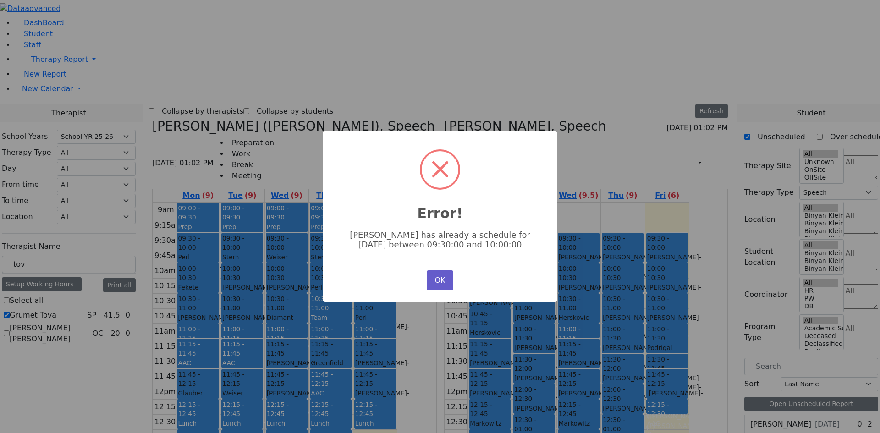
click at [435, 275] on button "OK" at bounding box center [440, 280] width 27 height 20
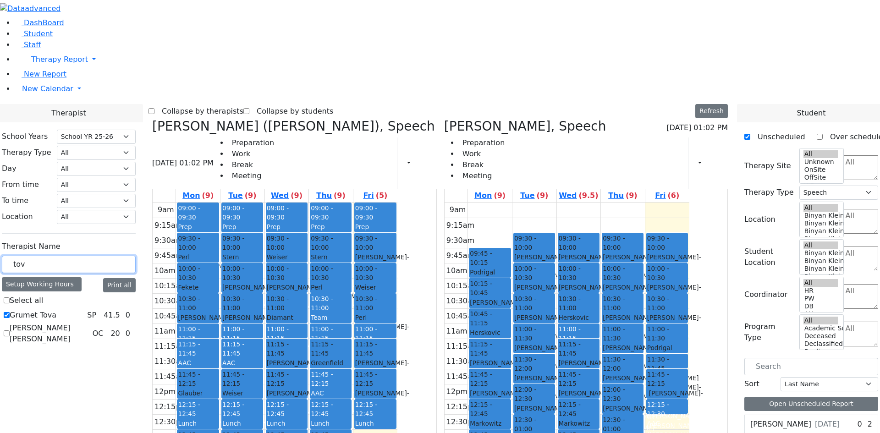
drag, startPoint x: 149, startPoint y: 165, endPoint x: 70, endPoint y: 152, distance: 80.5
type input "yenty"
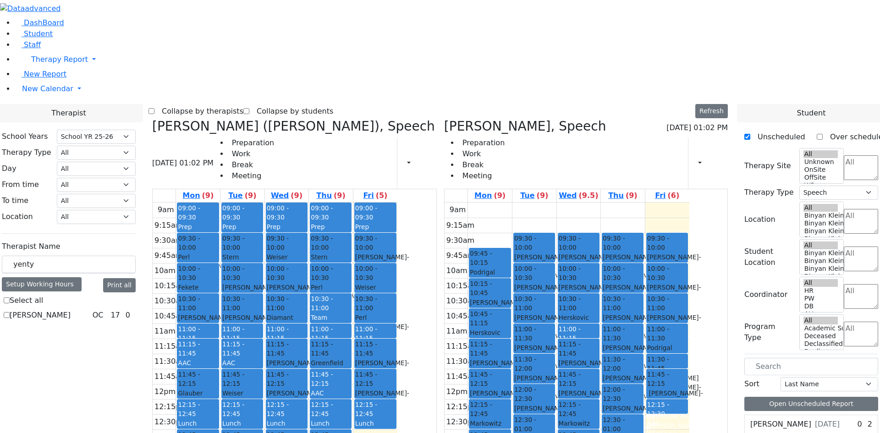
click at [110, 310] on div "Fischel Yenty OC 17 0" at bounding box center [69, 315] width 134 height 11
click at [71, 310] on label "Fischel Yenty" at bounding box center [40, 315] width 61 height 11
click at [10, 312] on input "Fischel Yenty" at bounding box center [7, 315] width 6 height 6
checkbox input "true"
select select "1"
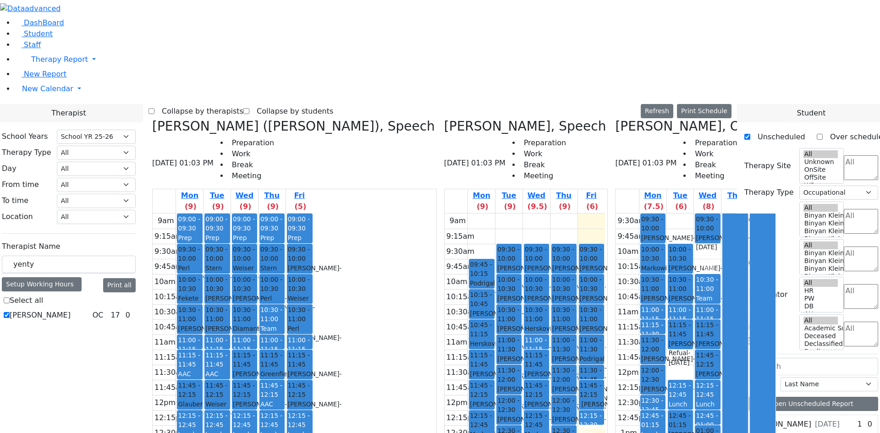
click at [470, 309] on div "Frankel Freidy - 05/15/2018" at bounding box center [481, 318] width 23 height 19
click at [470, 290] on span "10:15 - 10:45" at bounding box center [481, 299] width 23 height 19
click at [459, 214] on div "9am 9:15am 9:30am 9:45am 10am 10:15am 10:30am 10:45am 11am 11:15am 11:30am 11:4…" at bounding box center [525, 395] width 160 height 363
click at [615, 119] on icon at bounding box center [615, 126] width 0 height 15
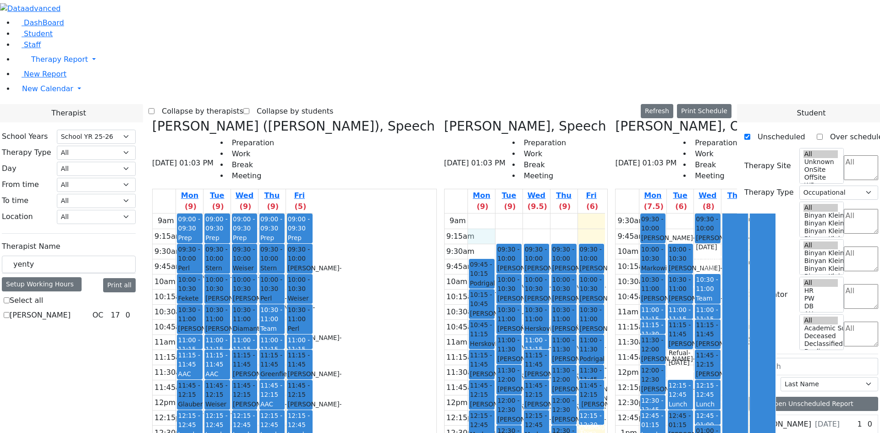
select select
checkbox input "false"
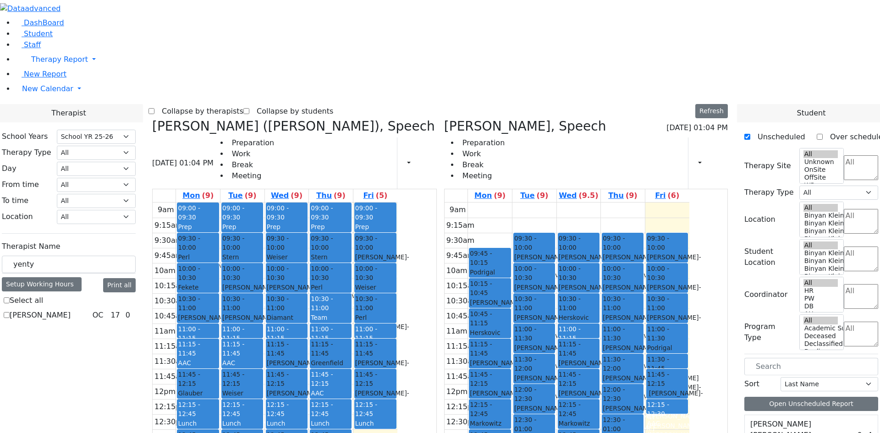
click at [152, 119] on icon at bounding box center [152, 126] width 0 height 15
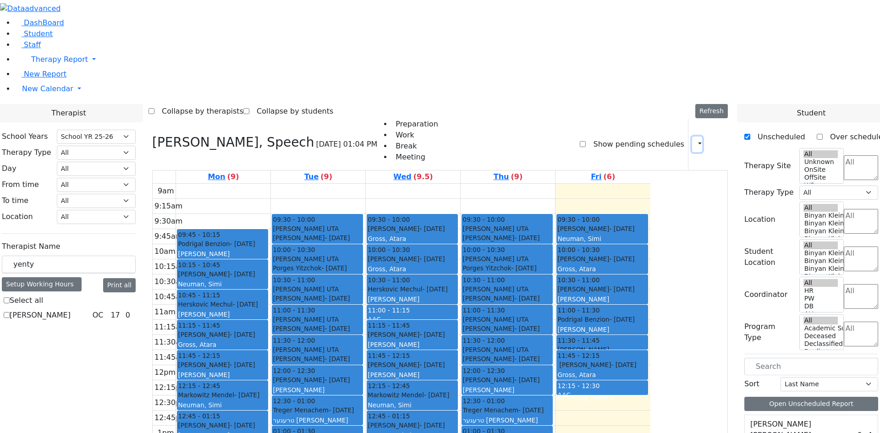
click at [694, 137] on button "button" at bounding box center [697, 145] width 10 height 16
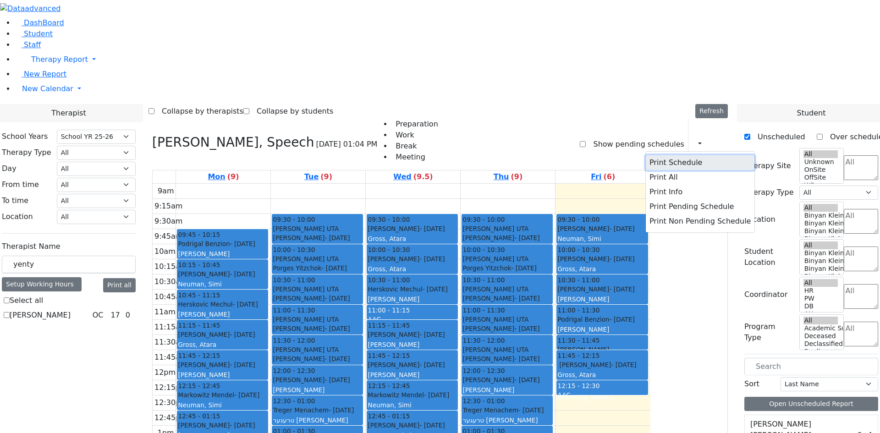
click at [646, 155] on button "Print Schedule" at bounding box center [700, 162] width 109 height 15
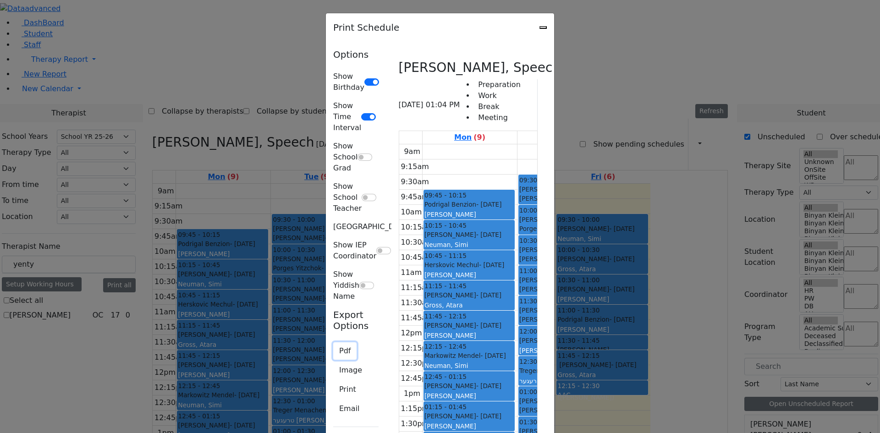
click at [333, 342] on button "Pdf" at bounding box center [344, 350] width 23 height 17
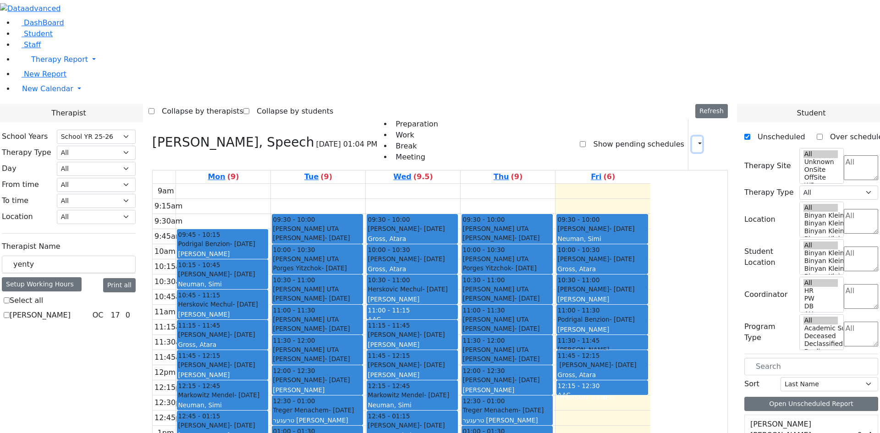
click at [694, 137] on button "button" at bounding box center [697, 145] width 10 height 16
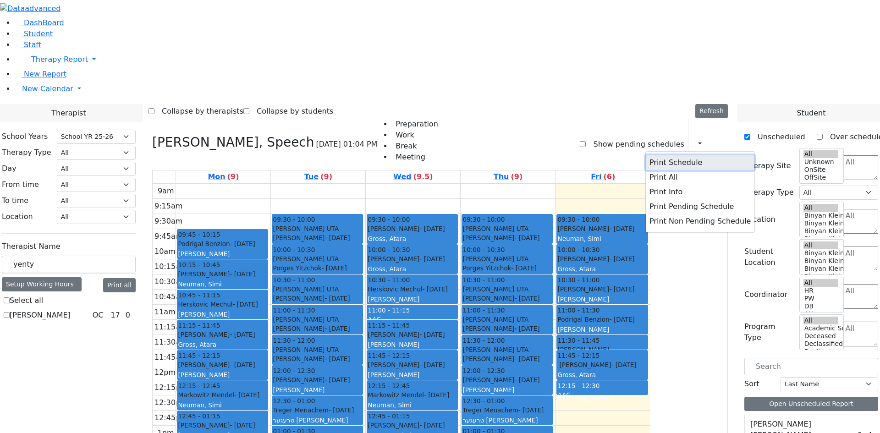
click at [692, 155] on button "Print Schedule" at bounding box center [700, 162] width 109 height 15
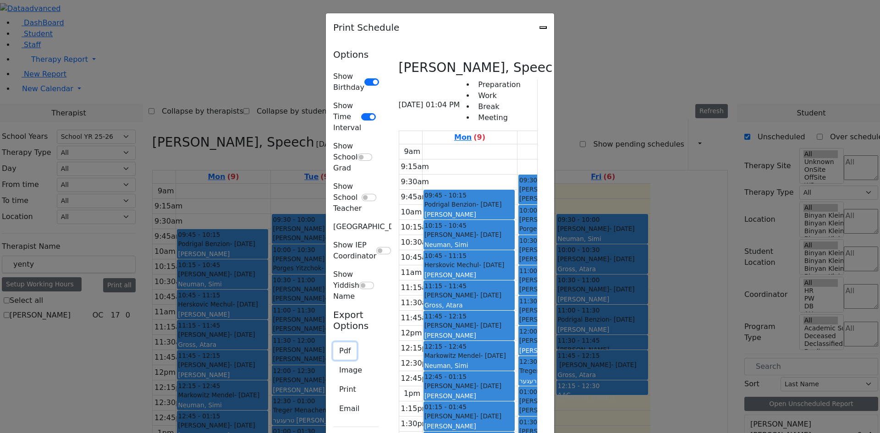
click at [333, 342] on button "Pdf" at bounding box center [344, 350] width 23 height 17
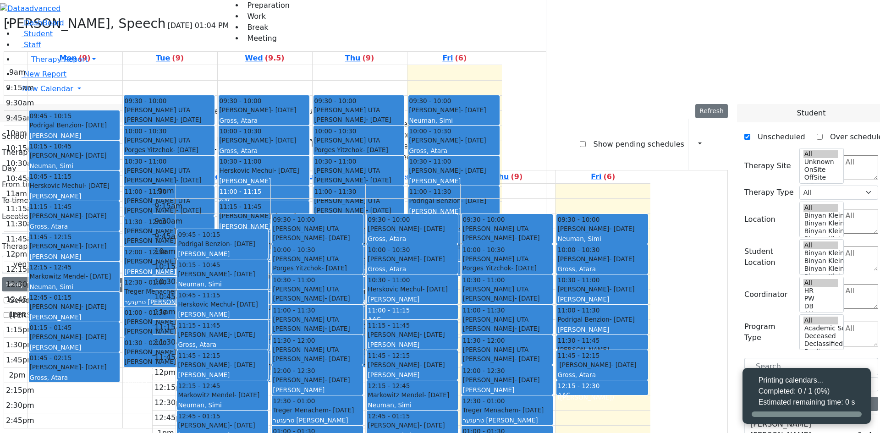
select select "212"
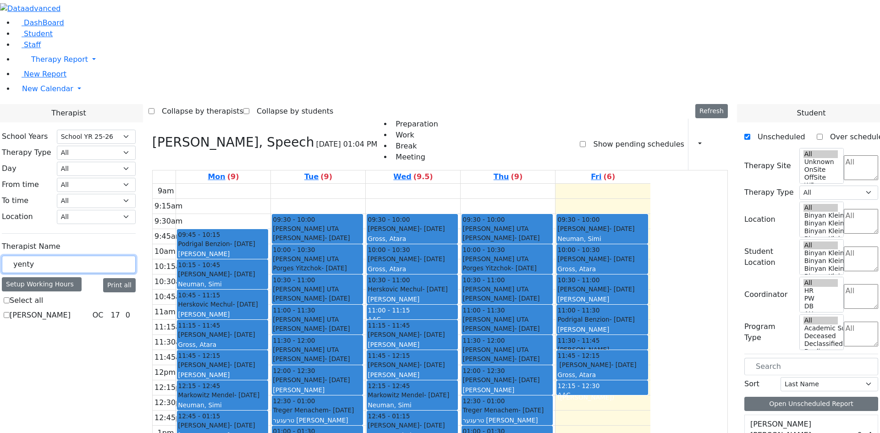
drag, startPoint x: 157, startPoint y: 159, endPoint x: 97, endPoint y: 165, distance: 59.9
type input "zen"
checkbox input "true"
type input "ze"
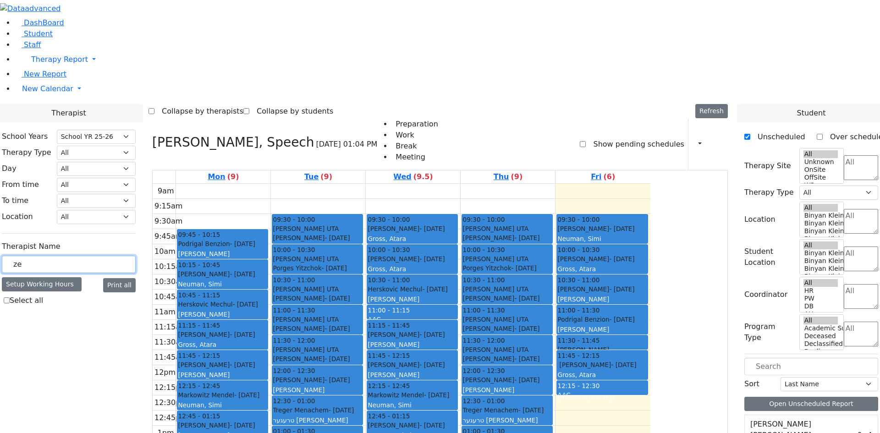
checkbox input "false"
type input "z"
type input "zen"
checkbox input "true"
type input "ze"
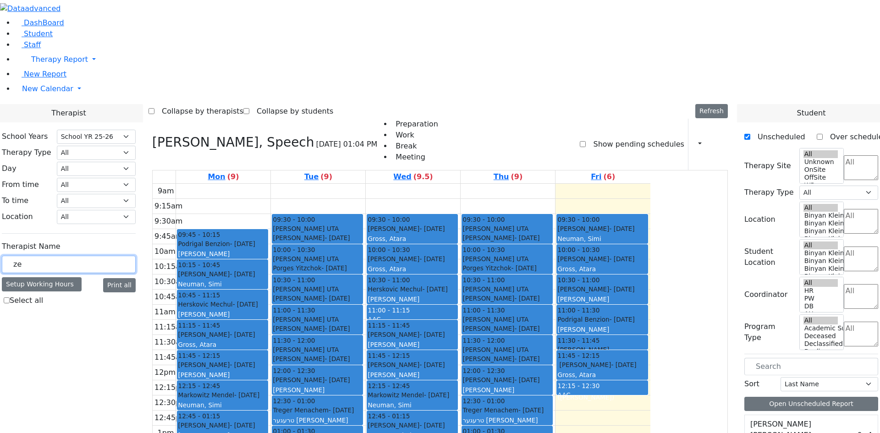
checkbox input "false"
type input "z"
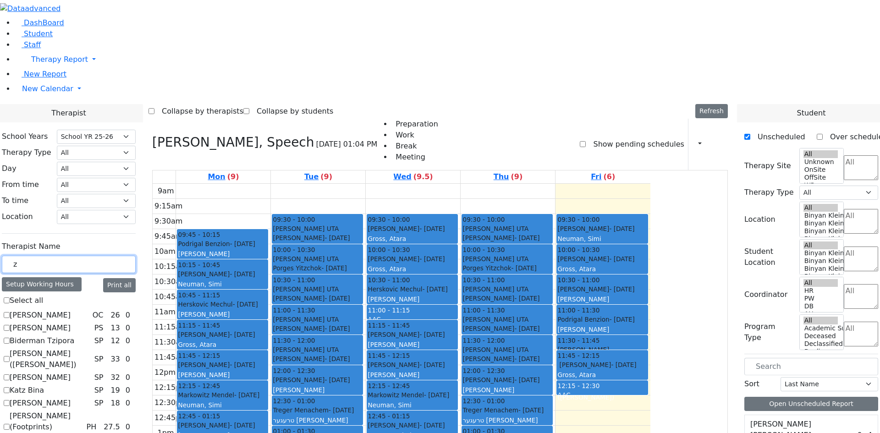
scroll to position [1, 0]
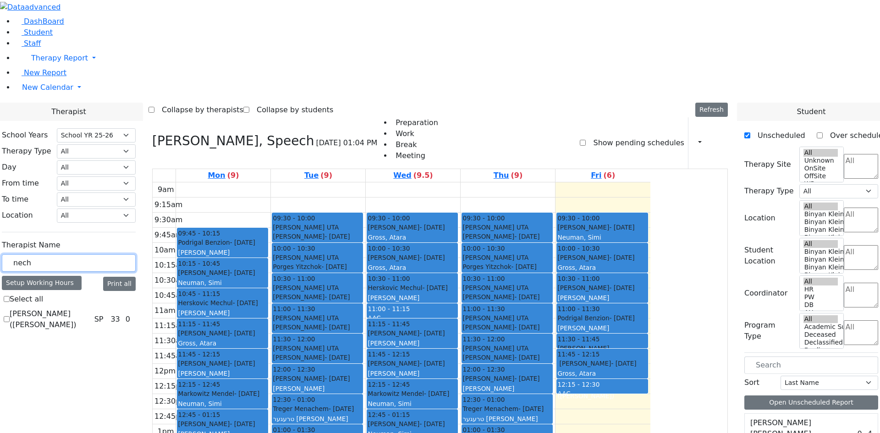
type input "nech"
click at [91, 308] on label "Eichorn Elizabeth (Nechama)" at bounding box center [50, 319] width 81 height 22
click at [10, 316] on input "Eichorn Elizabeth (Nechama)" at bounding box center [7, 319] width 6 height 6
checkbox input "true"
select select "3"
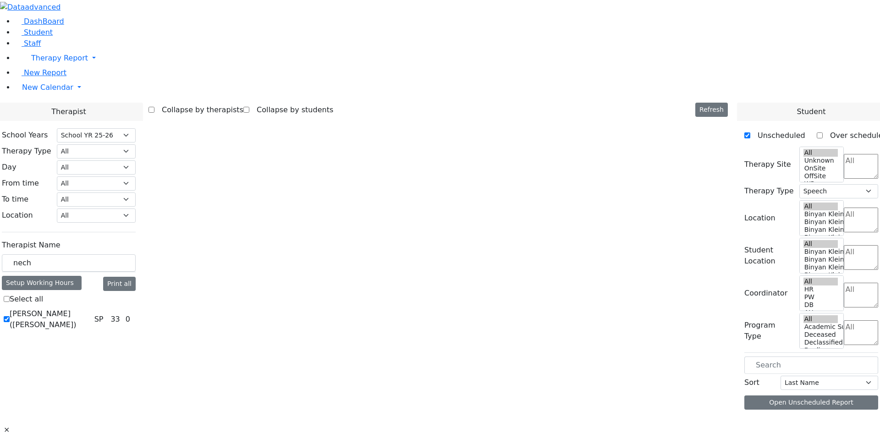
scroll to position [0, 0]
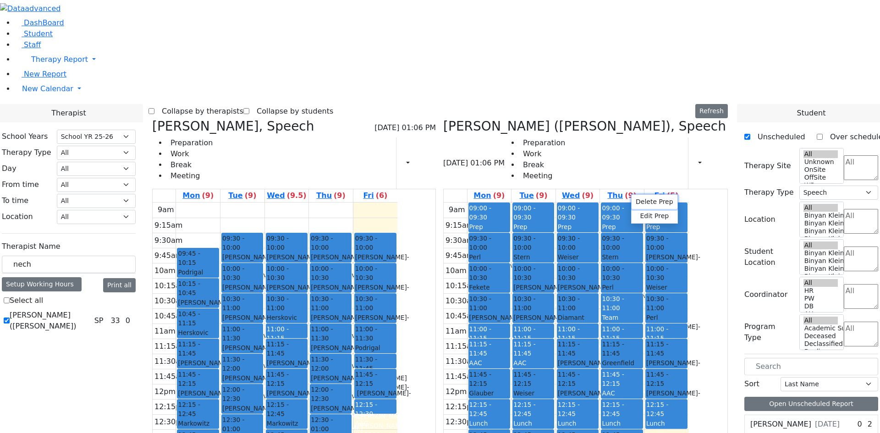
click at [642, 201] on button "Delete Prep" at bounding box center [655, 202] width 46 height 14
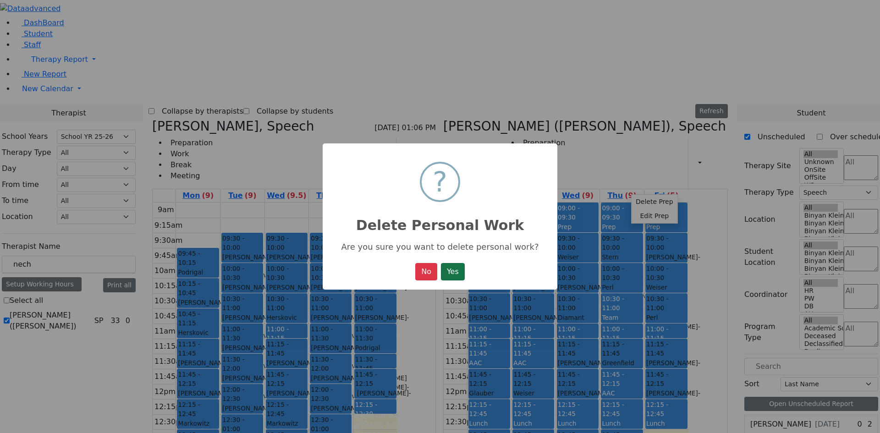
click at [457, 274] on button "Yes" at bounding box center [453, 271] width 24 height 17
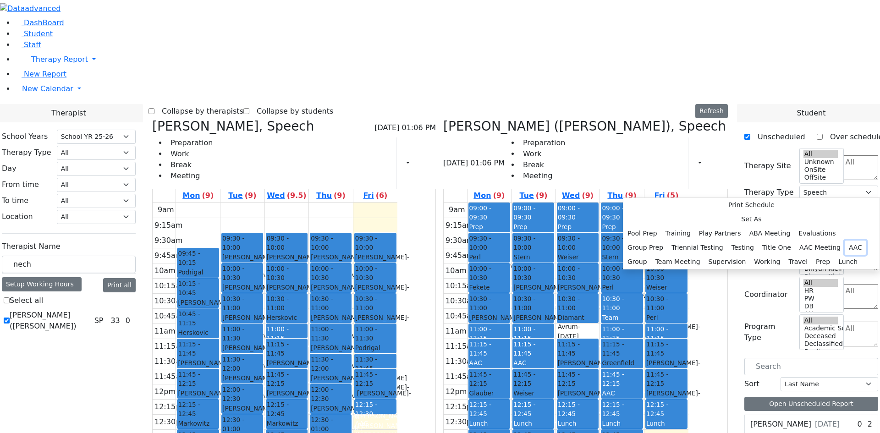
click at [845, 241] on button "AAC" at bounding box center [856, 248] width 22 height 14
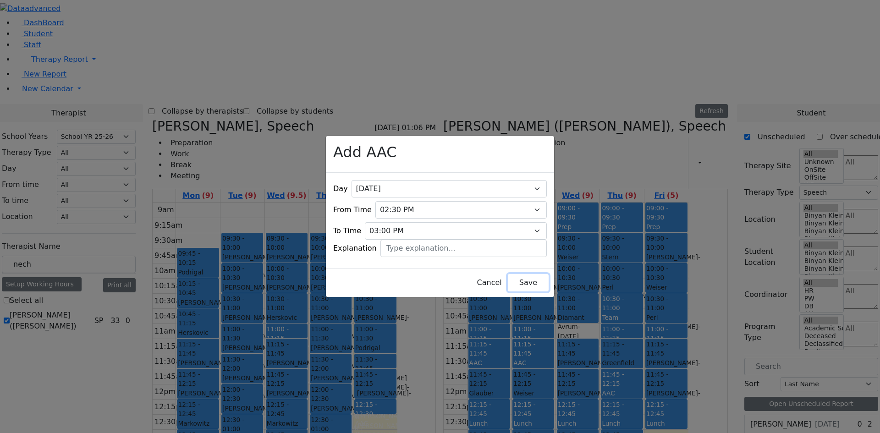
click at [529, 276] on button "Save" at bounding box center [528, 282] width 41 height 17
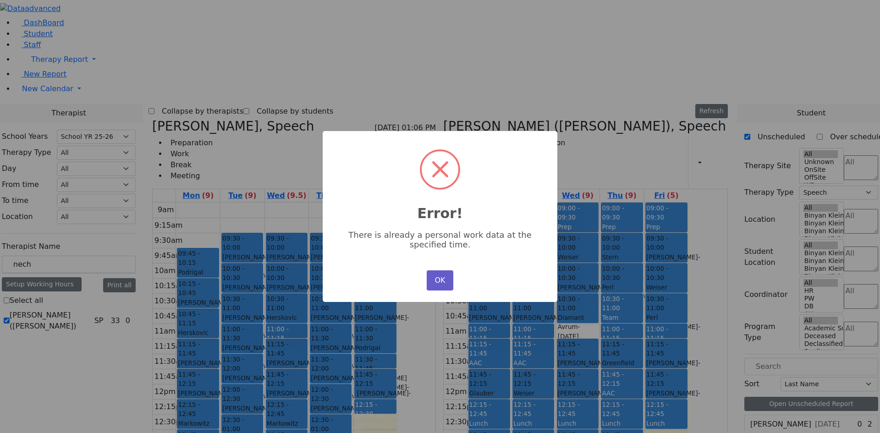
click at [442, 283] on button "OK" at bounding box center [440, 280] width 27 height 20
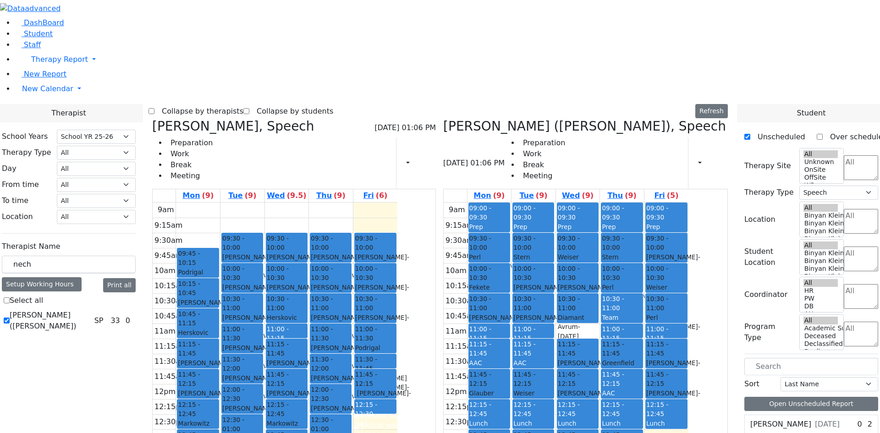
click at [629, 203] on div "9am 9:15am 9:30am 9:45am 10am 10:15am 10:30am 10:45am 11am 11:15am 11:30am 11:4…" at bounding box center [566, 384] width 245 height 363
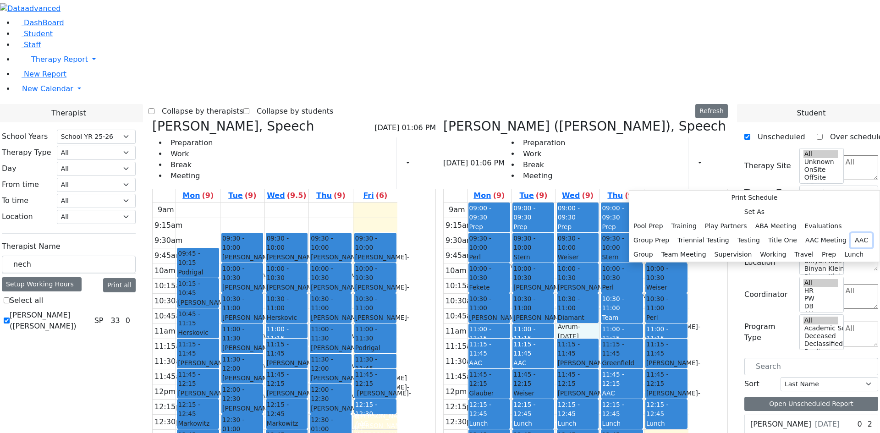
click at [851, 233] on button "AAC" at bounding box center [862, 240] width 22 height 14
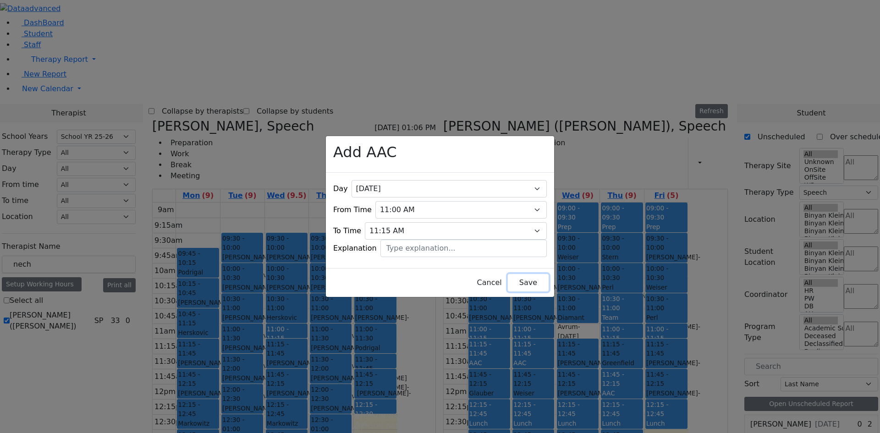
click at [517, 274] on button "Save" at bounding box center [528, 282] width 41 height 17
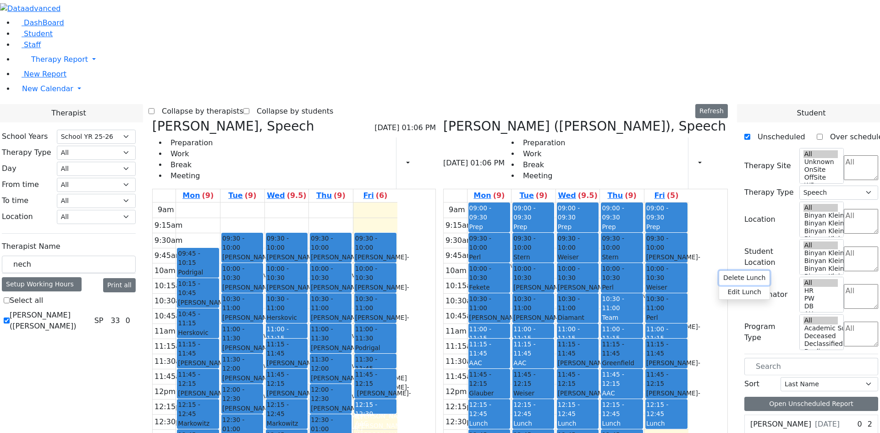
click at [727, 280] on button "Delete Lunch" at bounding box center [744, 278] width 50 height 14
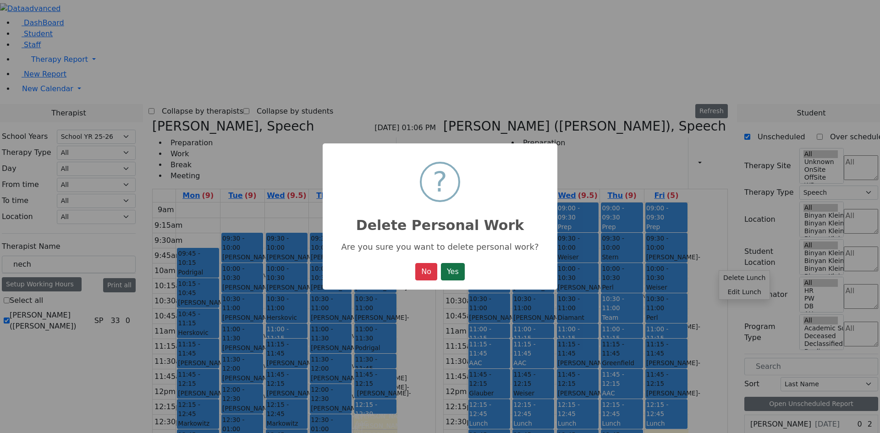
click at [461, 276] on button "Yes" at bounding box center [453, 271] width 24 height 17
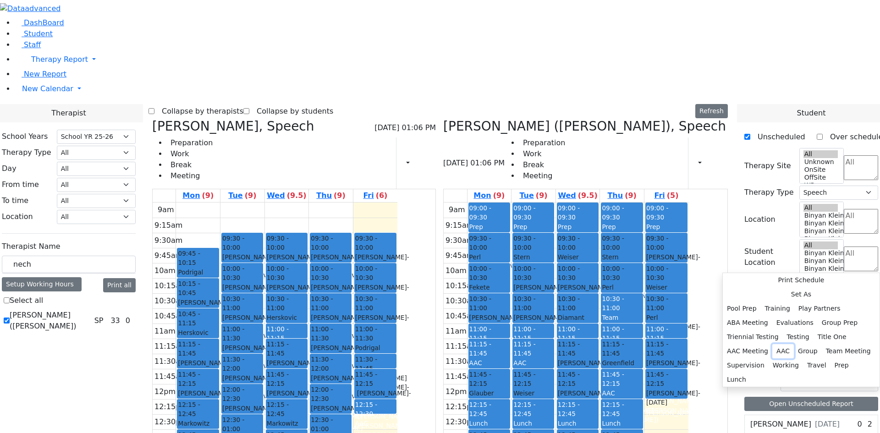
click at [794, 344] on button "AAC" at bounding box center [783, 351] width 22 height 14
select select "5"
select select "12:15:00"
select select "12:30:00"
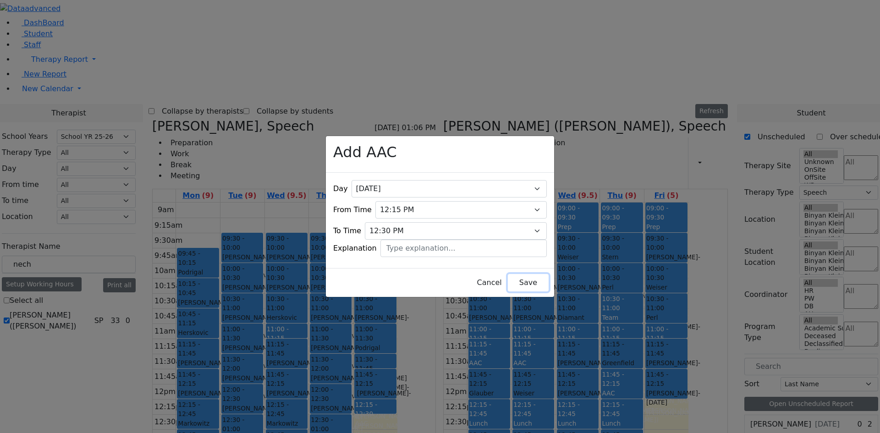
click at [518, 275] on button "Save" at bounding box center [528, 282] width 41 height 17
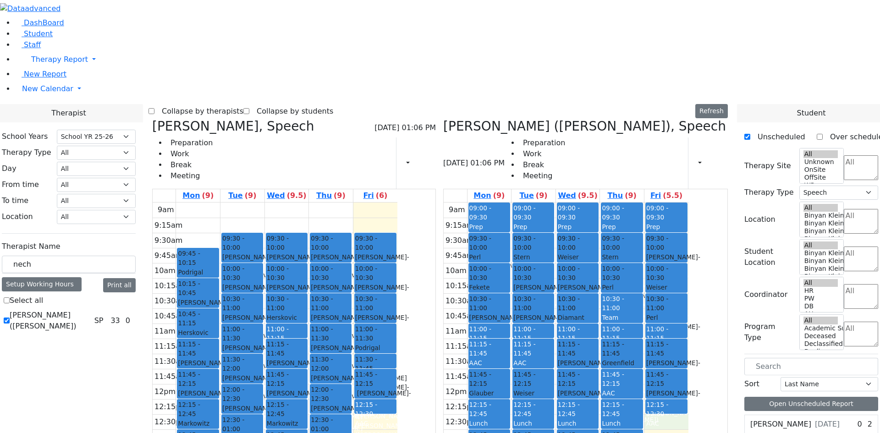
click at [689, 287] on div "9am 9:15am 9:30am 9:45am 10am 10:15am 10:30am 10:45am 11am 11:15am 11:30am 11:4…" at bounding box center [566, 384] width 245 height 363
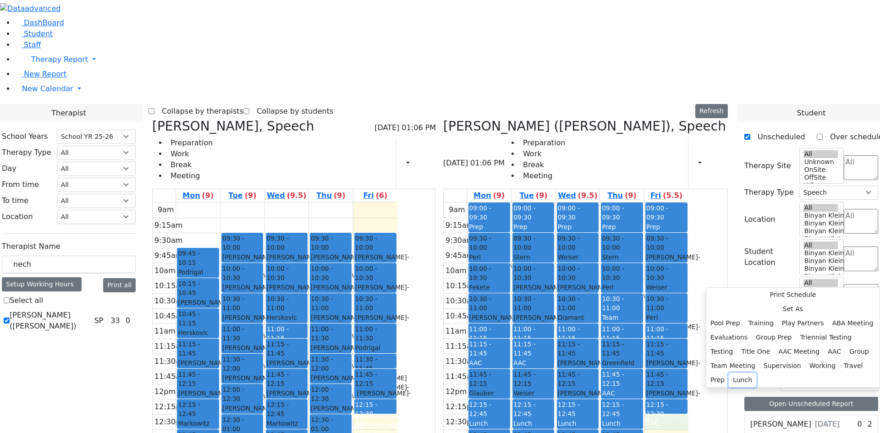
click at [756, 373] on button "Lunch" at bounding box center [743, 380] width 28 height 14
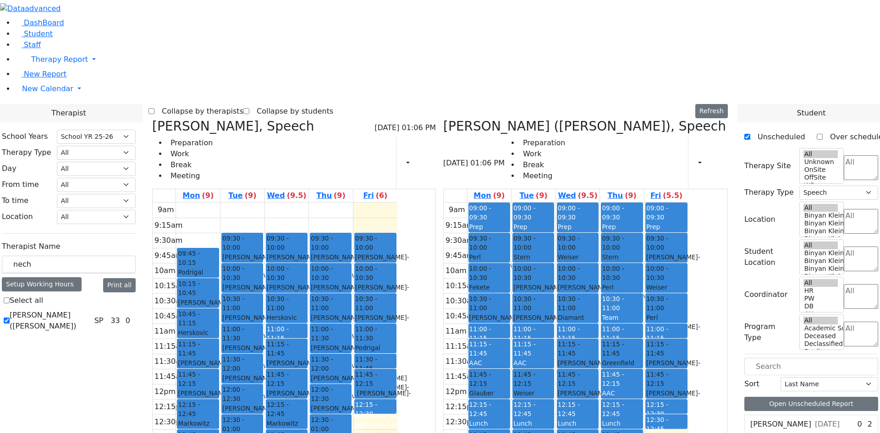
click at [443, 119] on icon at bounding box center [443, 126] width 0 height 15
select select
checkbox input "false"
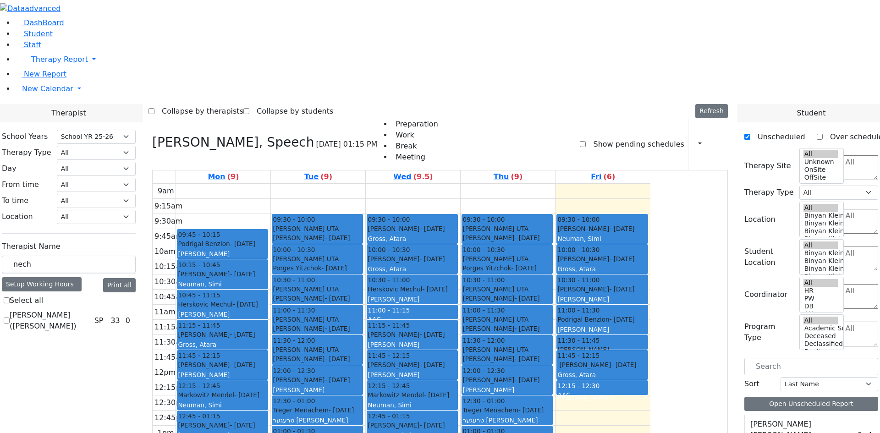
click at [247, 135] on h3 "Grumet Tova, Speech" at bounding box center [233, 143] width 162 height 16
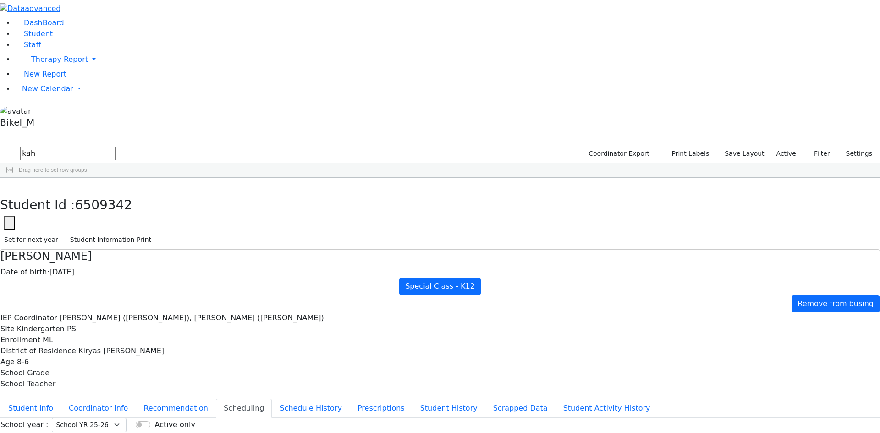
drag, startPoint x: 0, startPoint y: 0, endPoint x: 0, endPoint y: 38, distance: 37.6
click at [0, 38] on div "DashBoard Student Staff Therapy Report Student Old Calendar Report" at bounding box center [440, 264] width 880 height 529
click at [115, 231] on div "Perl" at bounding box center [85, 237] width 58 height 13
click at [115, 219] on div "Perl" at bounding box center [85, 225] width 58 height 13
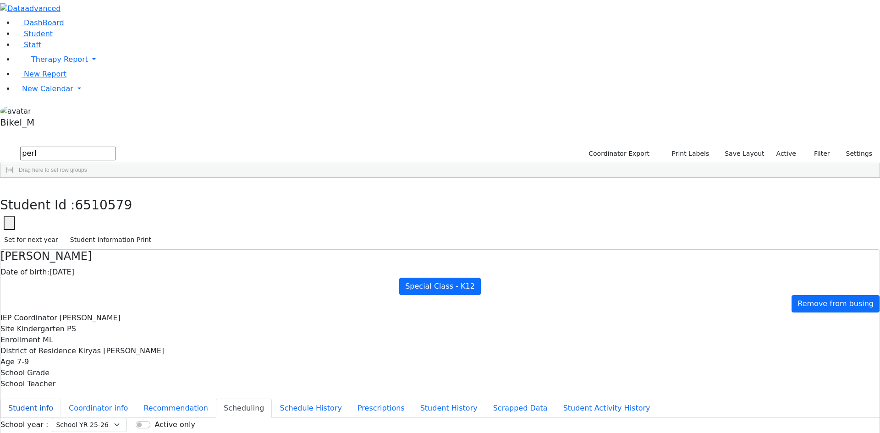
click at [61, 399] on button "Student info" at bounding box center [30, 408] width 61 height 19
click at [9, 185] on icon "button" at bounding box center [6, 188] width 5 height 6
drag, startPoint x: 200, startPoint y: 41, endPoint x: 99, endPoint y: 44, distance: 101.4
click at [99, 44] on div "DashBoard Student Staff Therapy Report Student Old Calendar Report" at bounding box center [440, 406] width 880 height 813
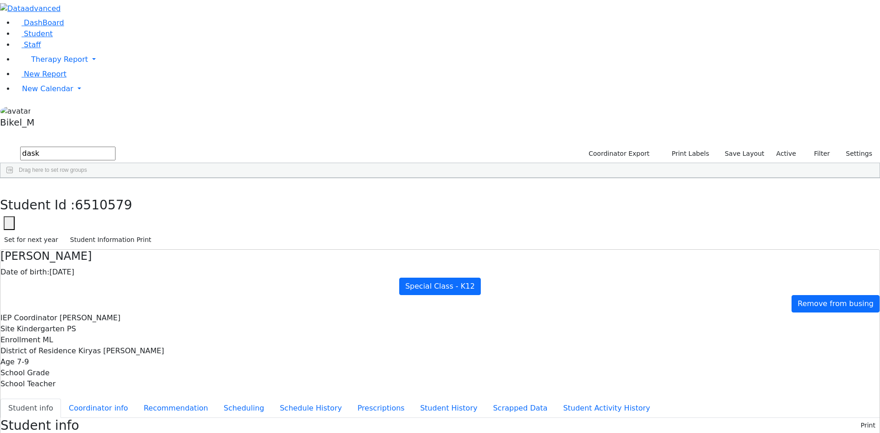
type input "dask"
click at [115, 193] on div "Daskal" at bounding box center [85, 199] width 58 height 13
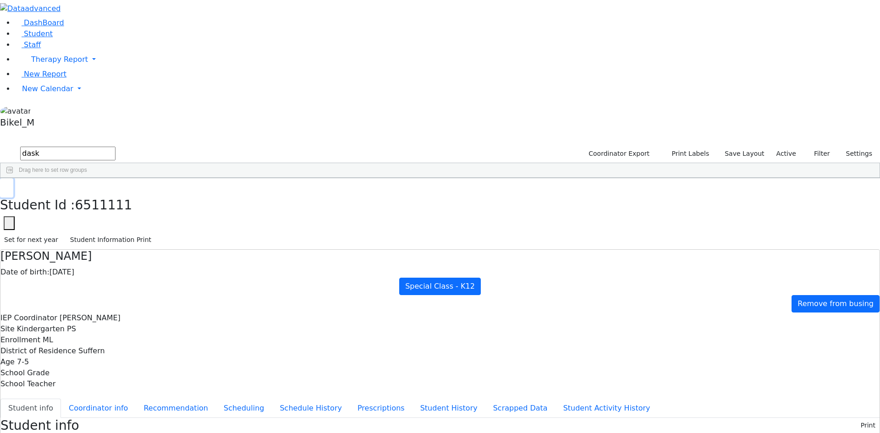
click at [4, 185] on use "button" at bounding box center [4, 185] width 0 height 0
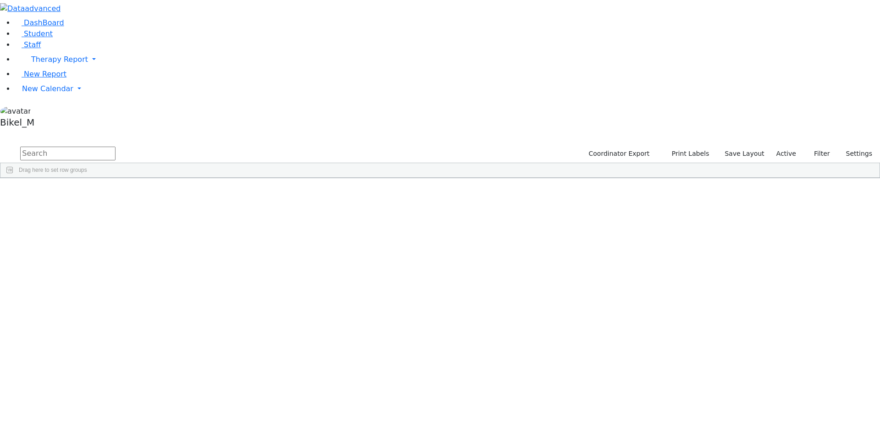
click at [116, 147] on input "text" at bounding box center [67, 154] width 95 height 14
type input "t"
click at [44, 93] on span "New Calendar" at bounding box center [47, 88] width 51 height 9
click at [50, 111] on span "Calendar" at bounding box center [36, 107] width 33 height 9
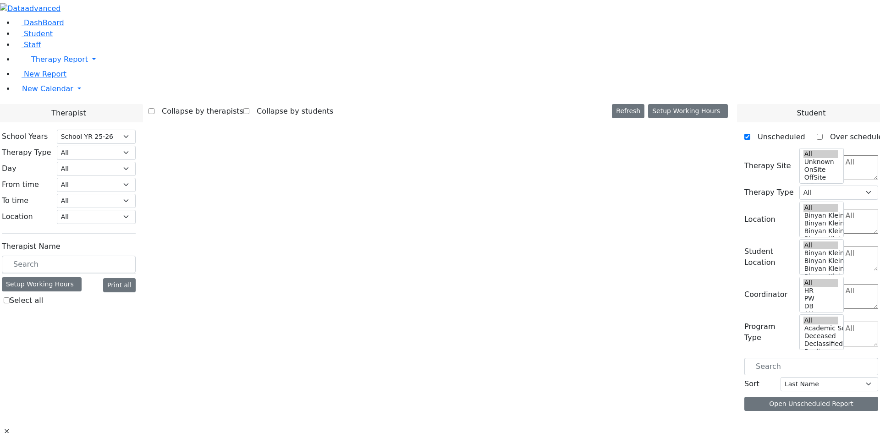
select select "212"
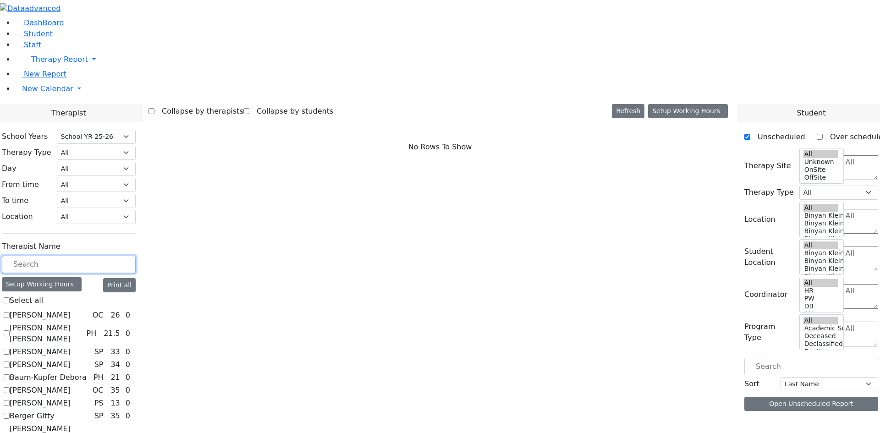
click at [136, 256] on input "text" at bounding box center [69, 264] width 134 height 17
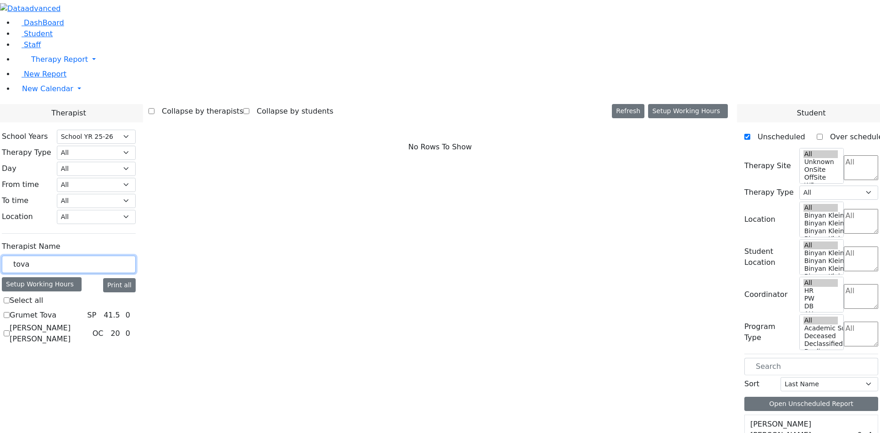
type input "tova"
click at [56, 310] on label "Grumet Tova" at bounding box center [33, 315] width 47 height 11
click at [10, 312] on input "Grumet Tova" at bounding box center [7, 315] width 6 height 6
checkbox input "true"
select select "3"
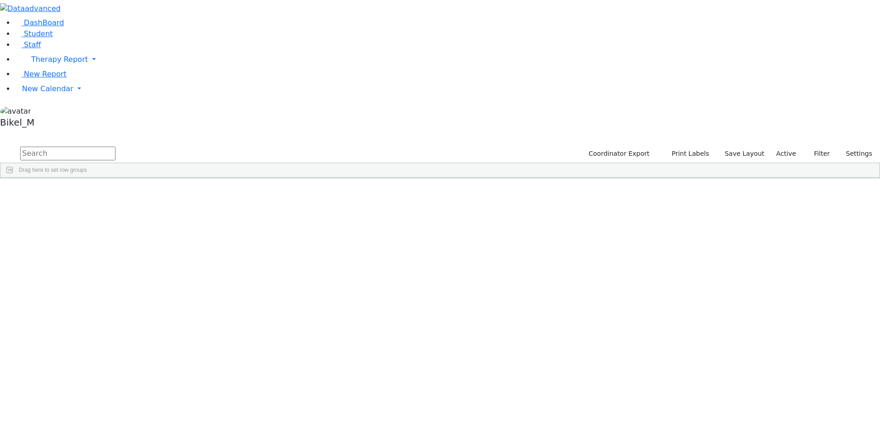
scroll to position [825, 0]
